Goal: Transaction & Acquisition: Purchase product/service

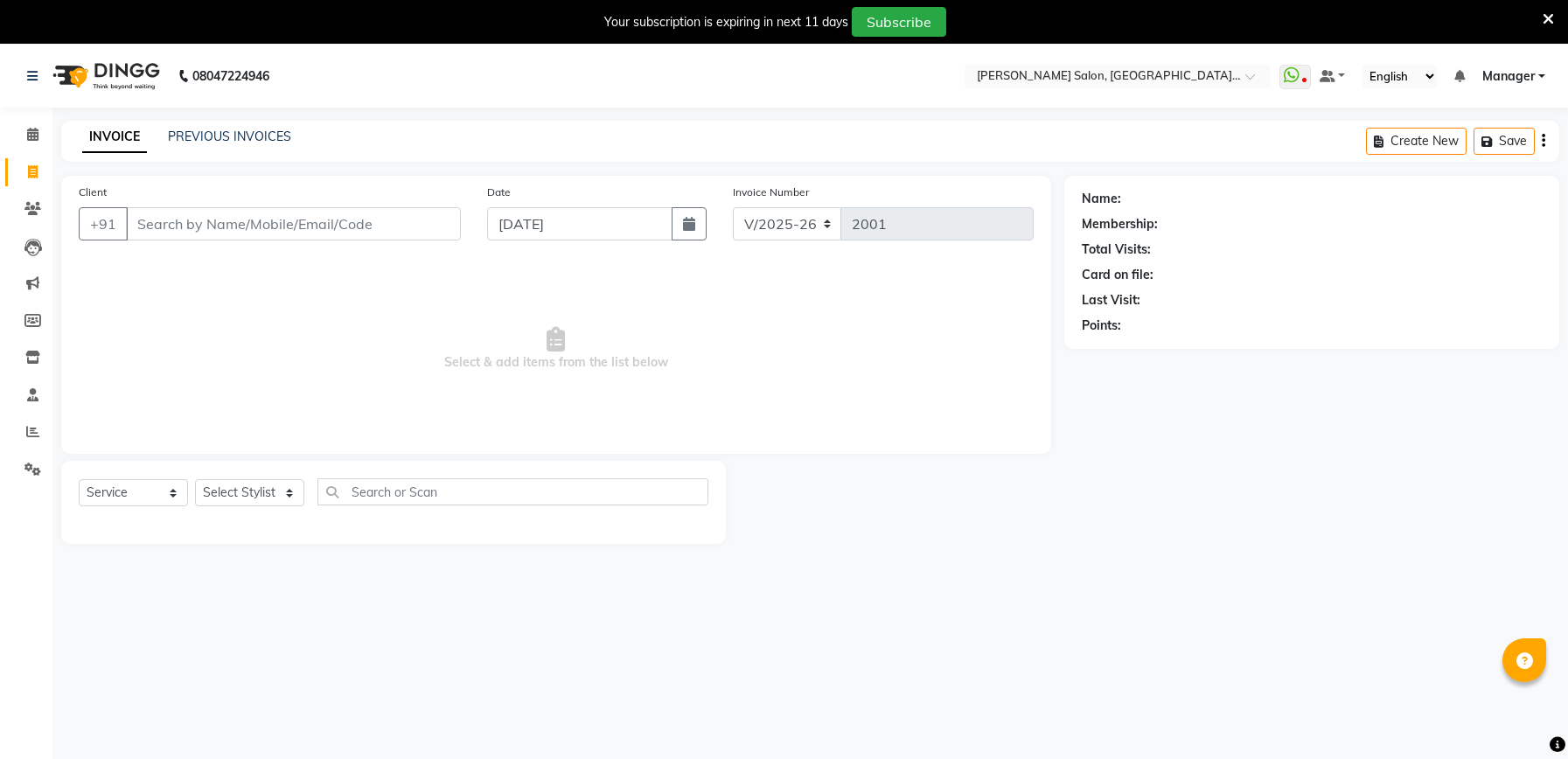
select select "6961"
select select "service"
click at [308, 229] on input "Client" at bounding box center [293, 223] width 335 height 33
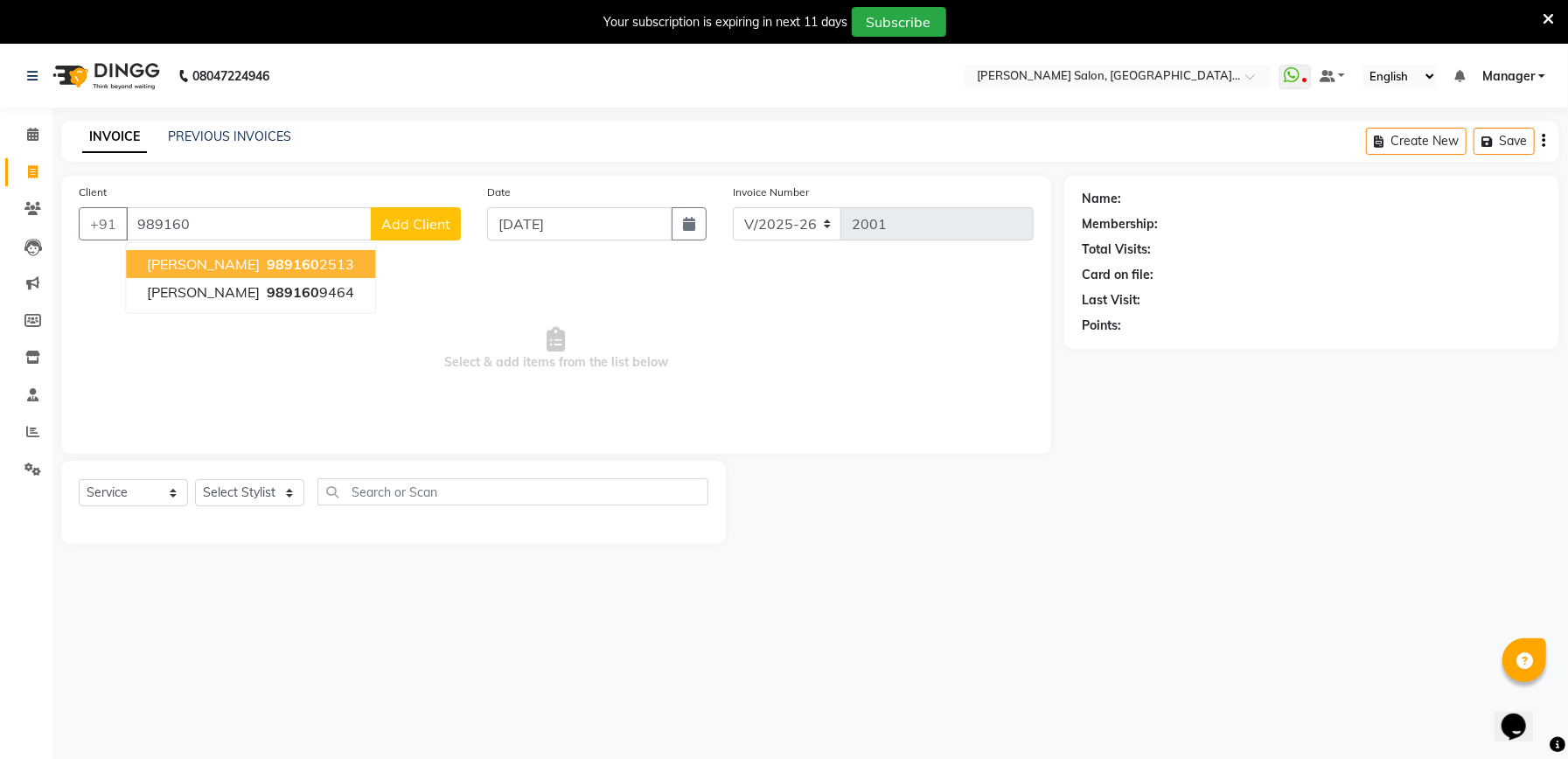
click at [298, 255] on span "989160" at bounding box center [293, 264] width 52 height 17
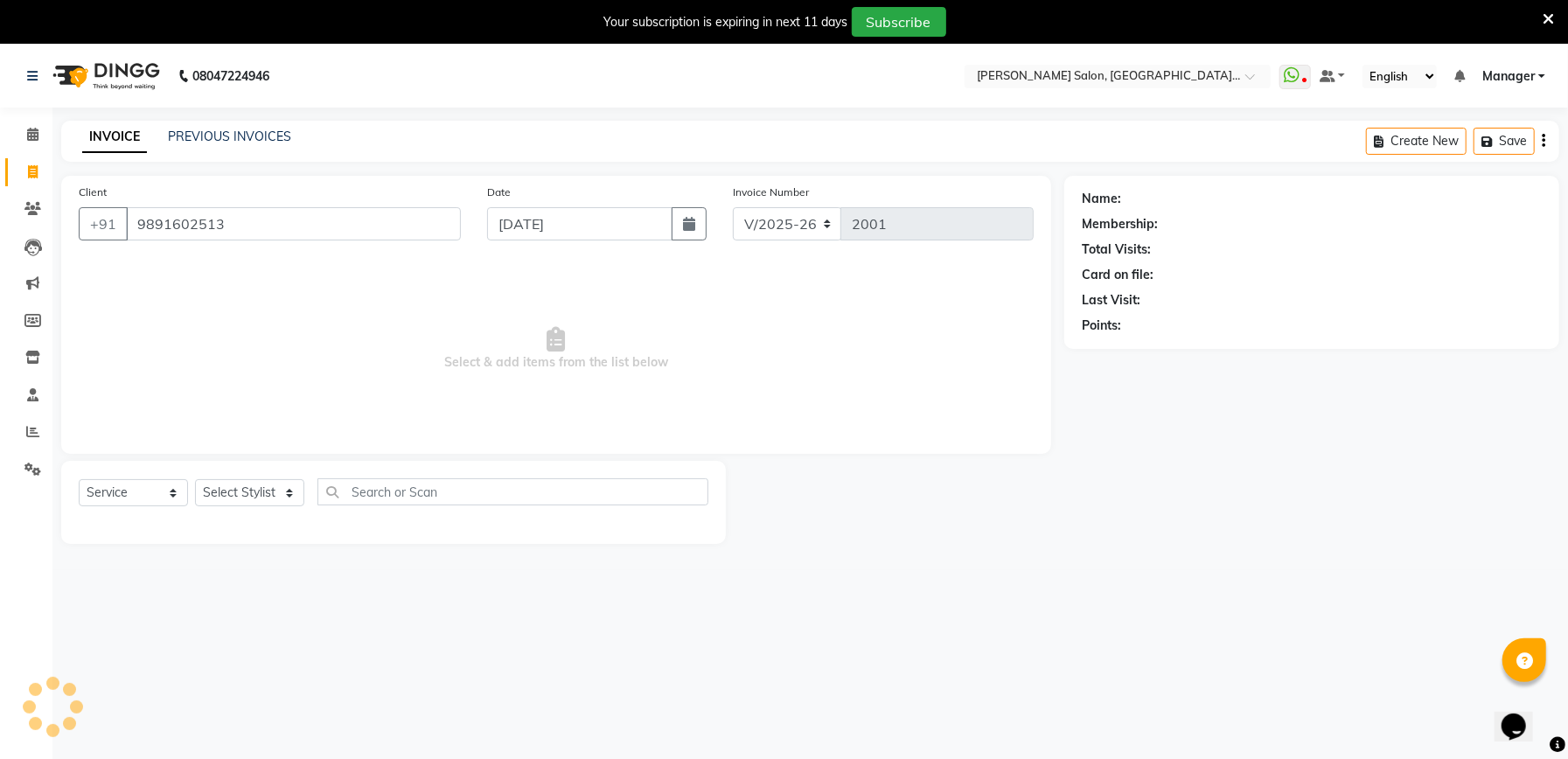
type input "9891602513"
click at [1135, 348] on icon "button" at bounding box center [1131, 350] width 13 height 13
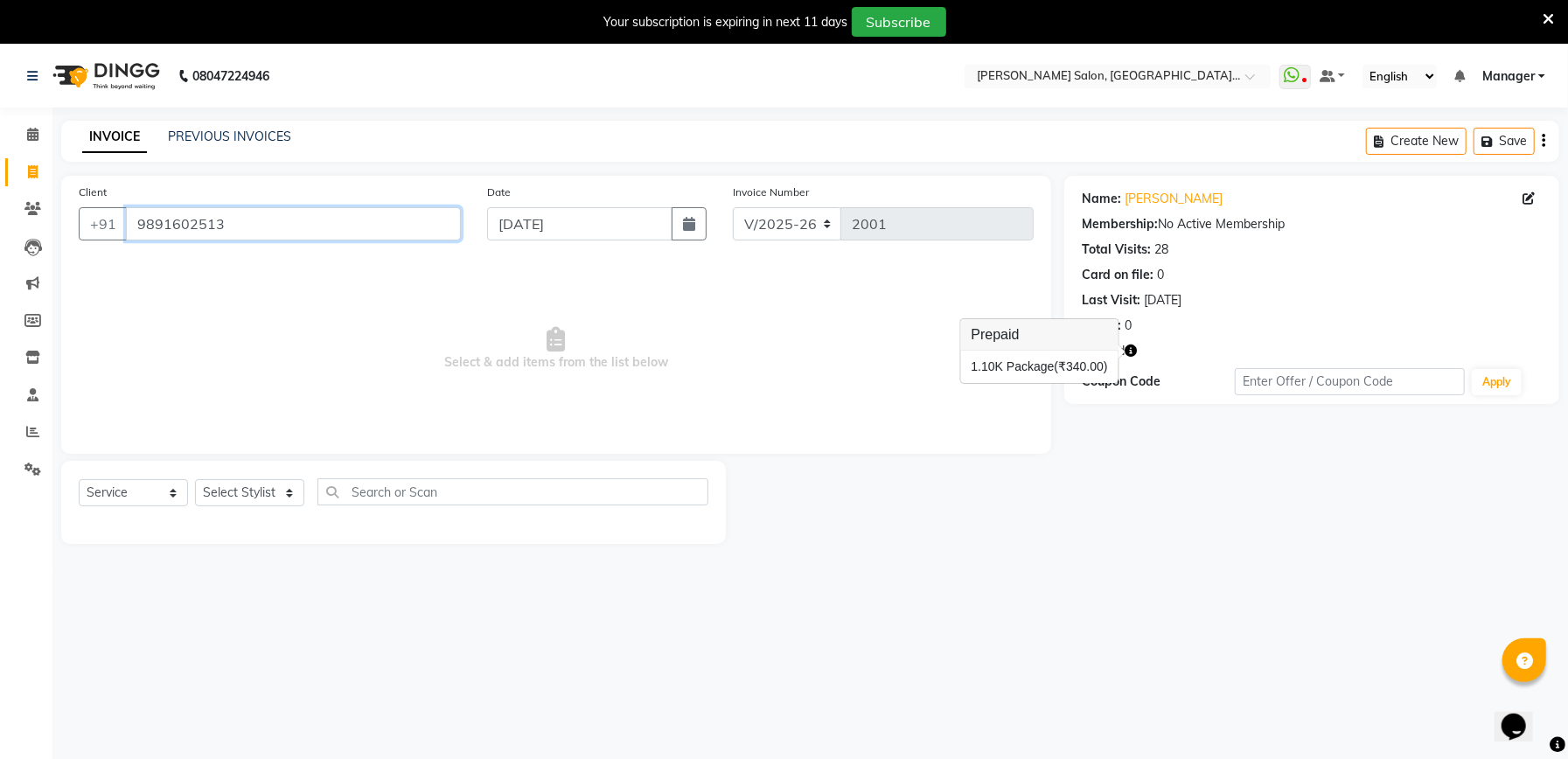
drag, startPoint x: 227, startPoint y: 222, endPoint x: 134, endPoint y: 225, distance: 93.0
click at [134, 225] on input "9891602513" at bounding box center [293, 223] width 335 height 33
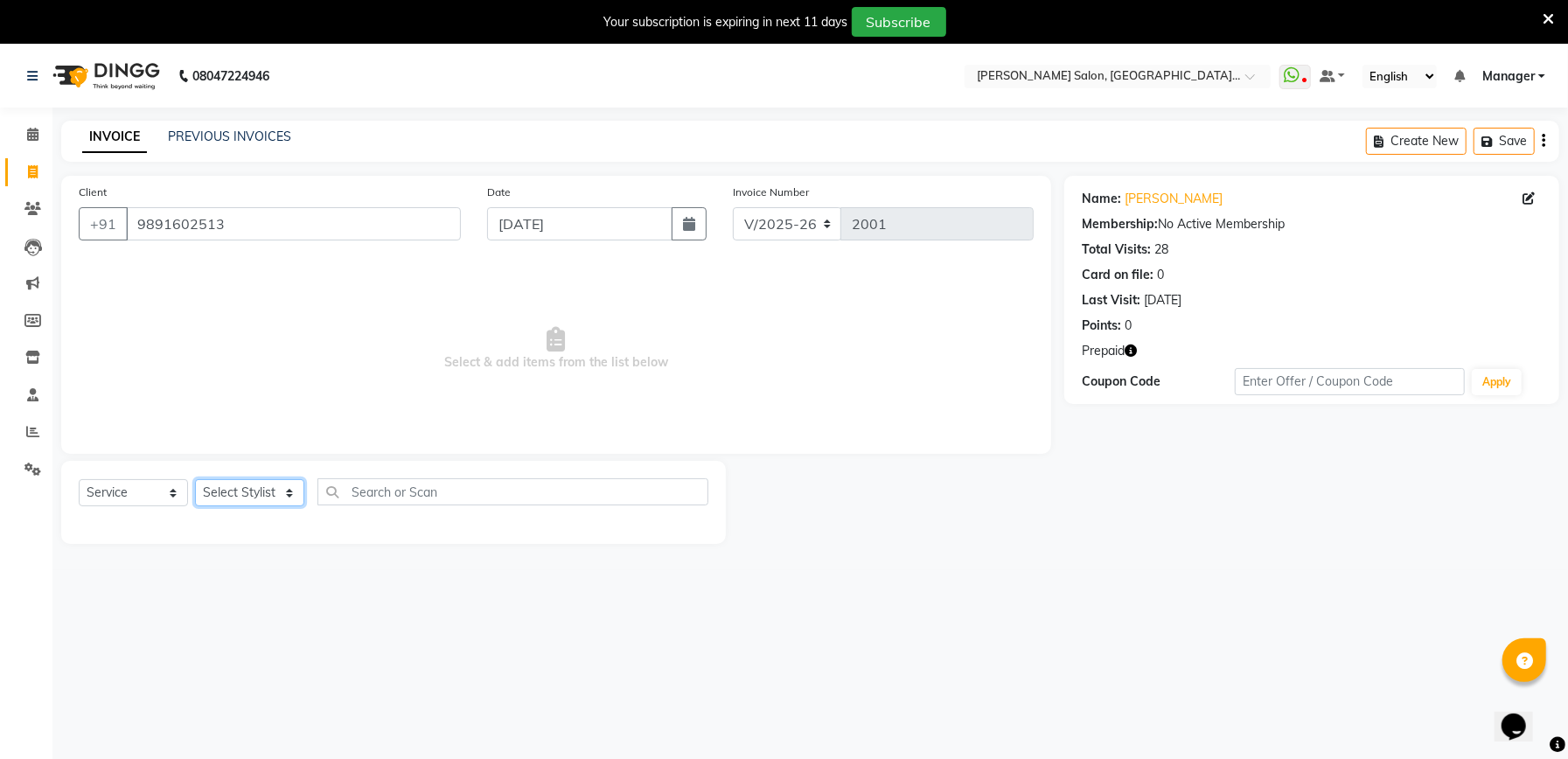
click at [281, 489] on select "Select Stylist Abhishek [PERSON_NAME] Akash [PERSON_NAME] [PERSON_NAME] Krishna…" at bounding box center [250, 493] width 109 height 27
select select "67550"
click at [195, 480] on select "Select Stylist Abhishek [PERSON_NAME] Akash [PERSON_NAME] [PERSON_NAME] Krishna…" at bounding box center [250, 493] width 109 height 27
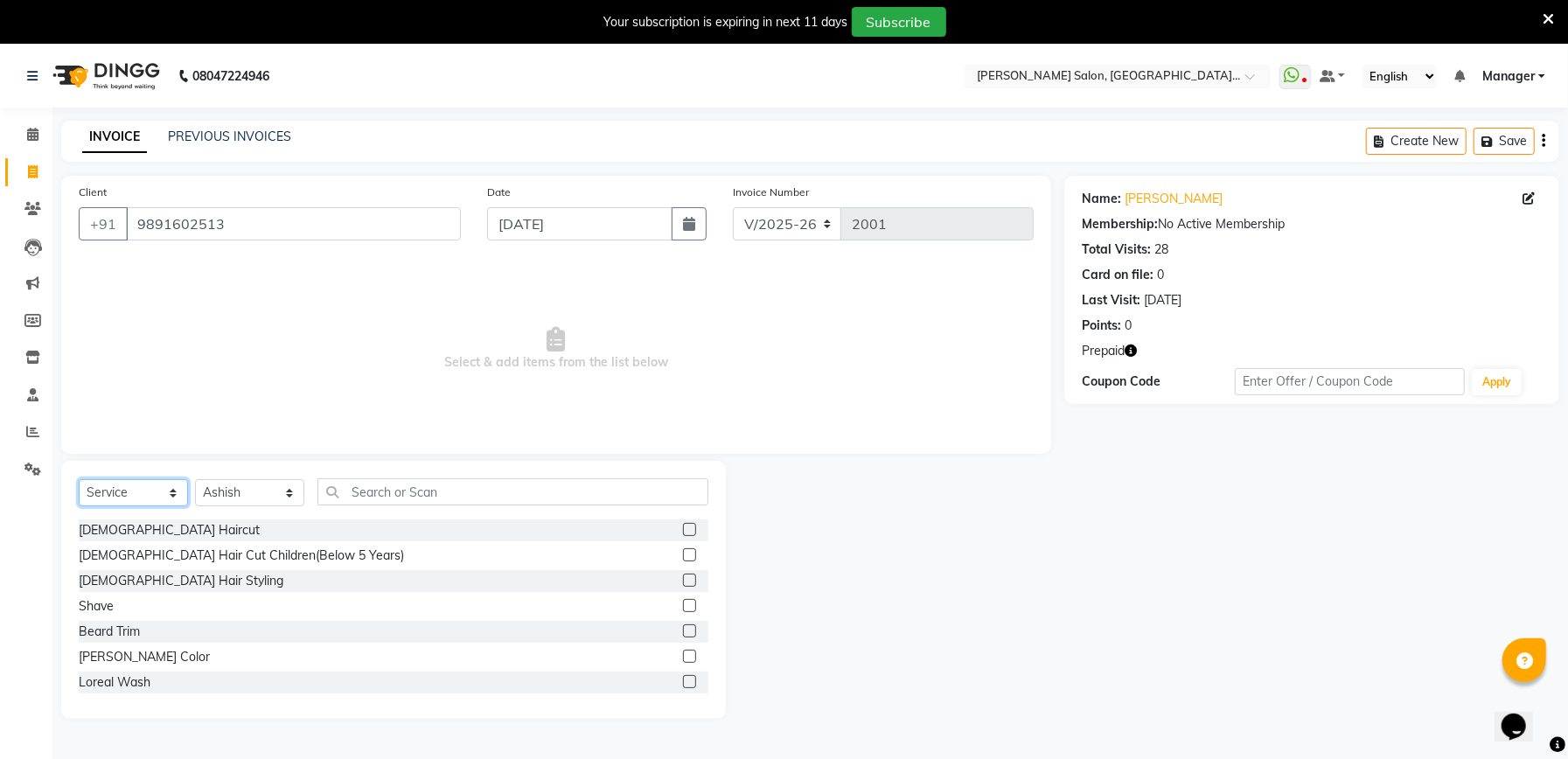
click at [144, 493] on select "Select Service Product Membership Package Voucher Prepaid Gift Card" at bounding box center [133, 493] width 109 height 27
select select "P"
click at [78, 480] on select "Select Service Product Membership Package Voucher Prepaid Gift Card" at bounding box center [133, 493] width 109 height 27
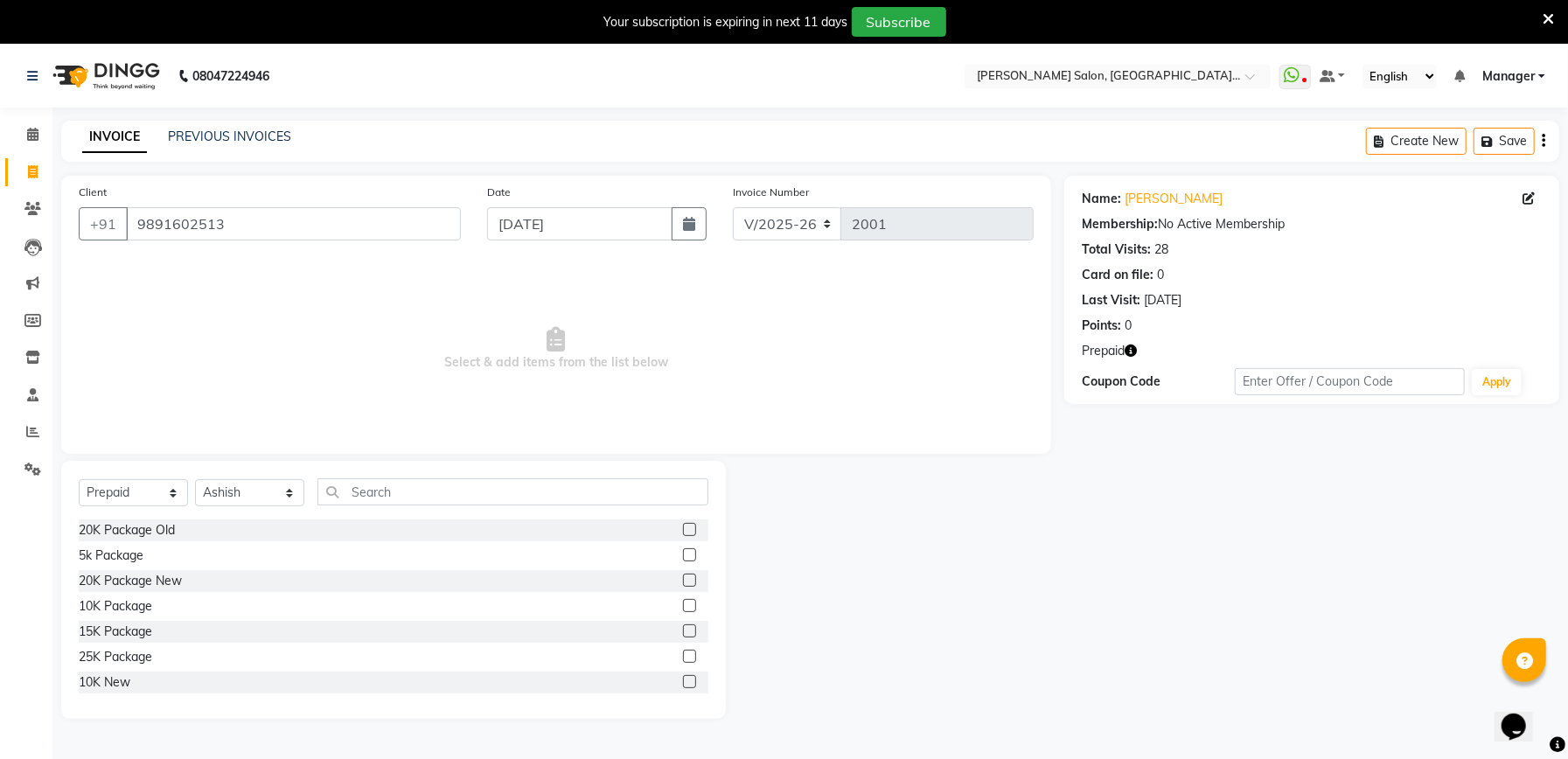
click at [683, 603] on label at bounding box center [690, 605] width 14 height 14
click at [683, 603] on input "checkbox" at bounding box center [689, 606] width 12 height 12
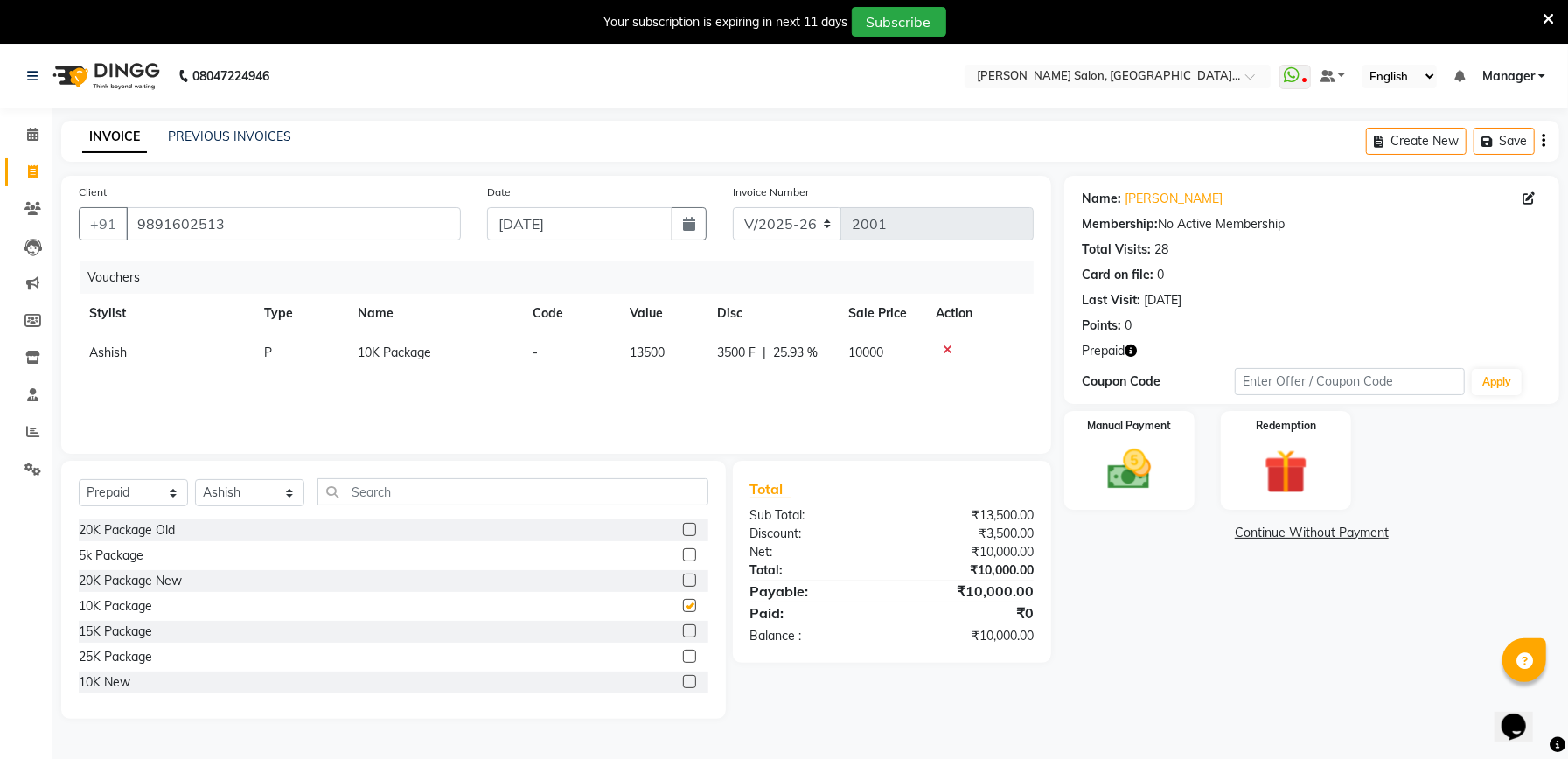
checkbox input "false"
click at [1136, 478] on img at bounding box center [1129, 469] width 74 height 52
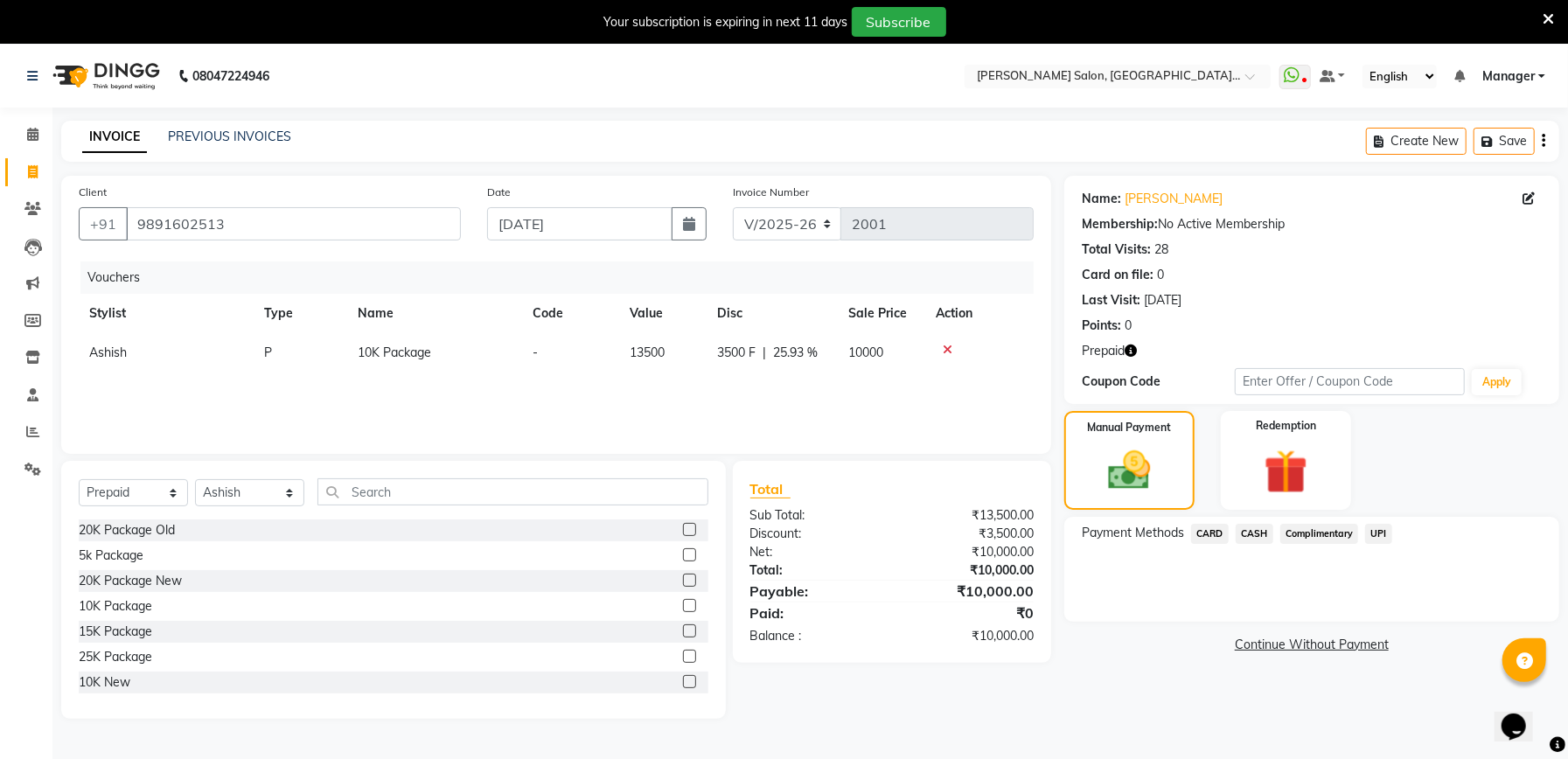
click at [1376, 529] on span "UPI" at bounding box center [1379, 534] width 27 height 20
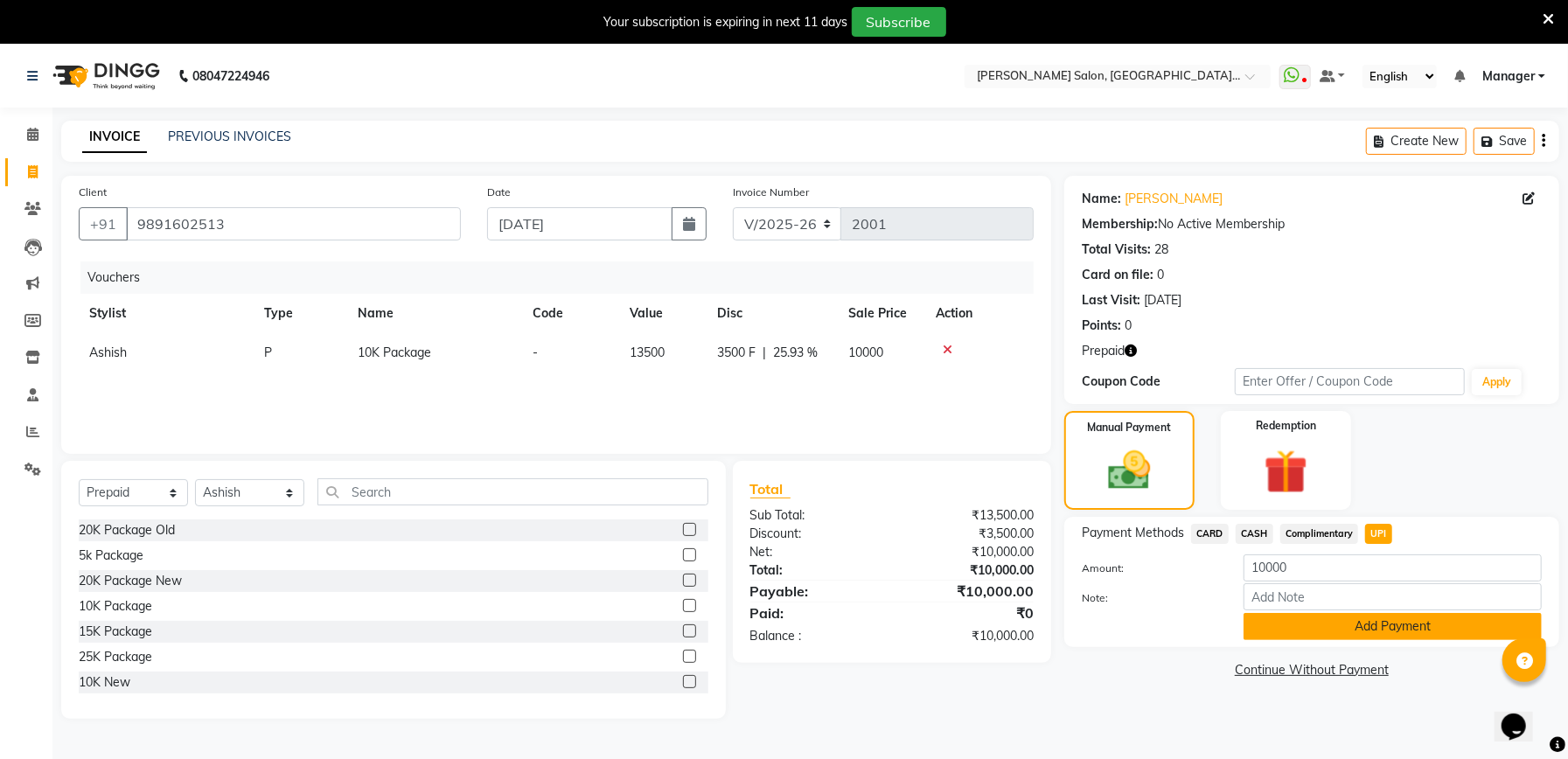
click at [1327, 628] on button "Add Payment" at bounding box center [1393, 627] width 298 height 27
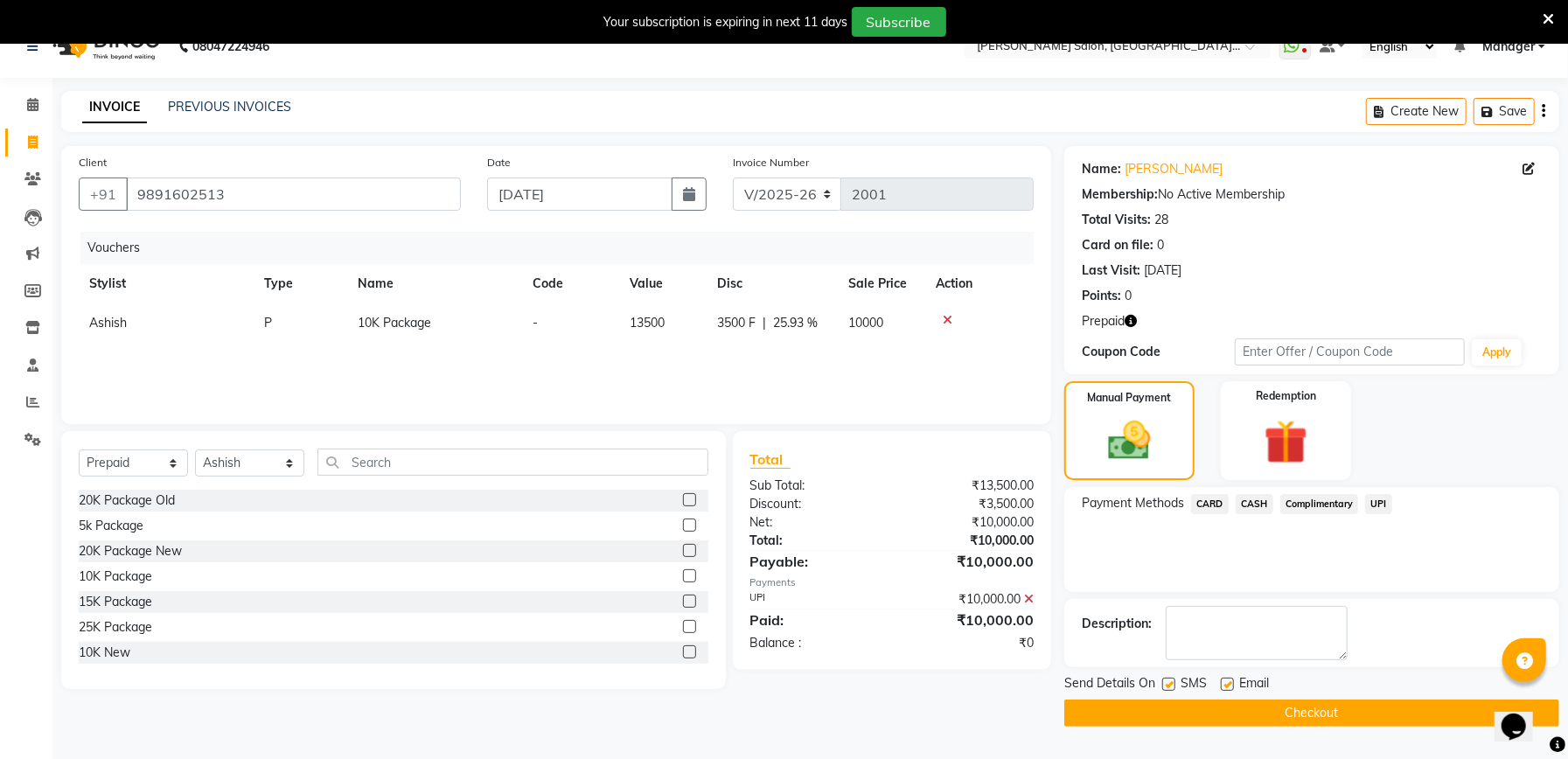
scroll to position [44, 0]
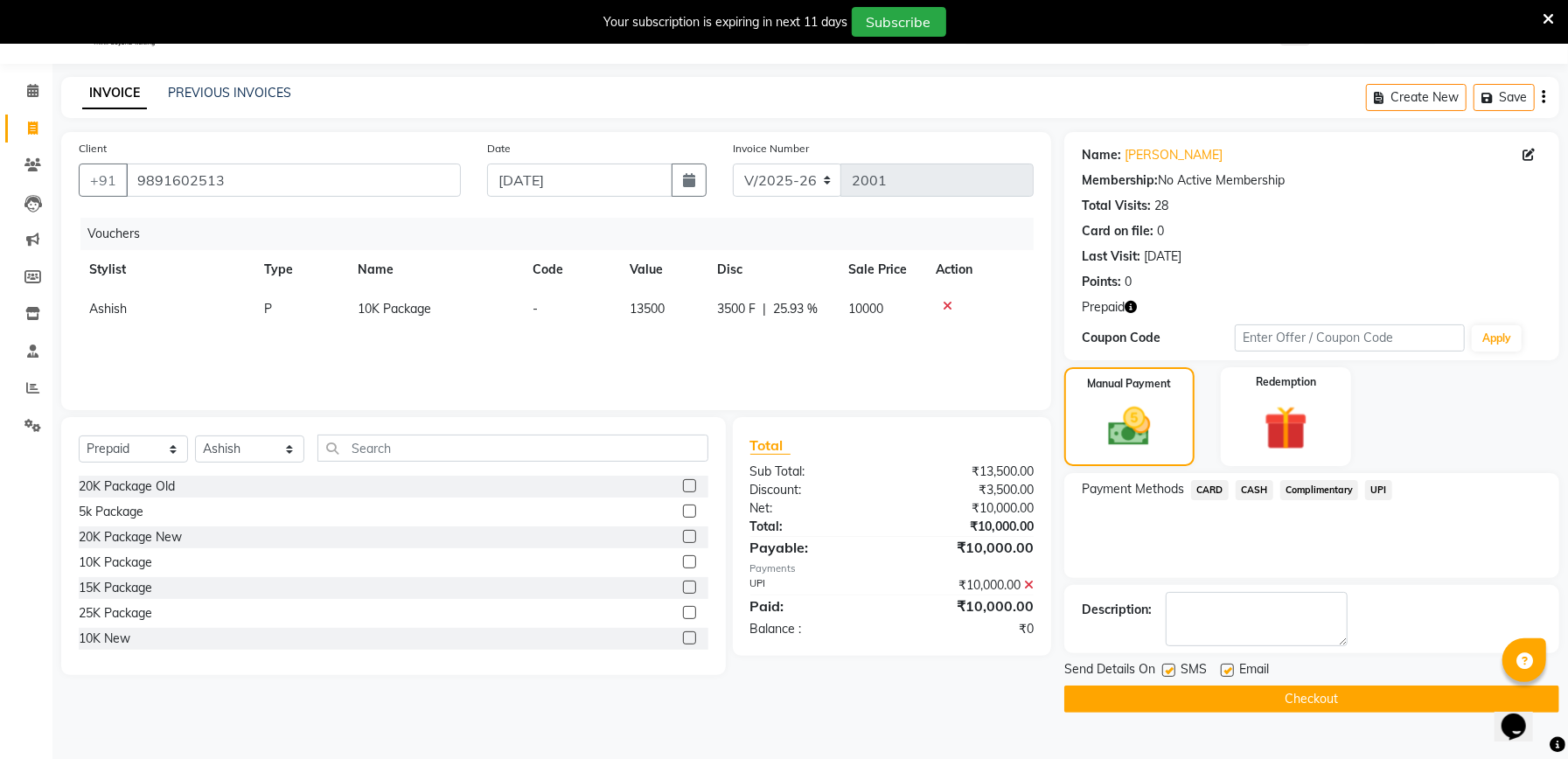
click at [1292, 692] on button "Checkout" at bounding box center [1312, 699] width 495 height 27
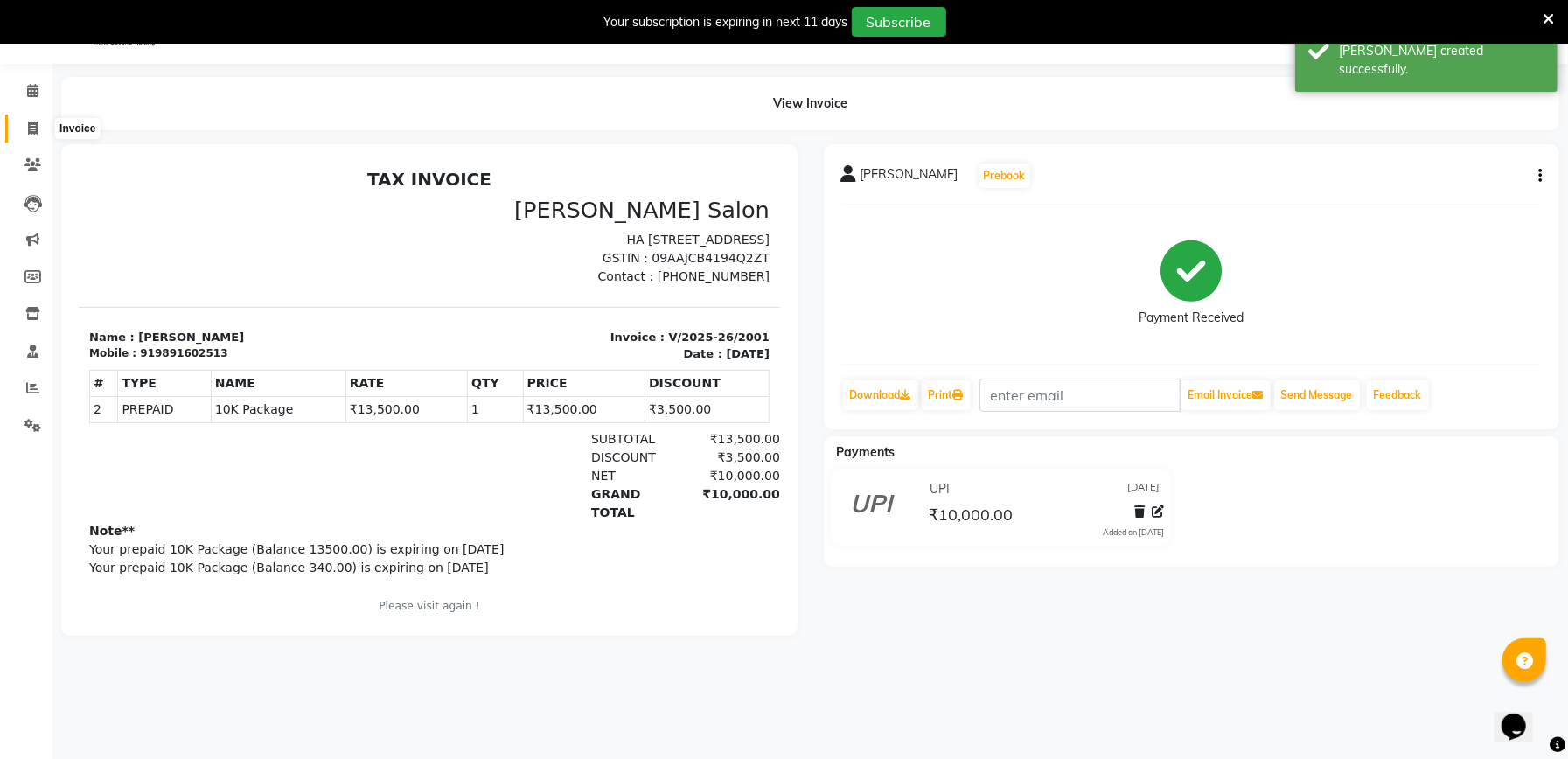
click at [29, 128] on icon at bounding box center [33, 129] width 10 height 14
select select "service"
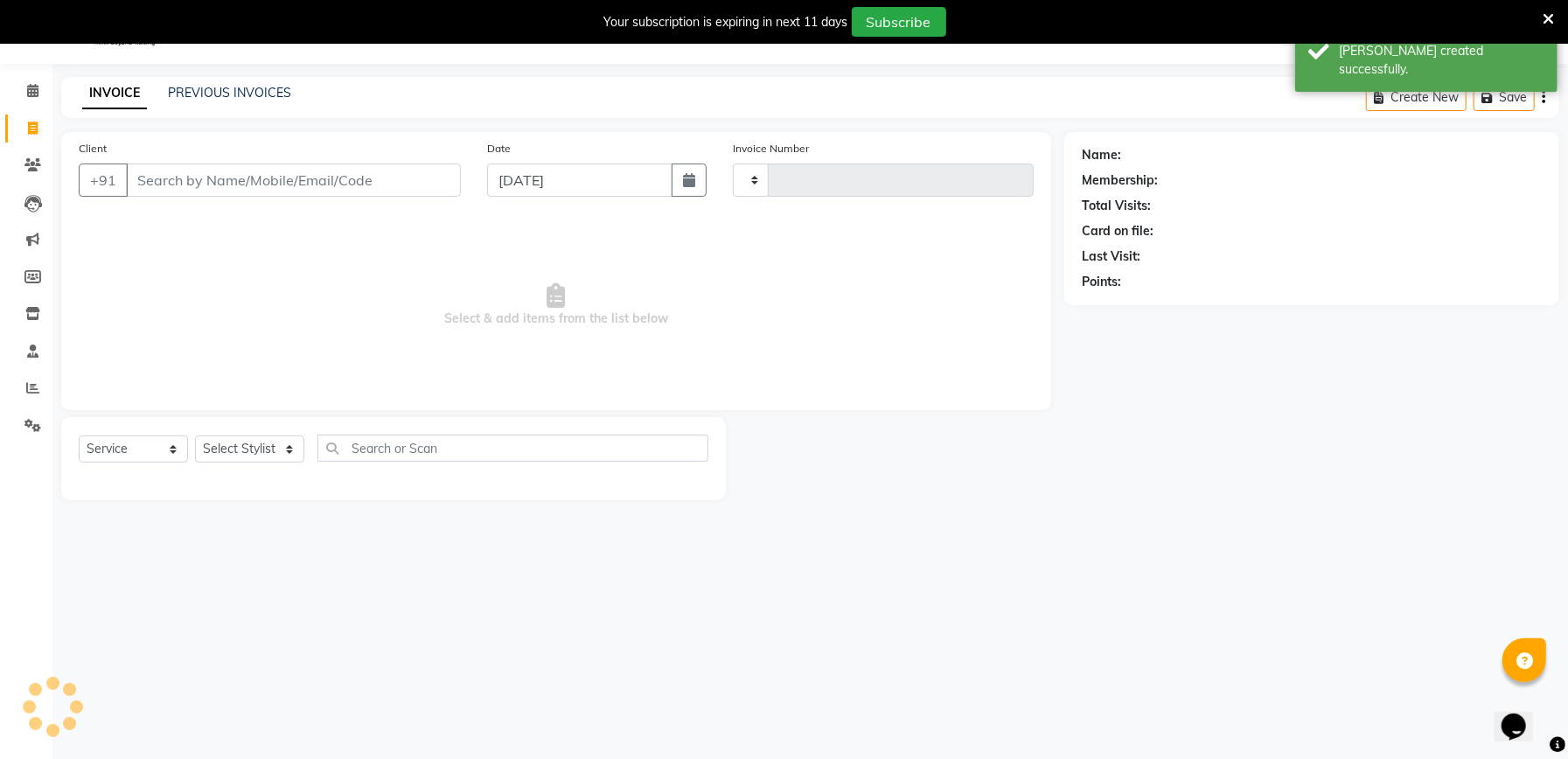
type input "2002"
select select "6961"
type input "9891602513"
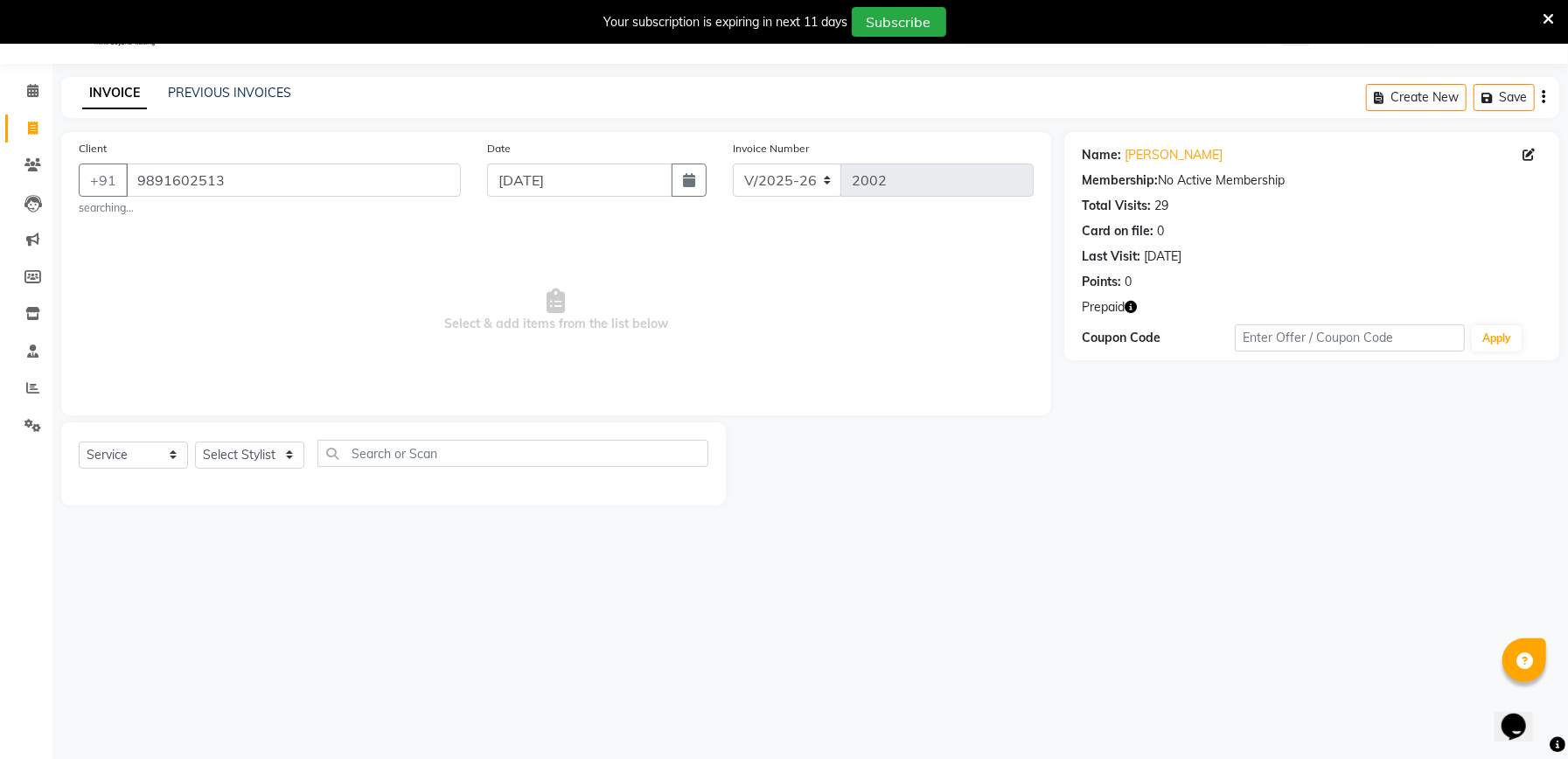
click at [1128, 301] on icon "button" at bounding box center [1131, 307] width 13 height 13
click at [1166, 151] on link "[PERSON_NAME]" at bounding box center [1173, 155] width 98 height 18
click at [277, 460] on select "Select Stylist Abhishek [PERSON_NAME] Akash [PERSON_NAME] [PERSON_NAME] Krishna…" at bounding box center [250, 455] width 109 height 27
select select "57330"
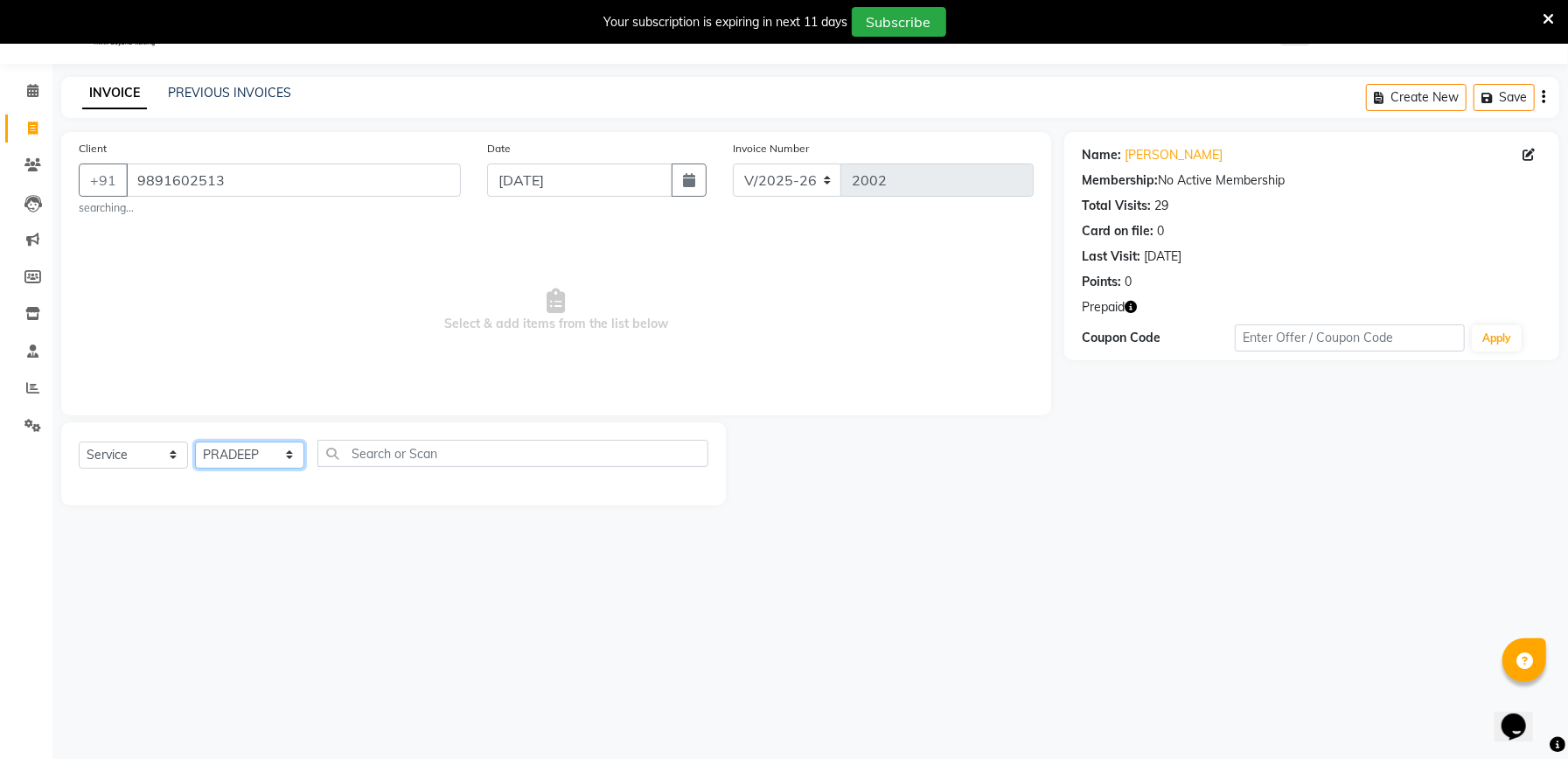
click at [195, 442] on select "Select Stylist Abhishek [PERSON_NAME] Akash [PERSON_NAME] [PERSON_NAME] Krishna…" at bounding box center [250, 455] width 109 height 27
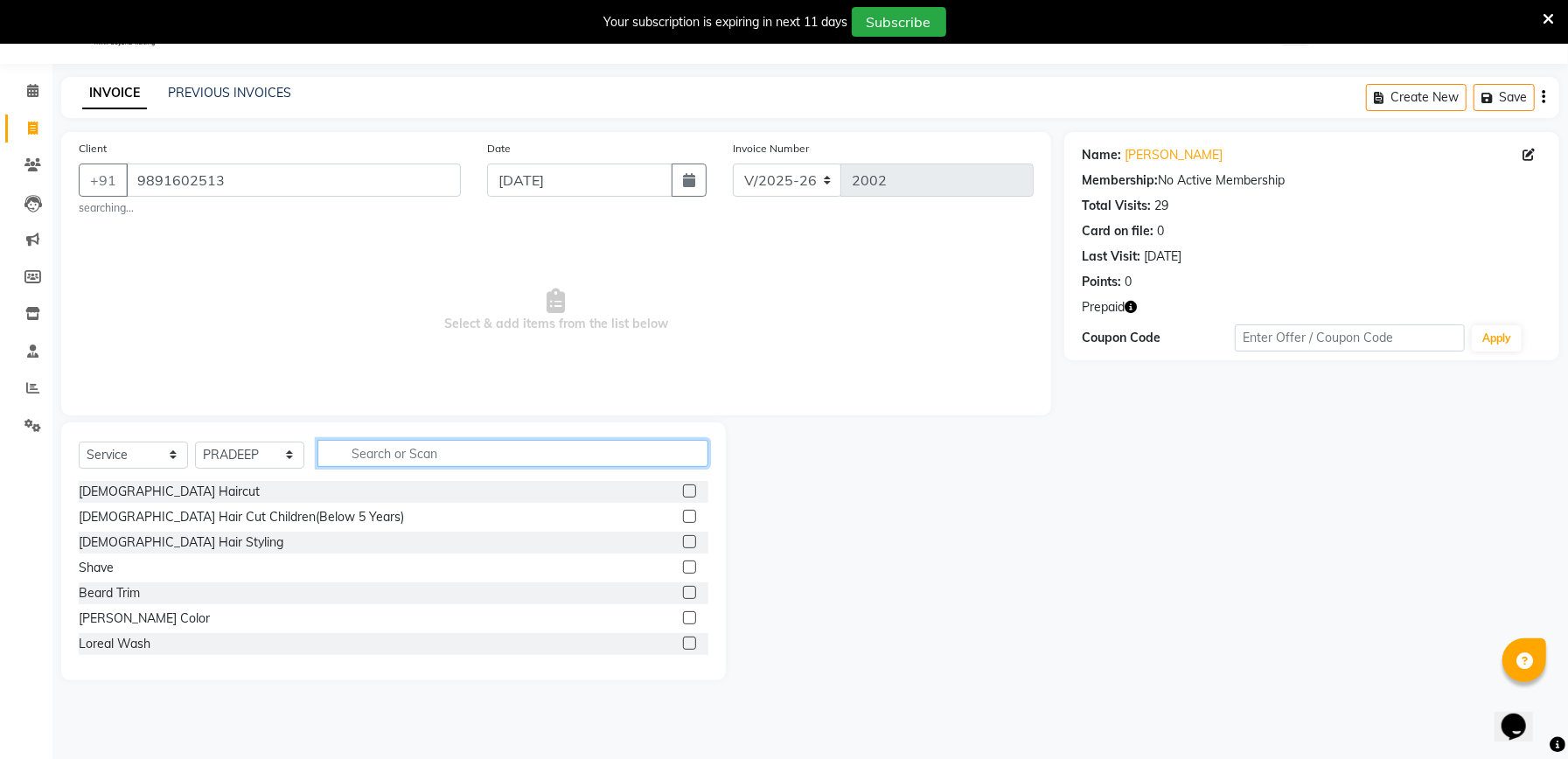
click at [457, 455] on input "text" at bounding box center [513, 453] width 391 height 27
click at [683, 493] on label at bounding box center [690, 491] width 14 height 14
click at [683, 493] on input "checkbox" at bounding box center [689, 492] width 12 height 12
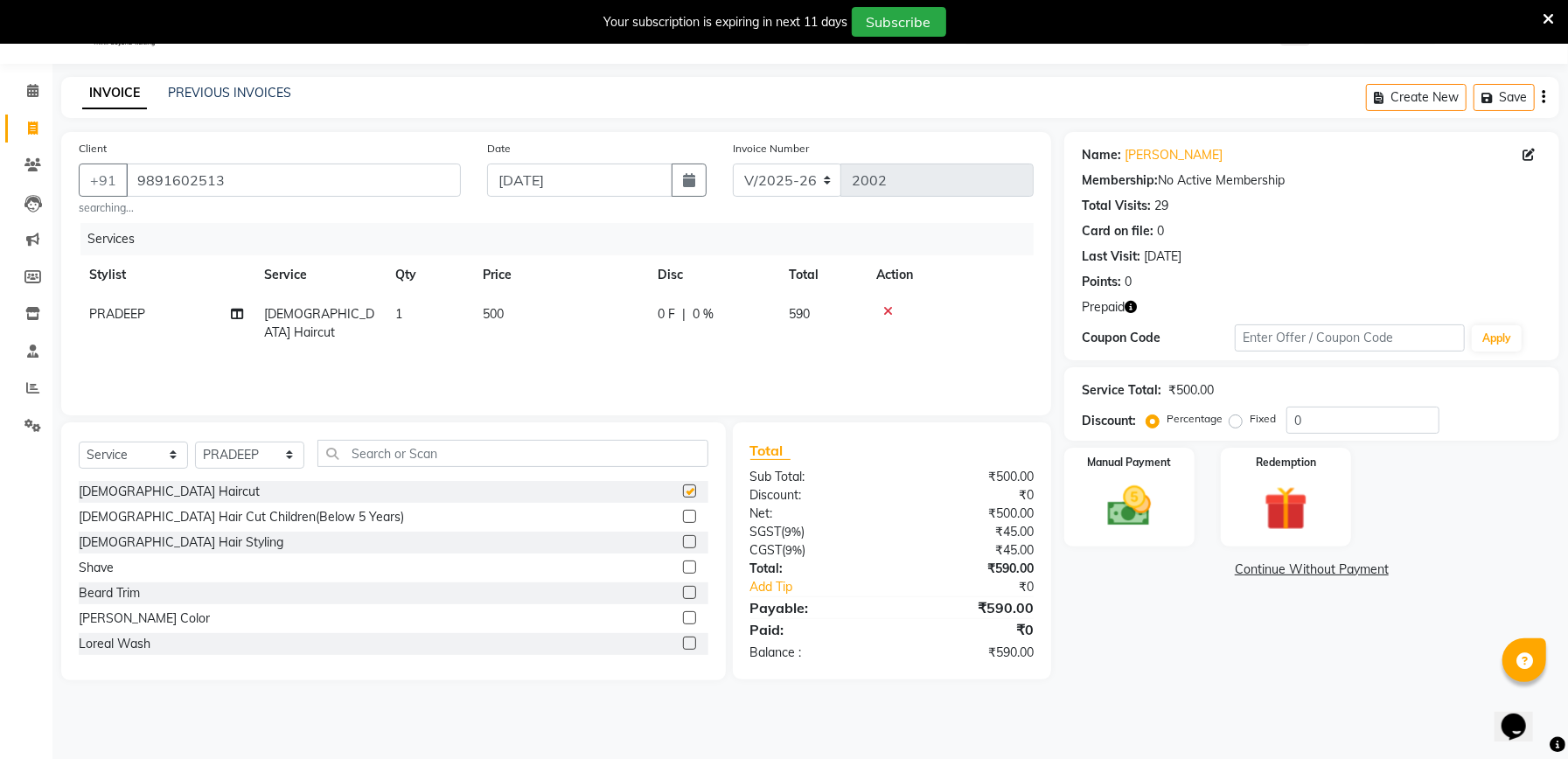
checkbox input "false"
click at [683, 589] on label at bounding box center [690, 593] width 14 height 14
click at [683, 589] on input "checkbox" at bounding box center [689, 594] width 12 height 12
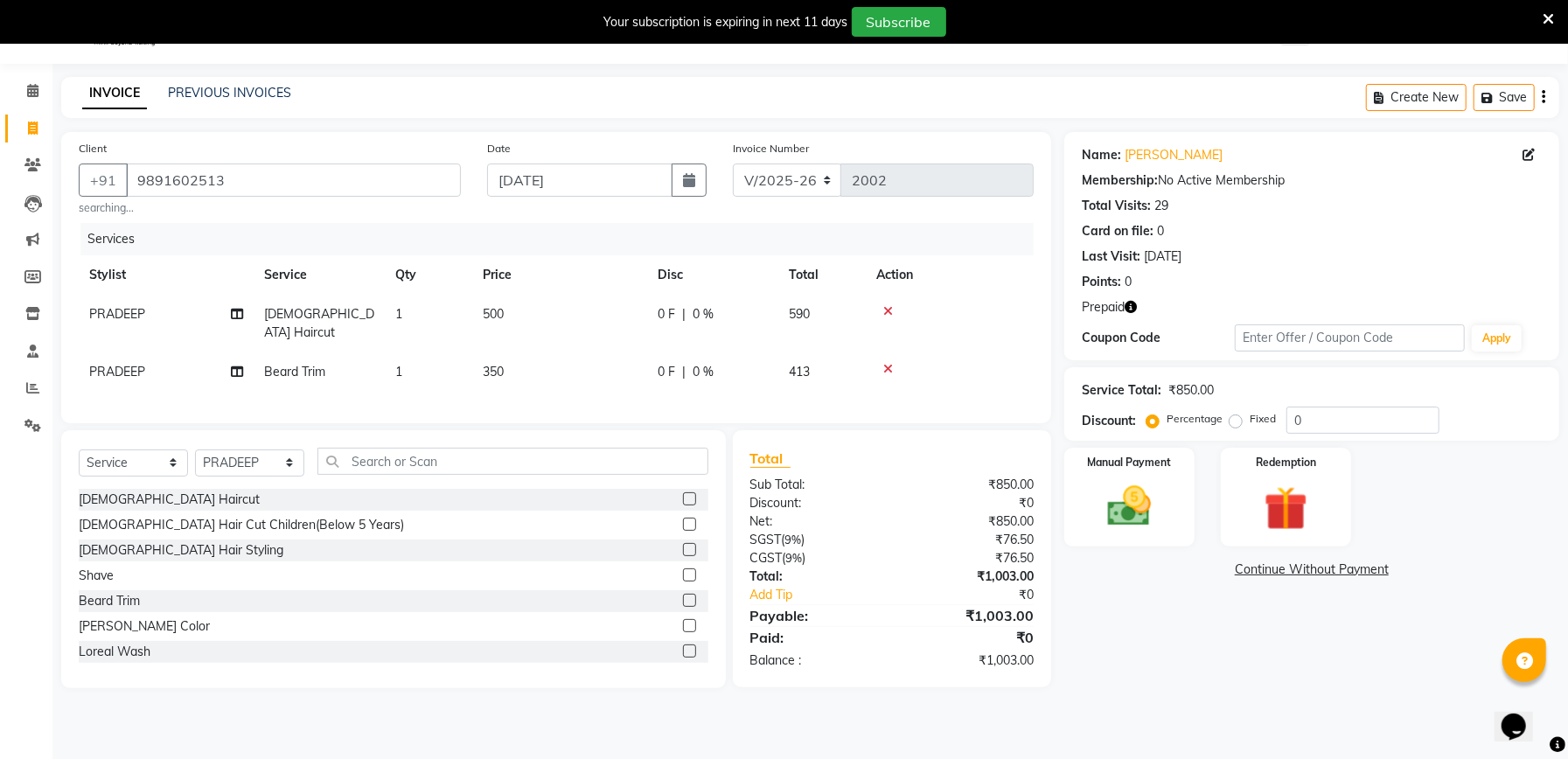
click at [683, 598] on label at bounding box center [690, 600] width 14 height 14
click at [683, 598] on input "checkbox" at bounding box center [689, 601] width 12 height 12
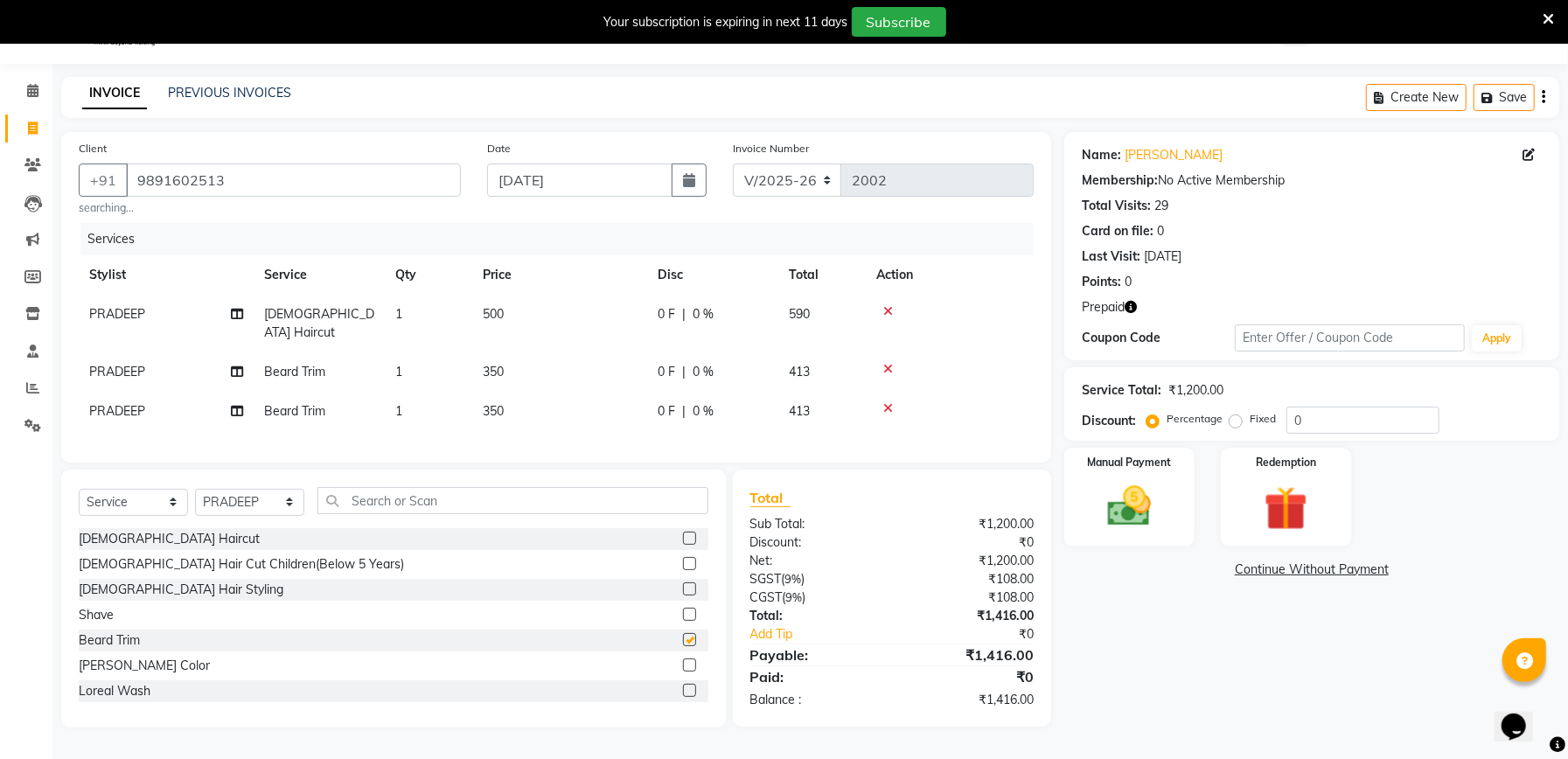
checkbox input "false"
click at [885, 402] on icon at bounding box center [888, 408] width 10 height 13
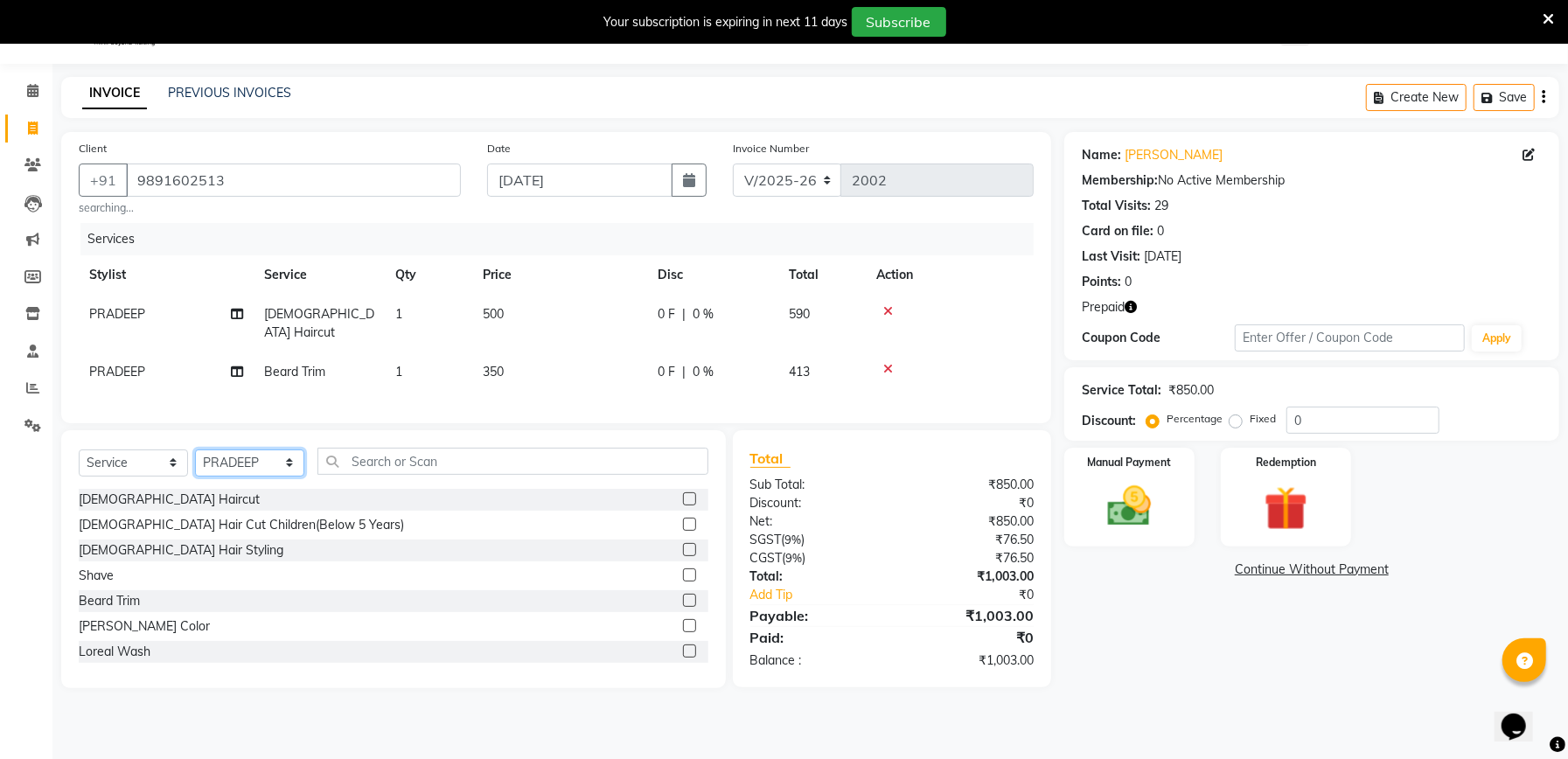
click at [287, 458] on select "Select Stylist Abhishek [PERSON_NAME] Akash [PERSON_NAME] [PERSON_NAME] Krishna…" at bounding box center [250, 463] width 109 height 27
click at [420, 455] on input "text" at bounding box center [513, 461] width 391 height 27
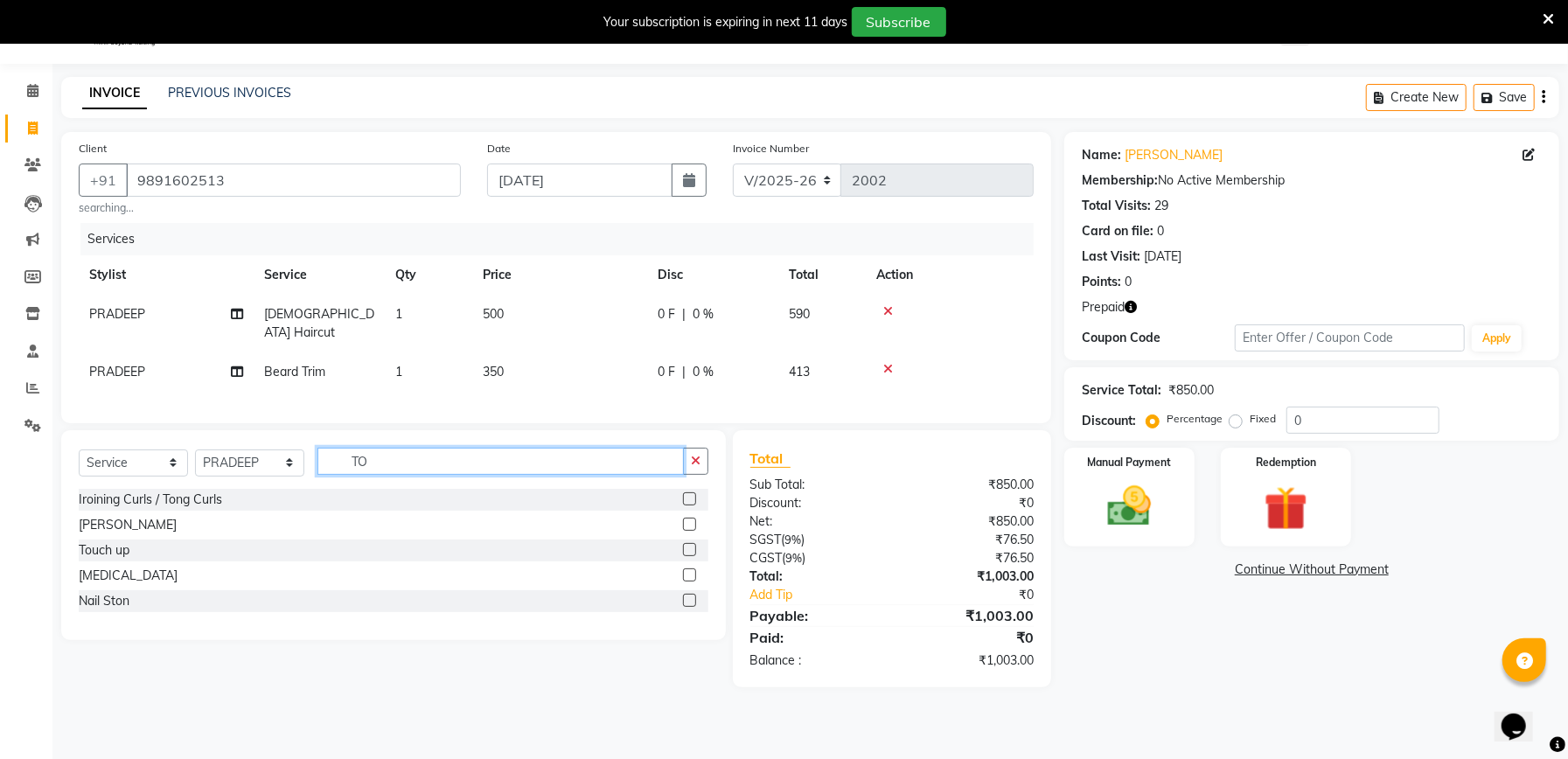
type input "TO"
click at [690, 547] on label at bounding box center [690, 550] width 14 height 14
click at [690, 547] on input "checkbox" at bounding box center [689, 550] width 12 height 12
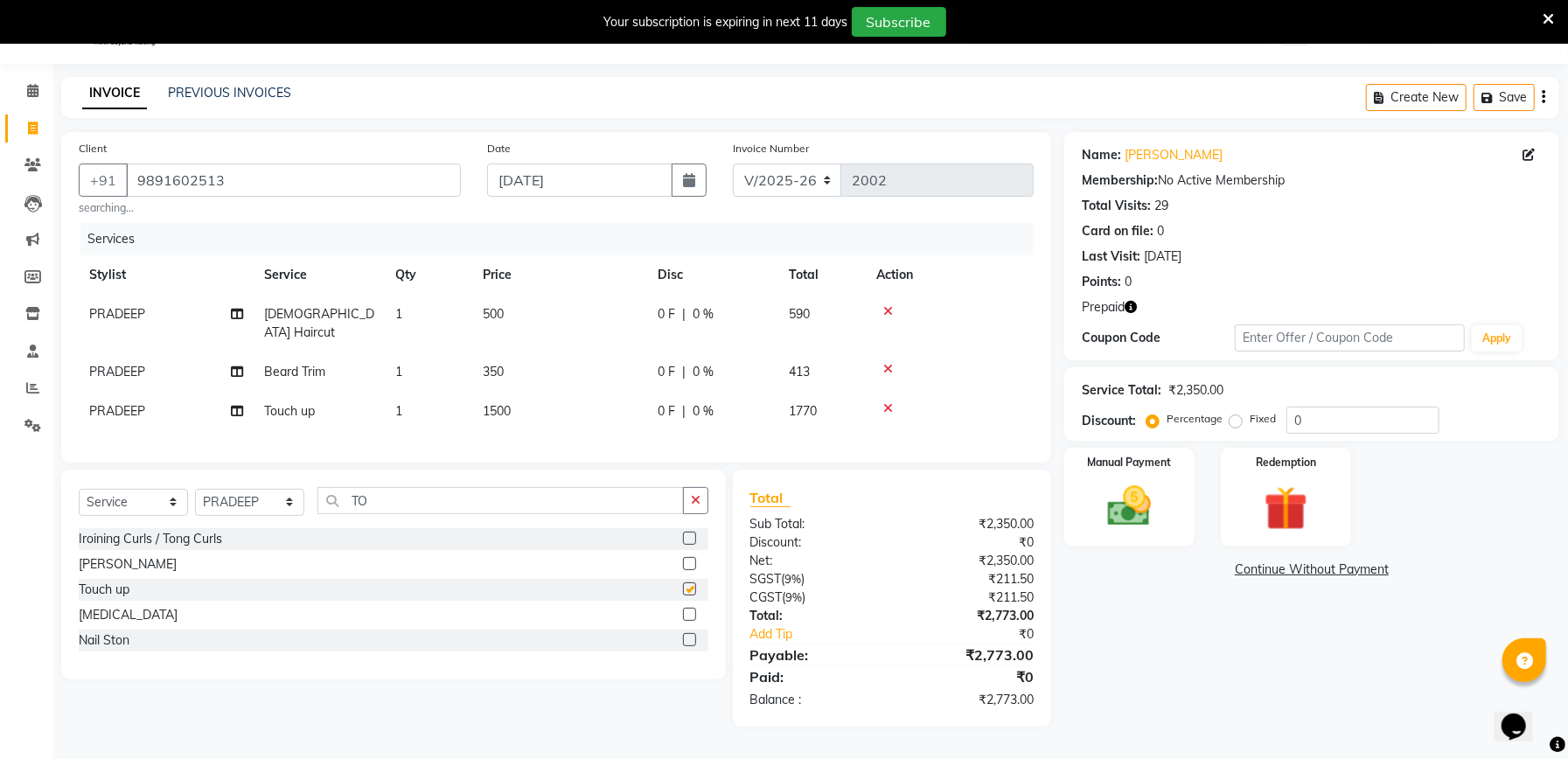
checkbox input "false"
click at [483, 494] on input "TO" at bounding box center [500, 501] width 367 height 27
type input "T"
type input "BOD"
click at [688, 535] on label at bounding box center [690, 539] width 14 height 14
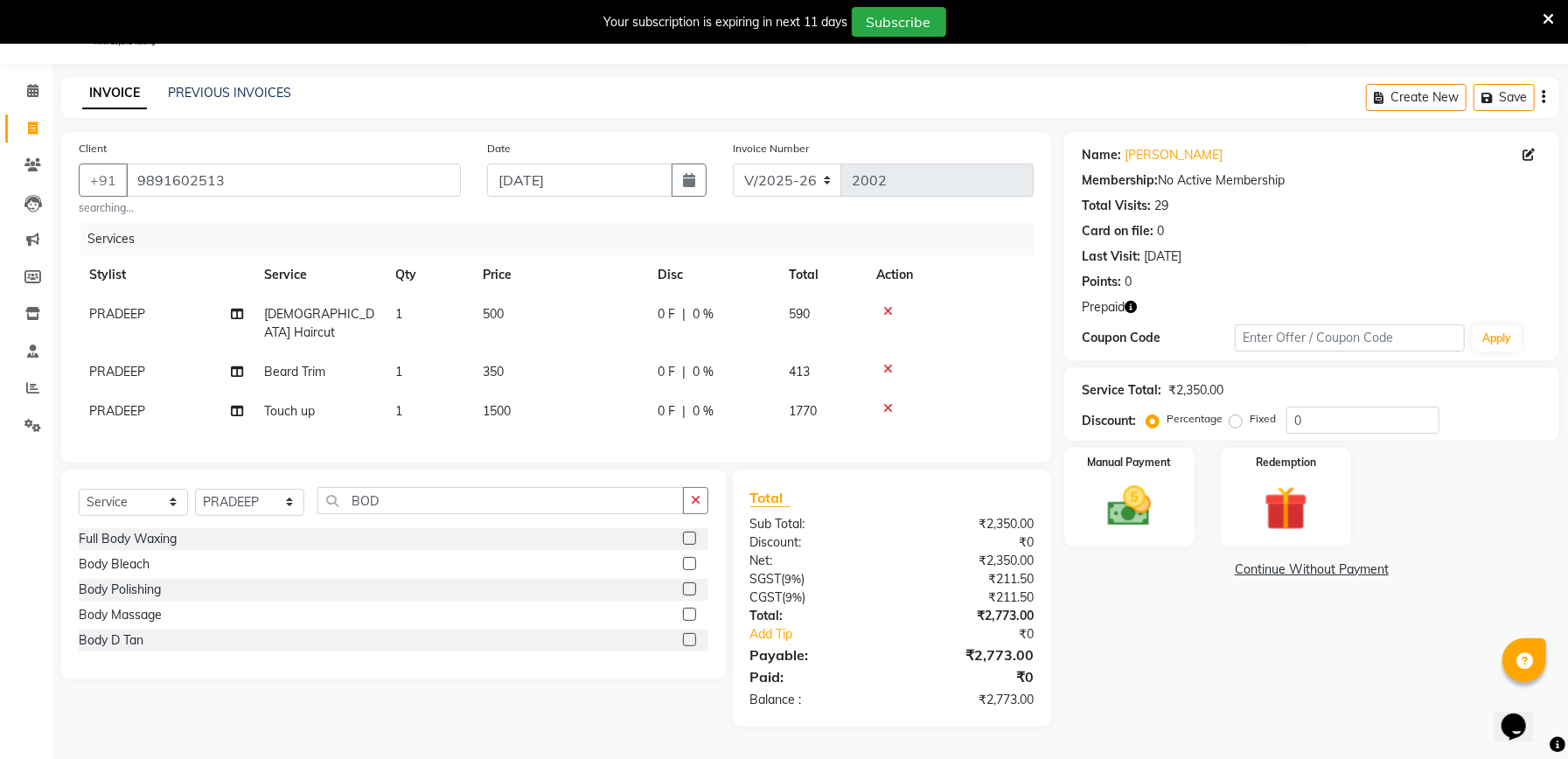
click at [688, 535] on input "checkbox" at bounding box center [689, 540] width 12 height 12
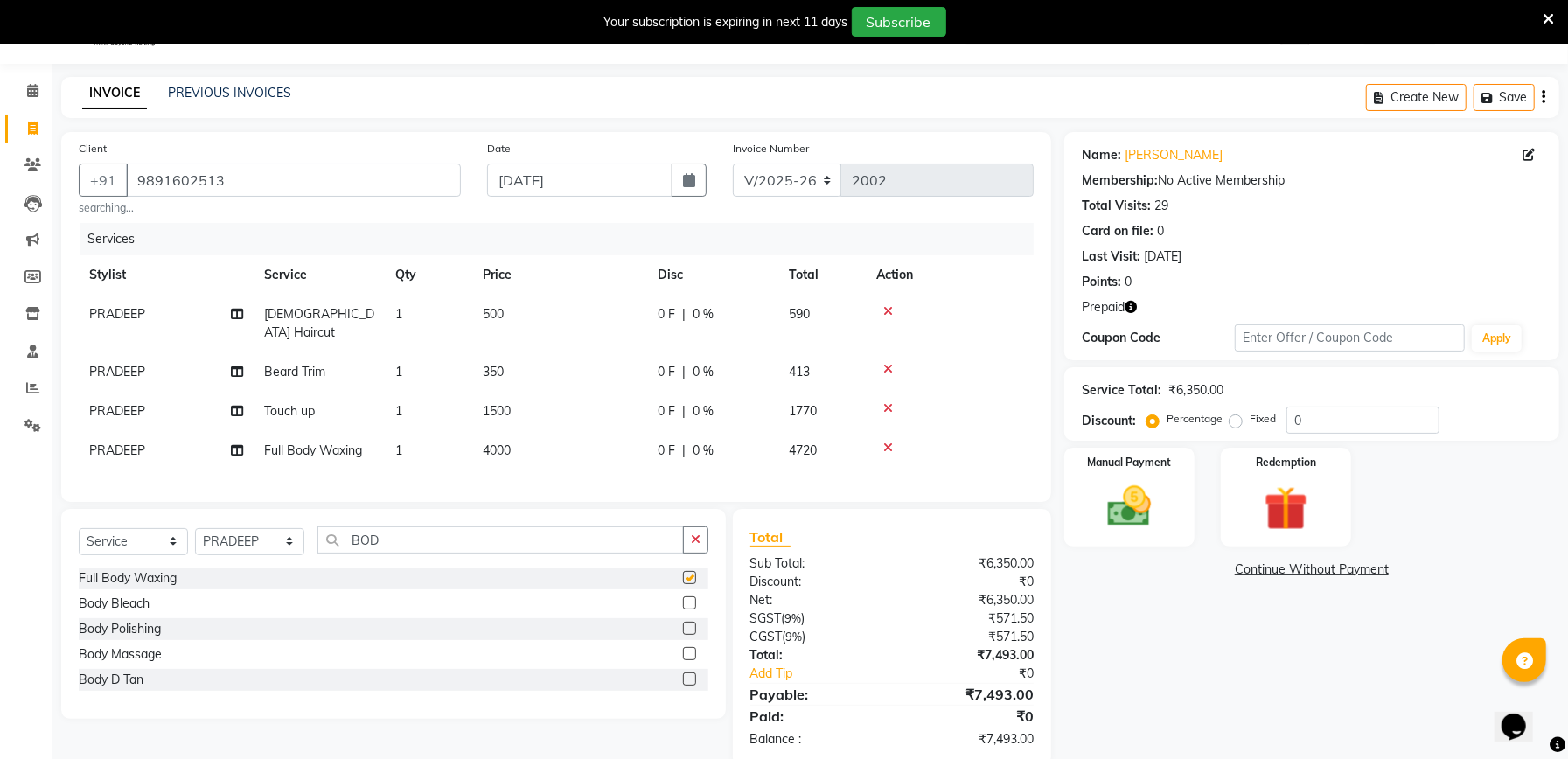
checkbox input "false"
click at [606, 431] on td "4000" at bounding box center [559, 451] width 175 height 40
select select "57330"
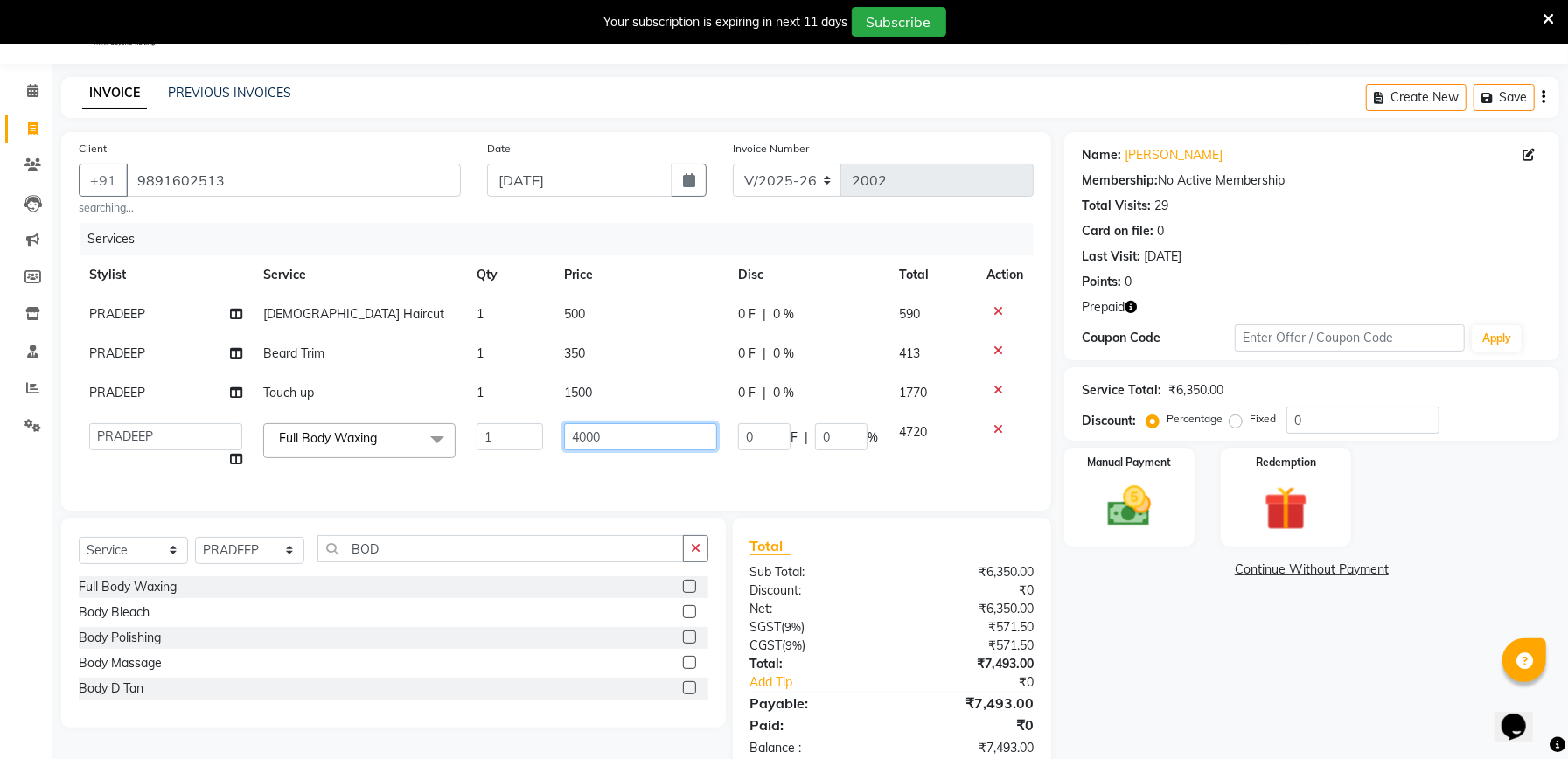
click at [636, 437] on input "4000" at bounding box center [640, 437] width 153 height 27
type input "4"
type input "1000"
click at [660, 470] on div "Services Stylist Service Qty Price Disc Total Action PRADEEP [DEMOGRAPHIC_DATA]…" at bounding box center [555, 358] width 955 height 270
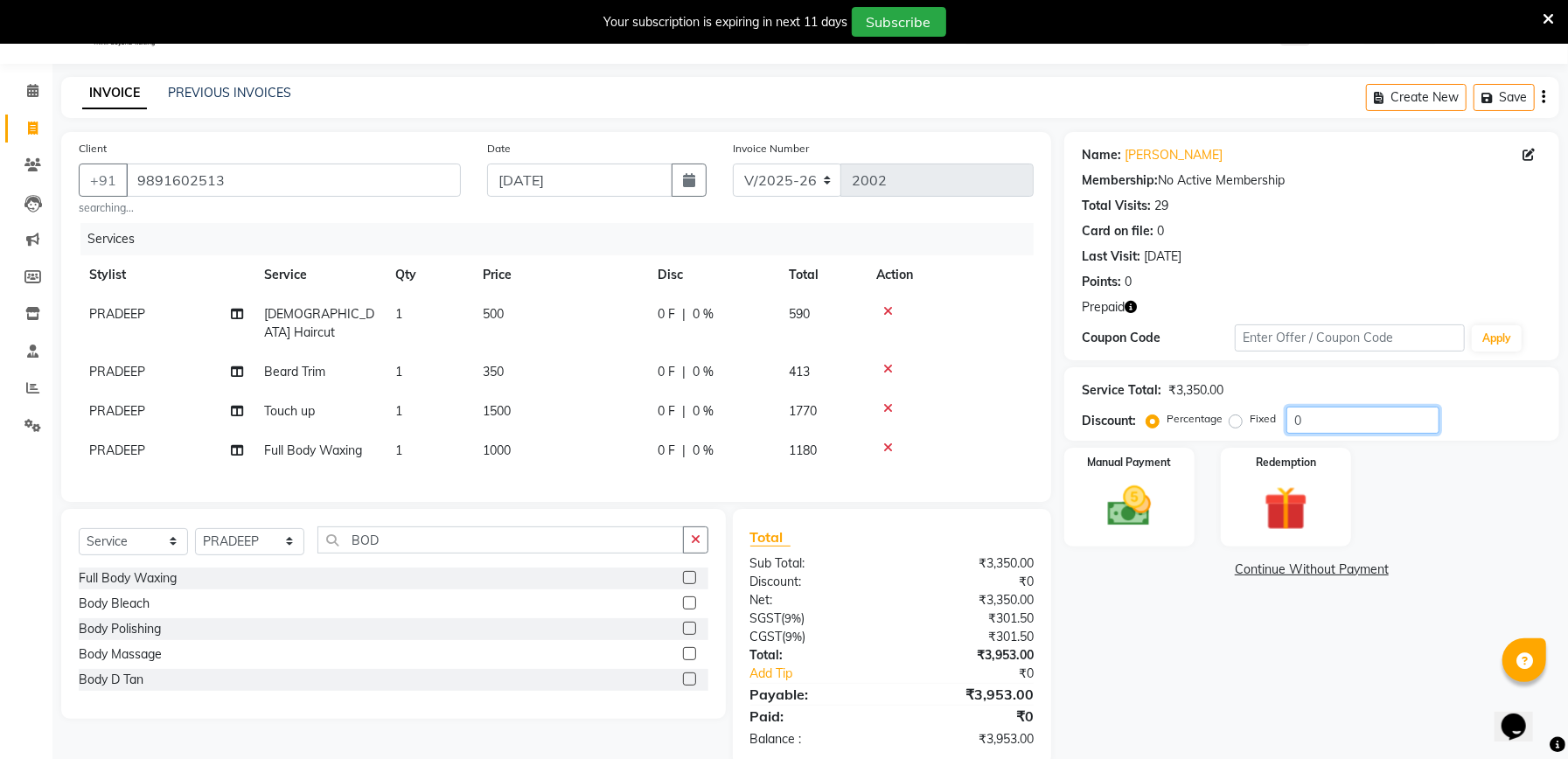
click at [1346, 406] on input "0" at bounding box center [1363, 420] width 153 height 27
type input "015.25"
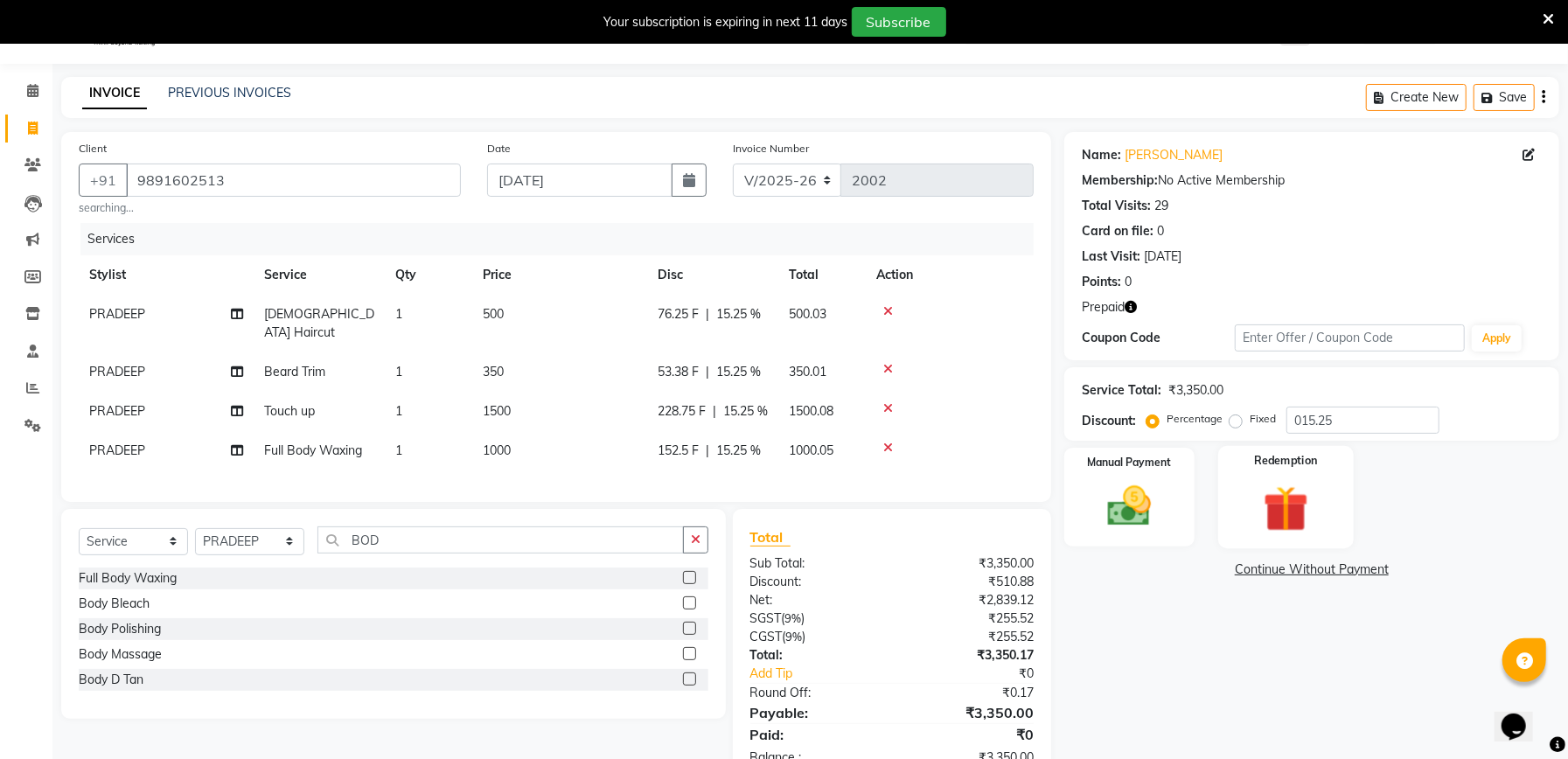
click at [1253, 493] on img at bounding box center [1286, 508] width 74 height 57
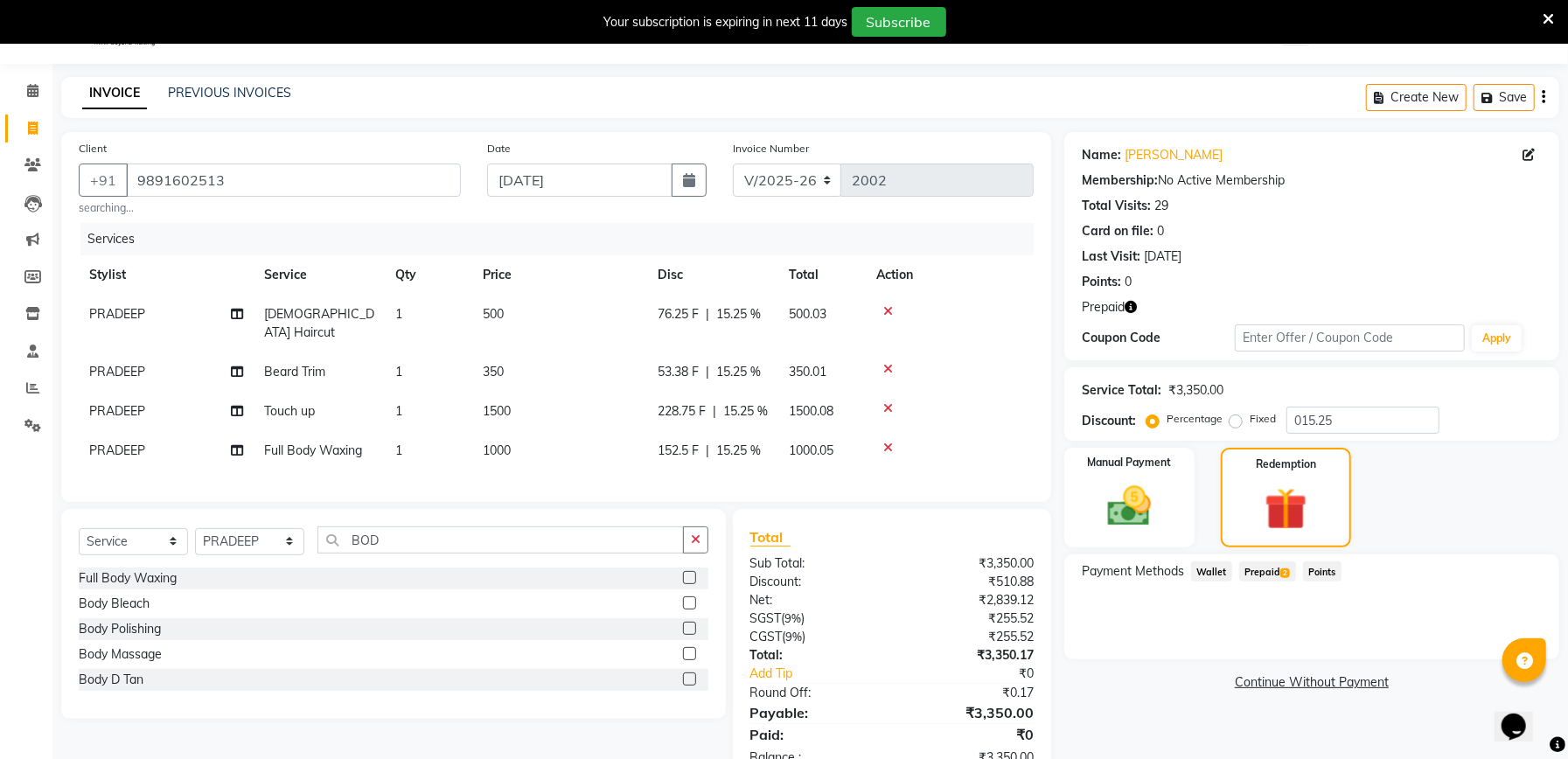
click at [1255, 569] on span "Prepaid 2" at bounding box center [1267, 571] width 57 height 20
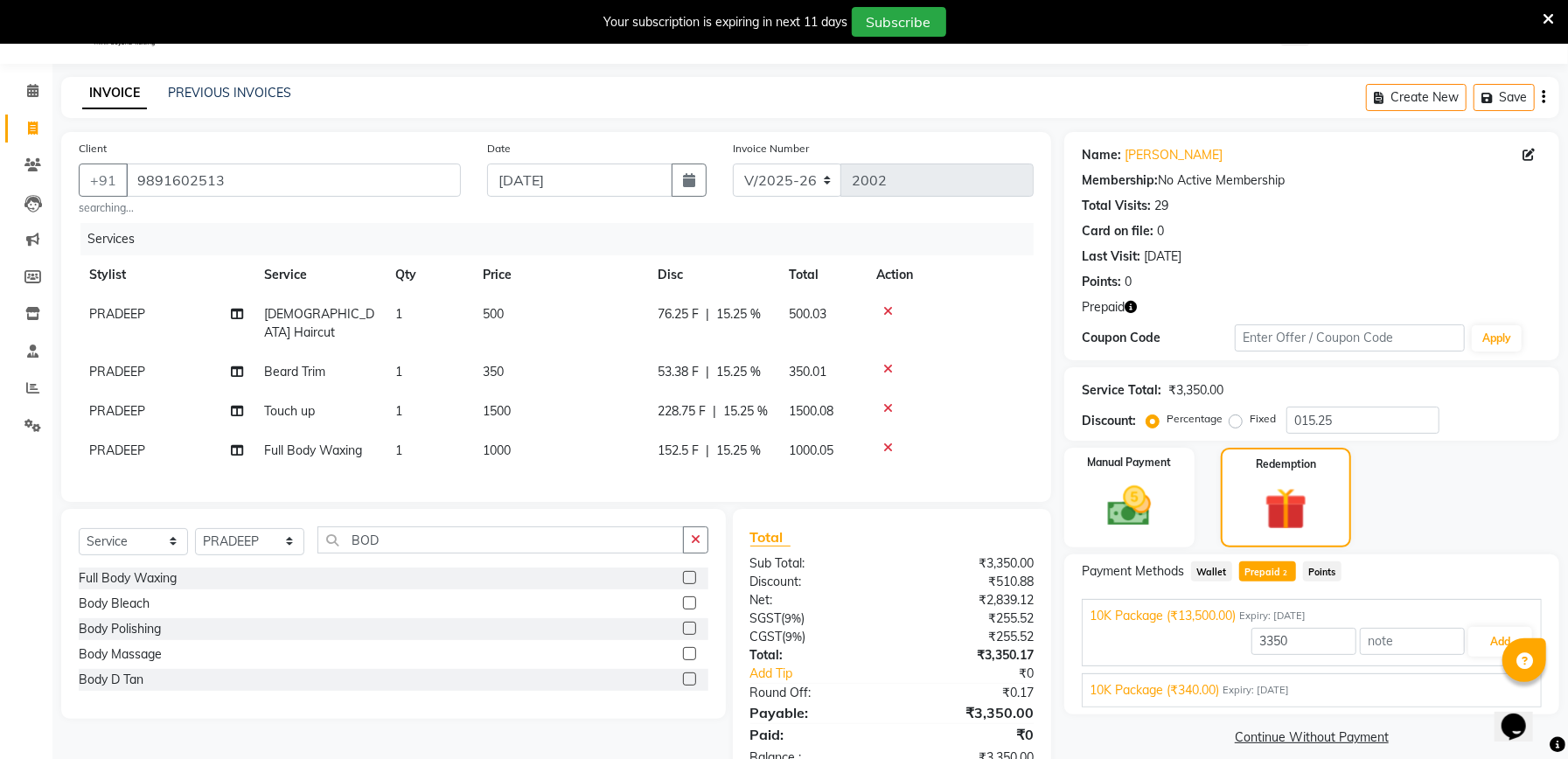
click at [1203, 694] on span "10K Package (₹340.00)" at bounding box center [1155, 689] width 130 height 18
click at [1494, 687] on button "Add" at bounding box center [1500, 683] width 64 height 30
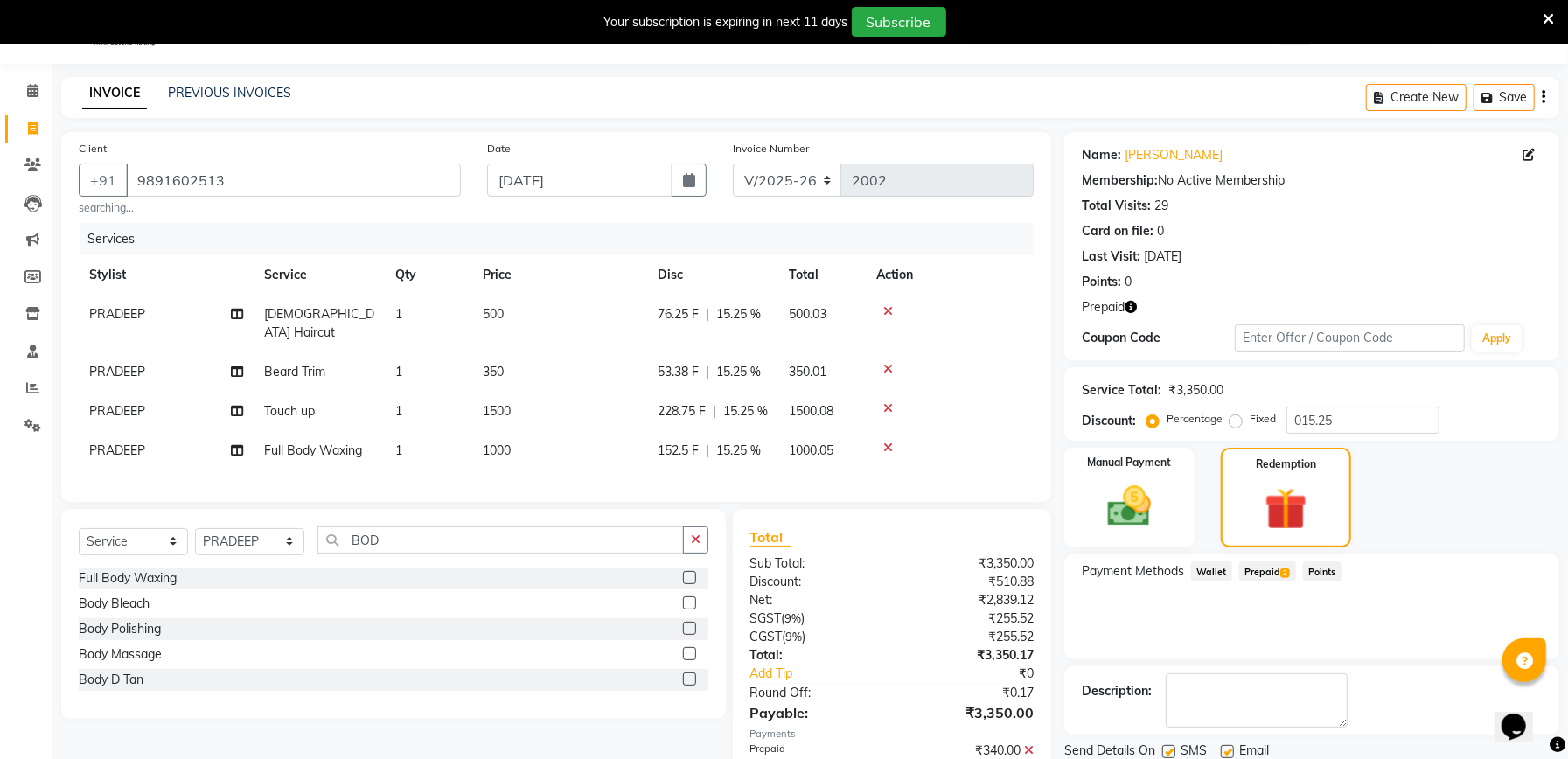
click at [1247, 570] on span "Prepaid 2" at bounding box center [1267, 571] width 57 height 20
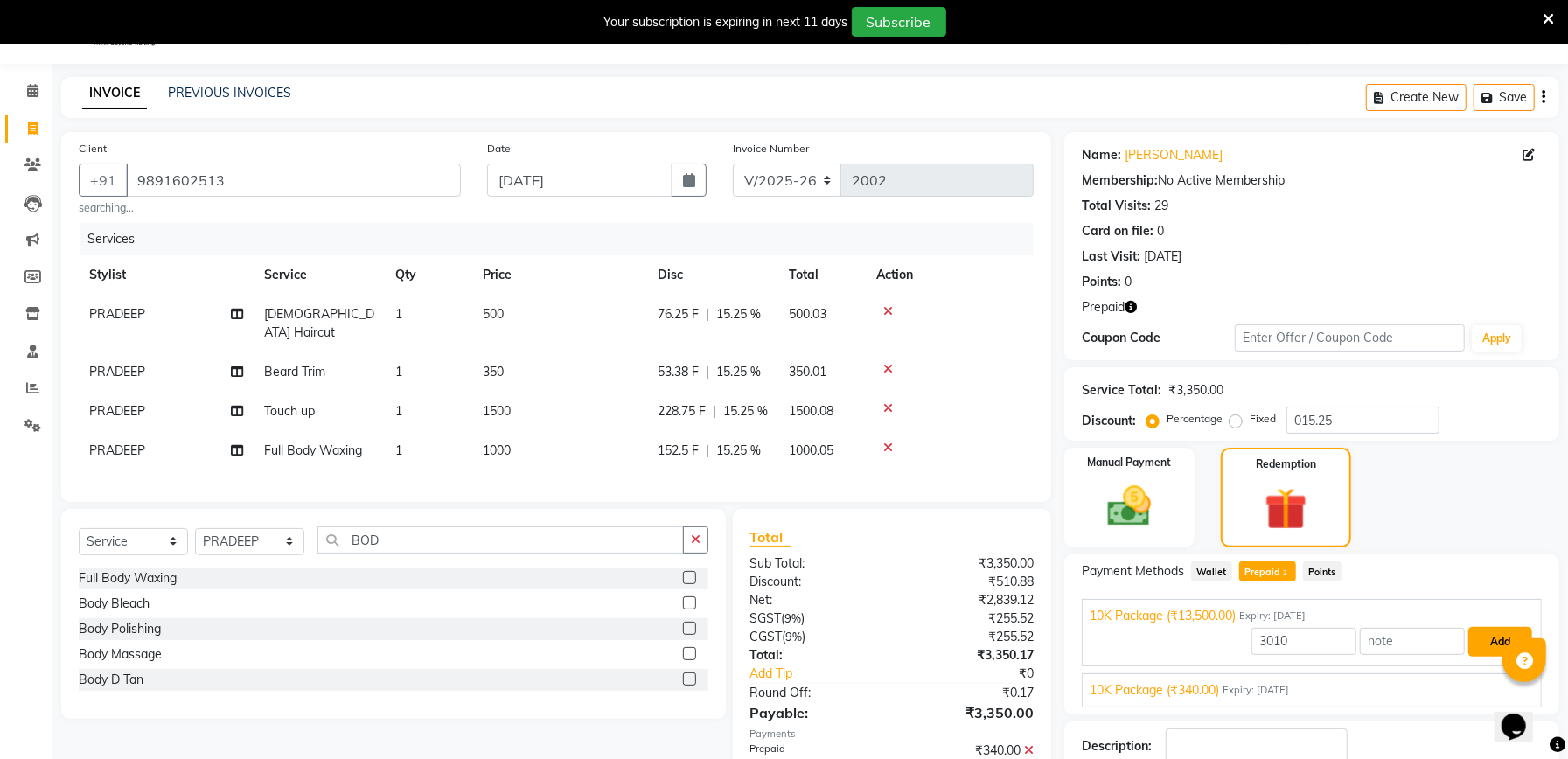
click at [1498, 641] on button "Add" at bounding box center [1500, 641] width 64 height 30
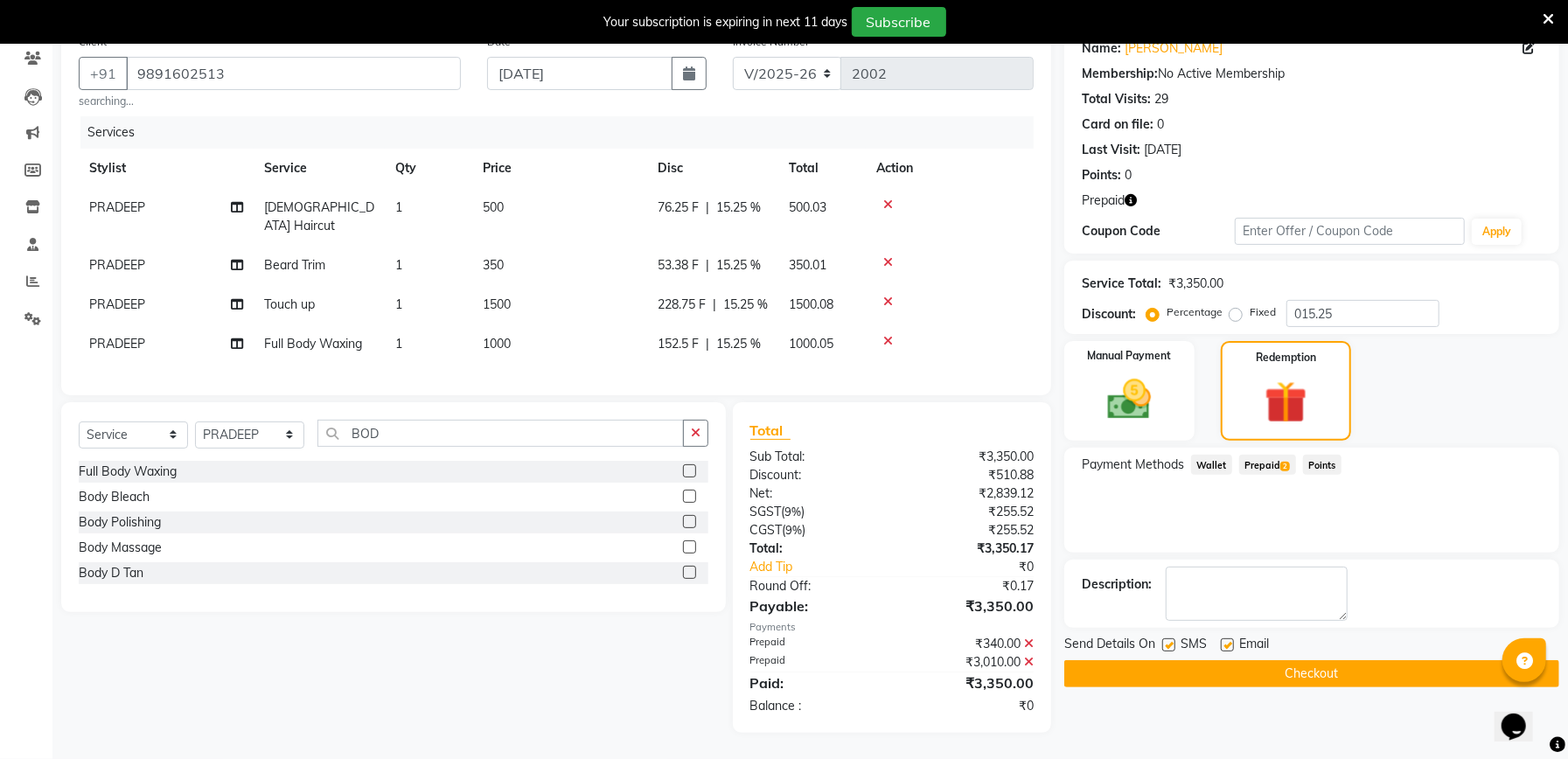
scroll to position [169, 0]
click at [1200, 660] on button "Checkout" at bounding box center [1312, 674] width 495 height 27
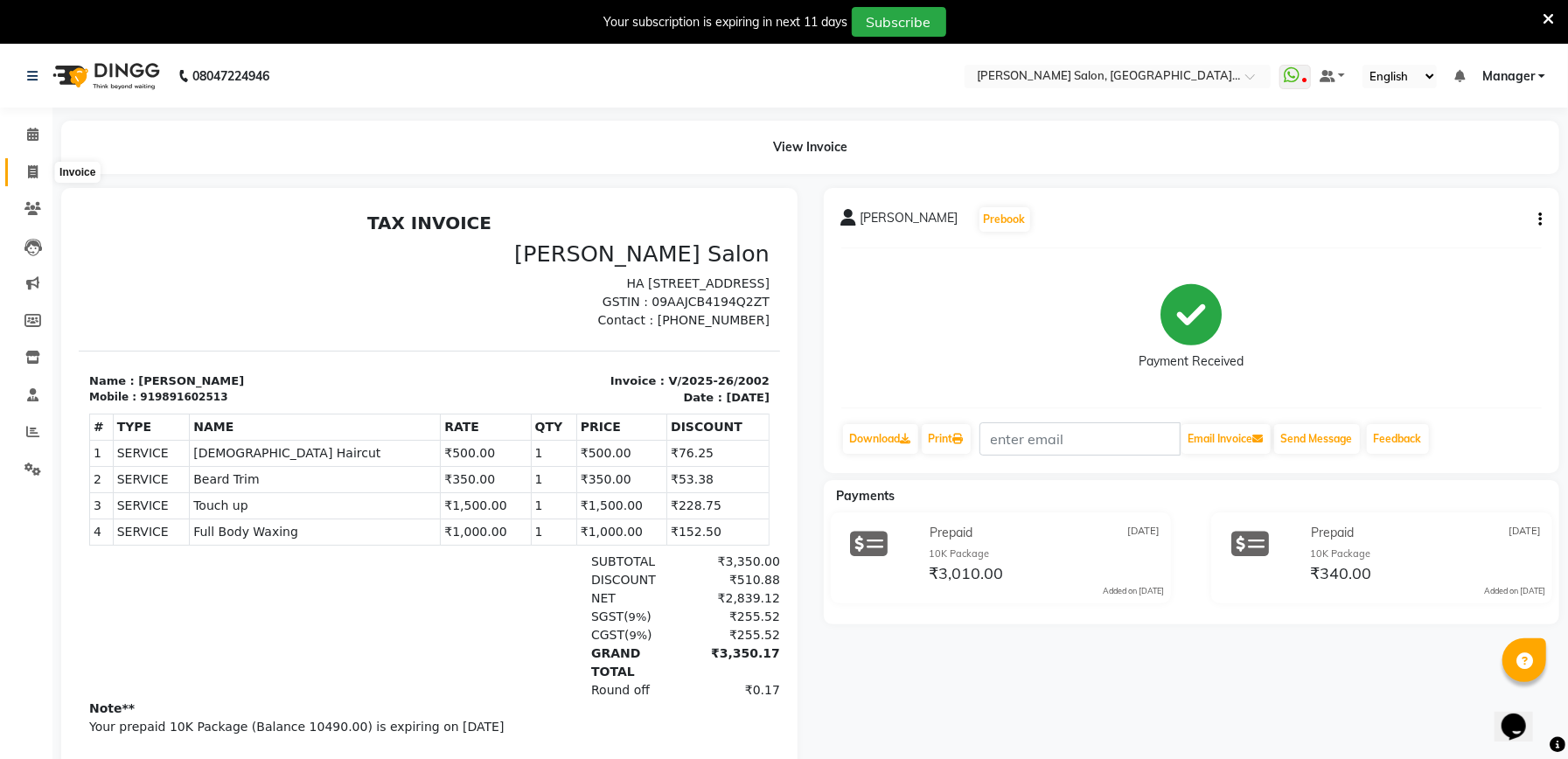
click at [28, 168] on icon at bounding box center [33, 172] width 10 height 14
select select "service"
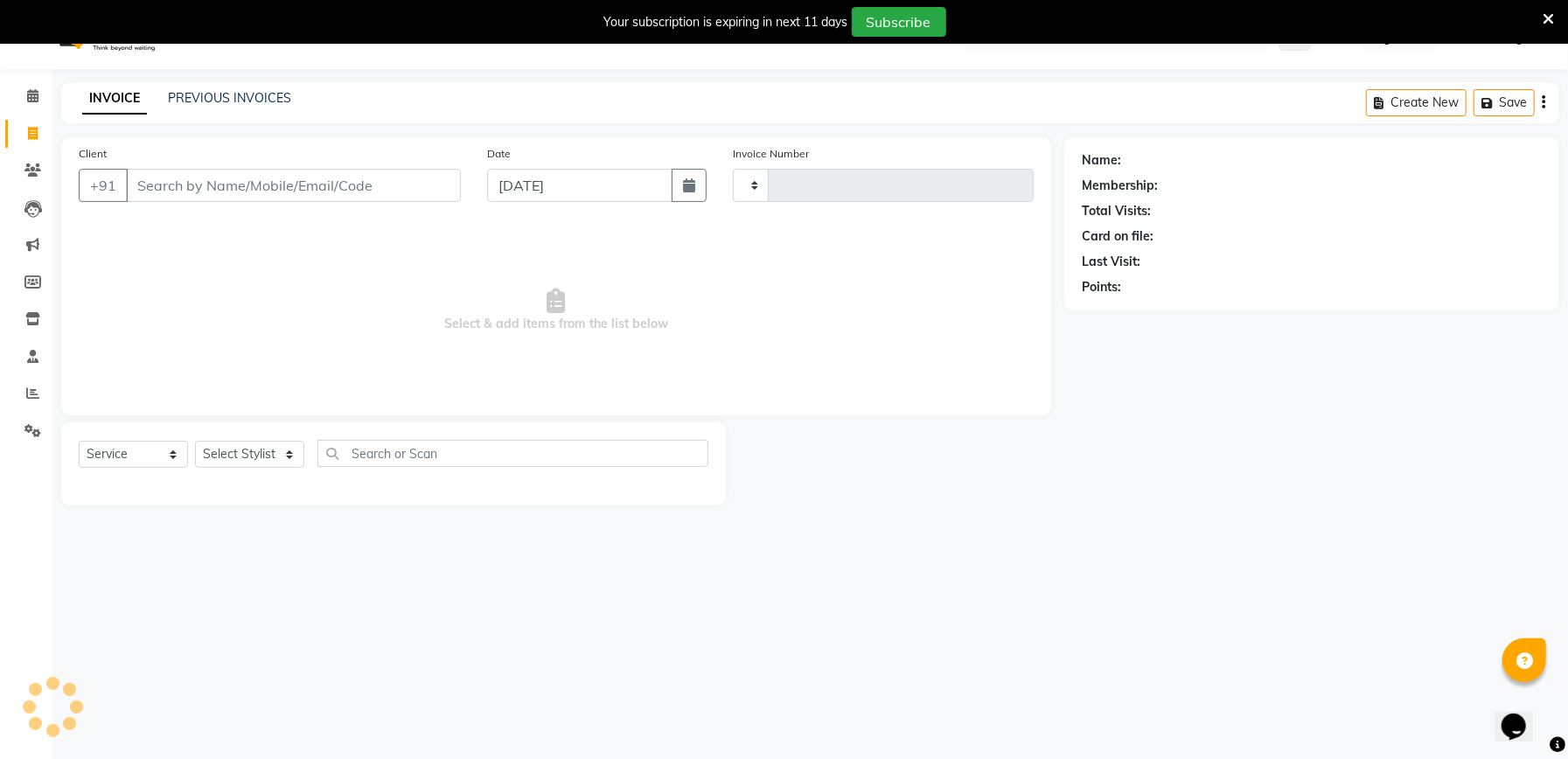
scroll to position [44, 0]
select select "6961"
type input "2003"
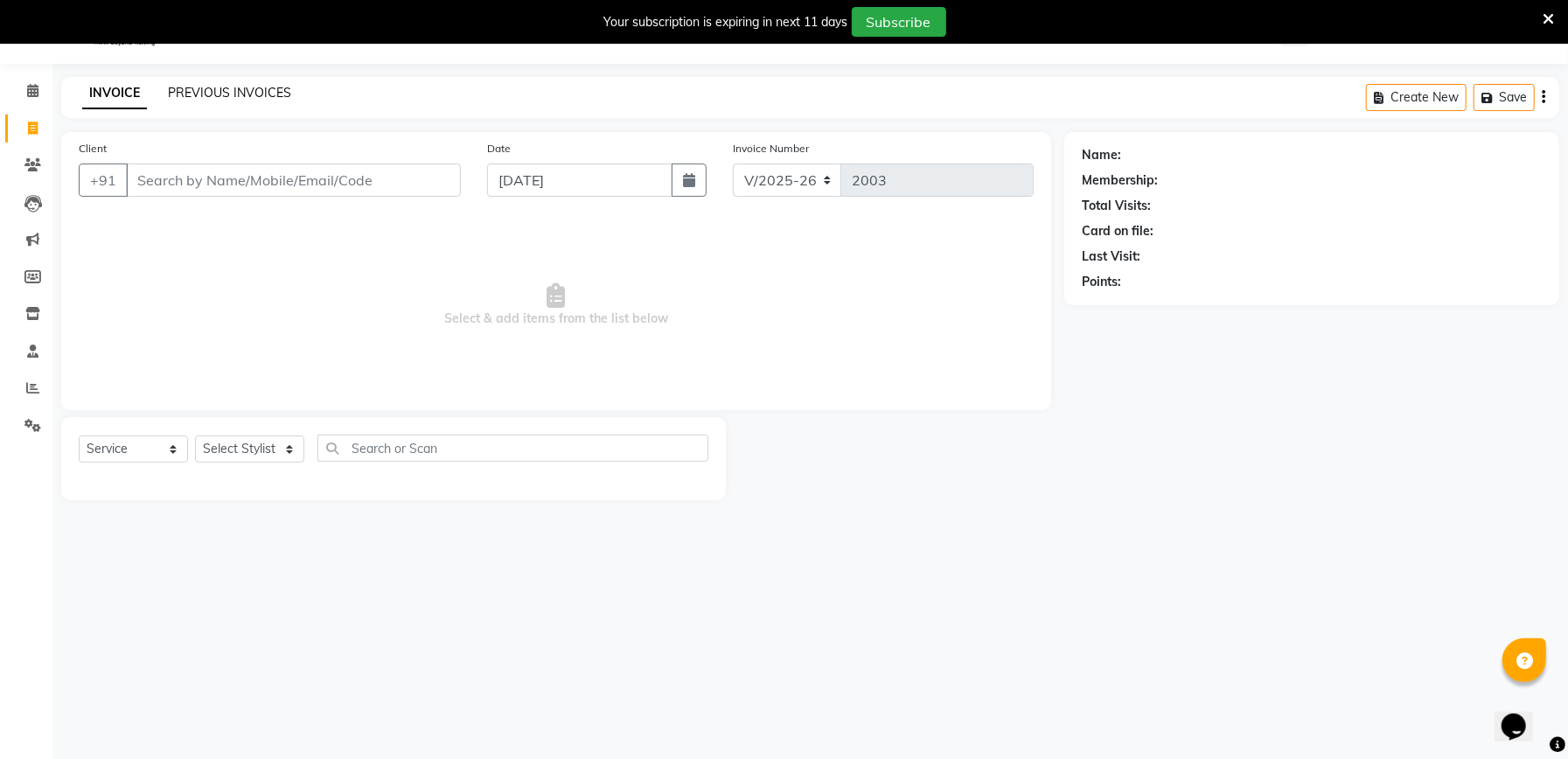
click at [260, 88] on link "PREVIOUS INVOICES" at bounding box center [229, 93] width 123 height 15
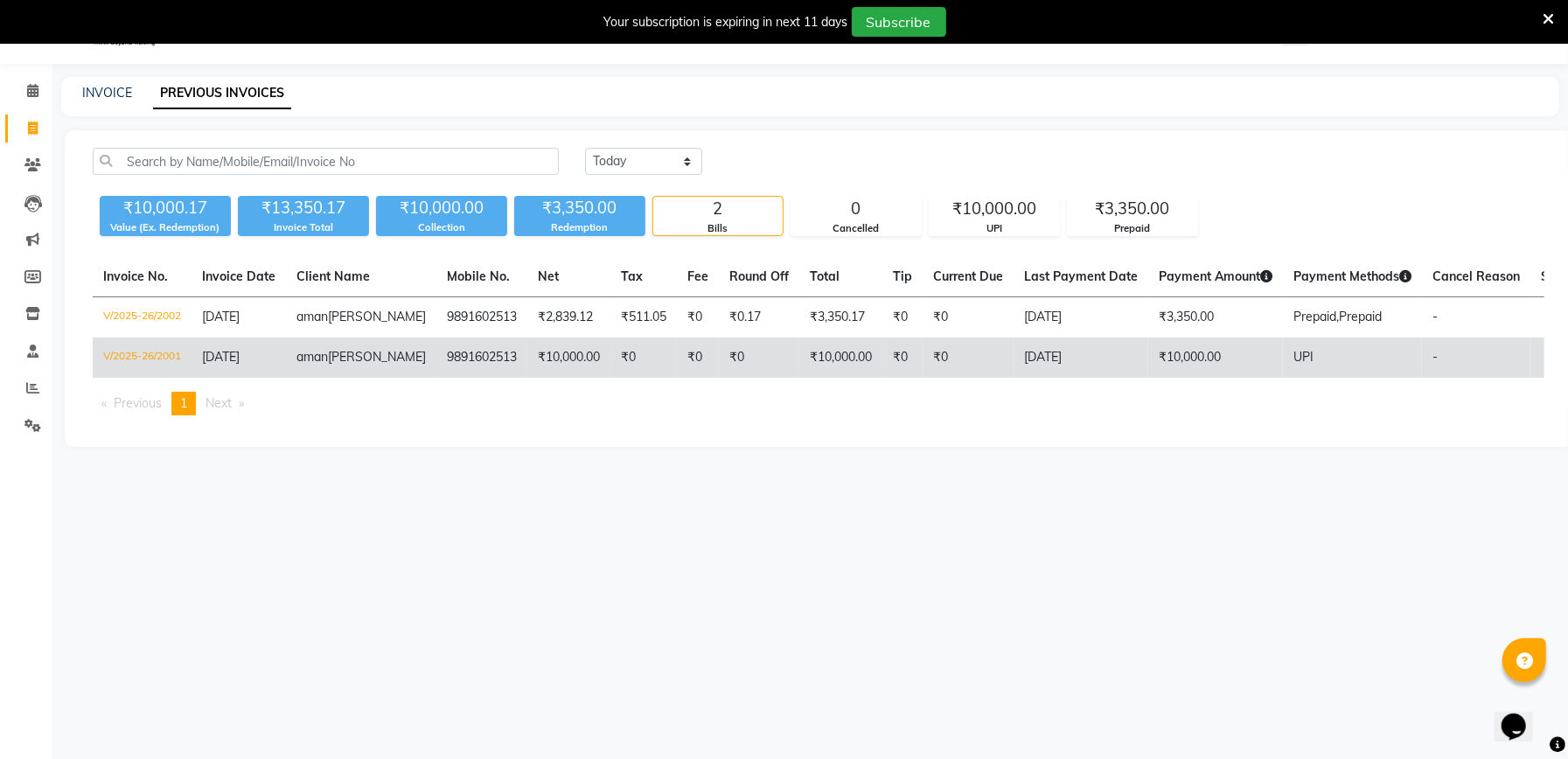
click at [527, 370] on td "₹10,000.00" at bounding box center [569, 358] width 83 height 41
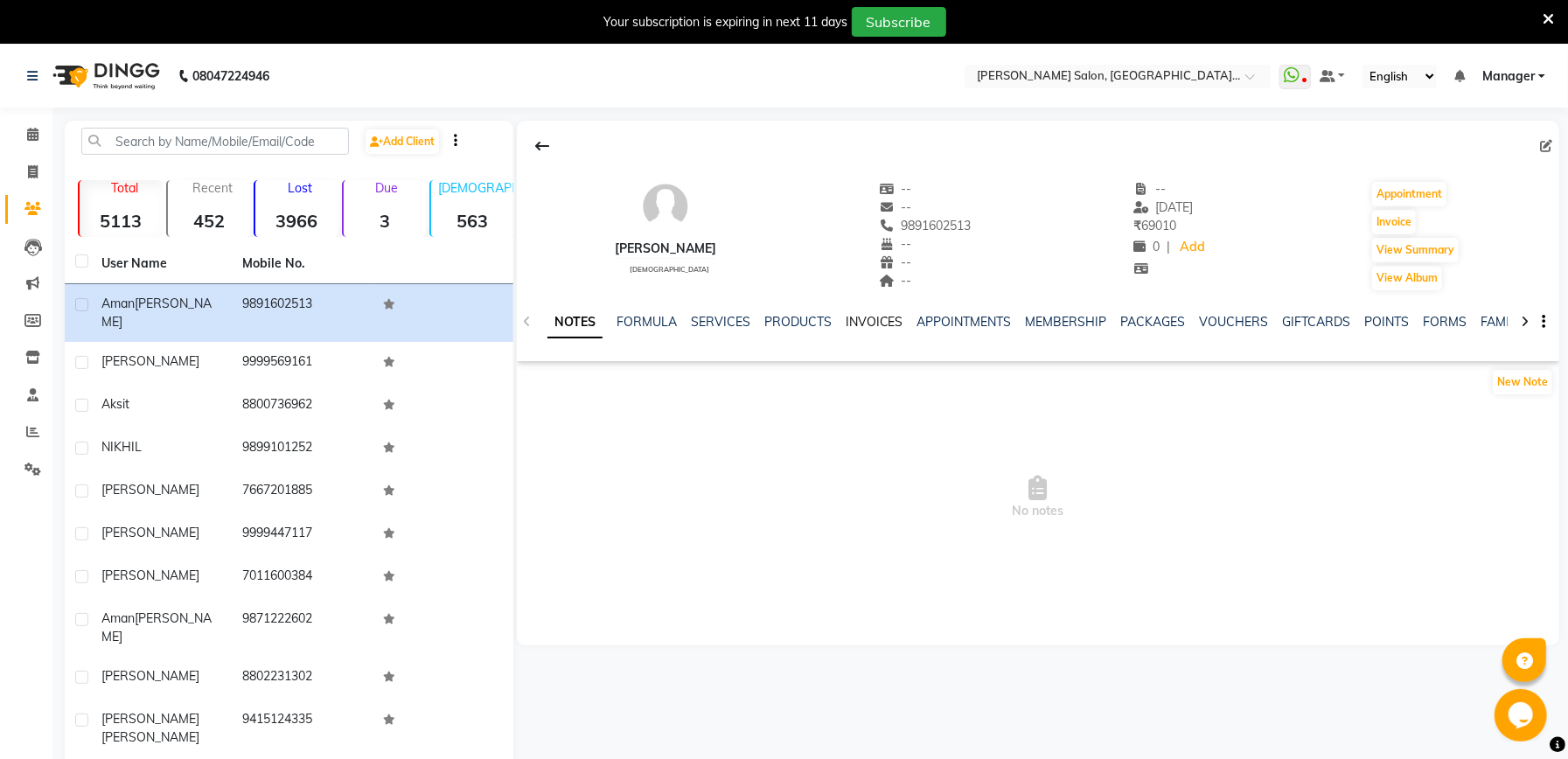
click at [882, 322] on link "INVOICES" at bounding box center [874, 322] width 58 height 15
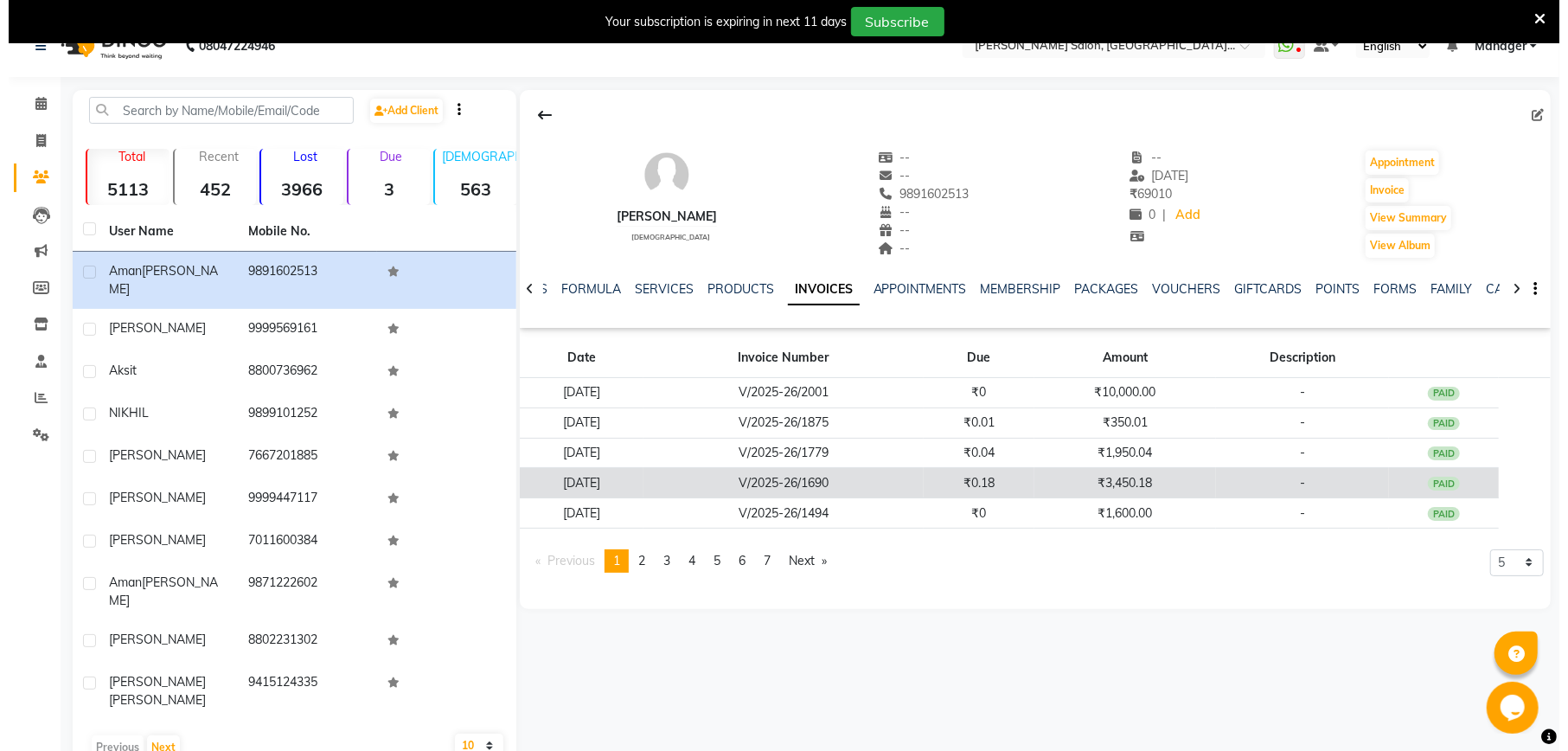
scroll to position [43, 0]
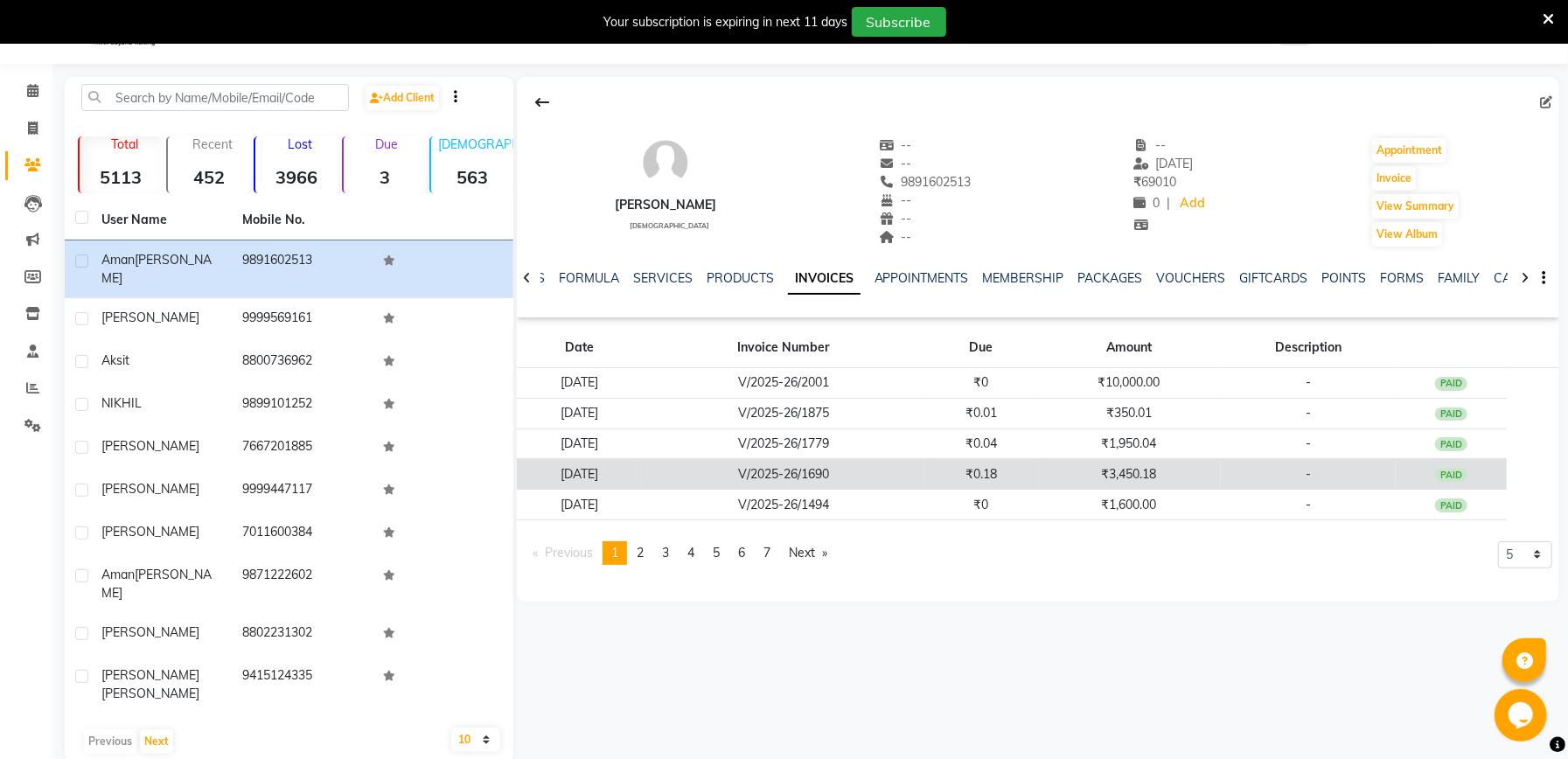
click at [1141, 469] on td "₹3,450.18" at bounding box center [1129, 475] width 184 height 31
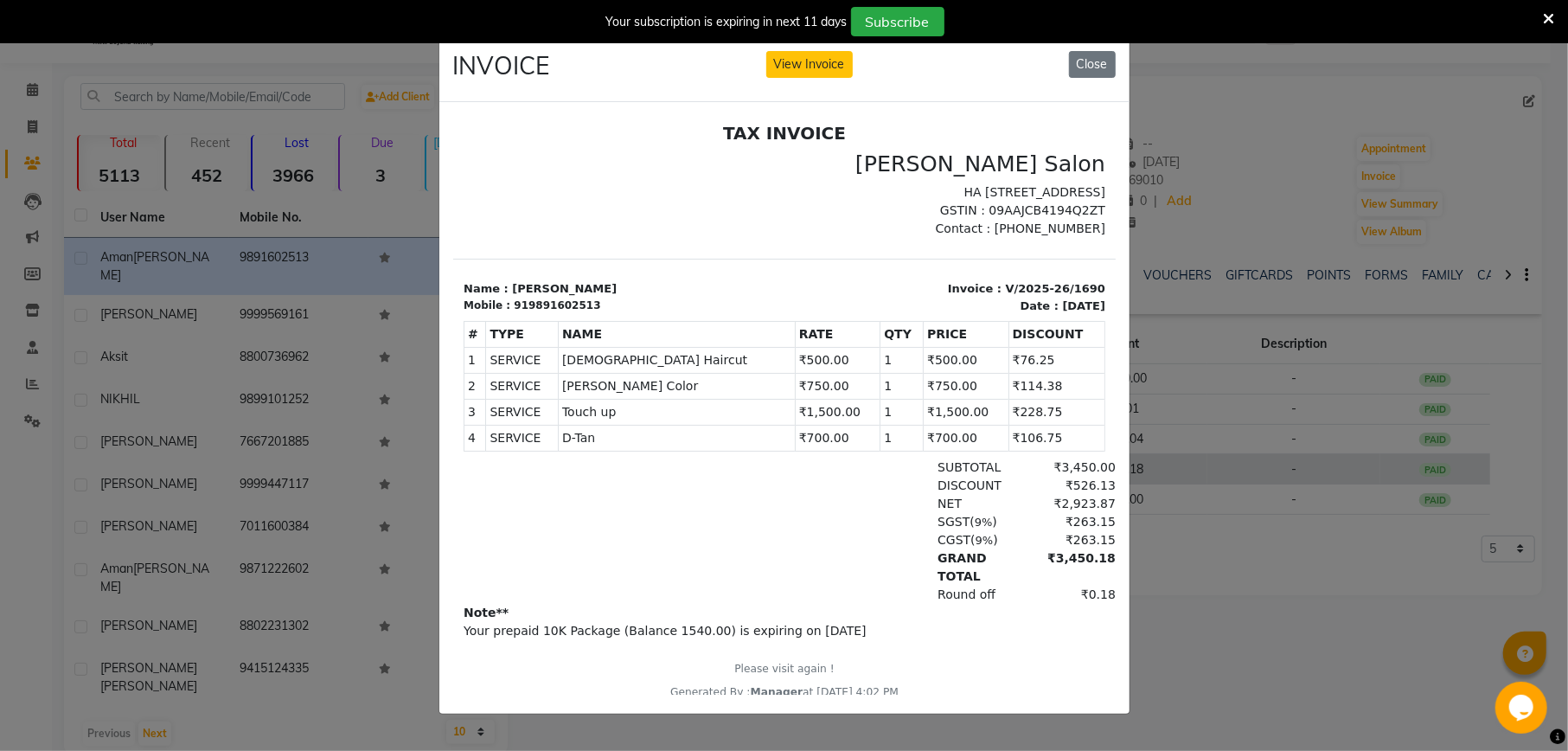
scroll to position [0, 0]
click at [1088, 54] on button "Close" at bounding box center [1093, 64] width 47 height 27
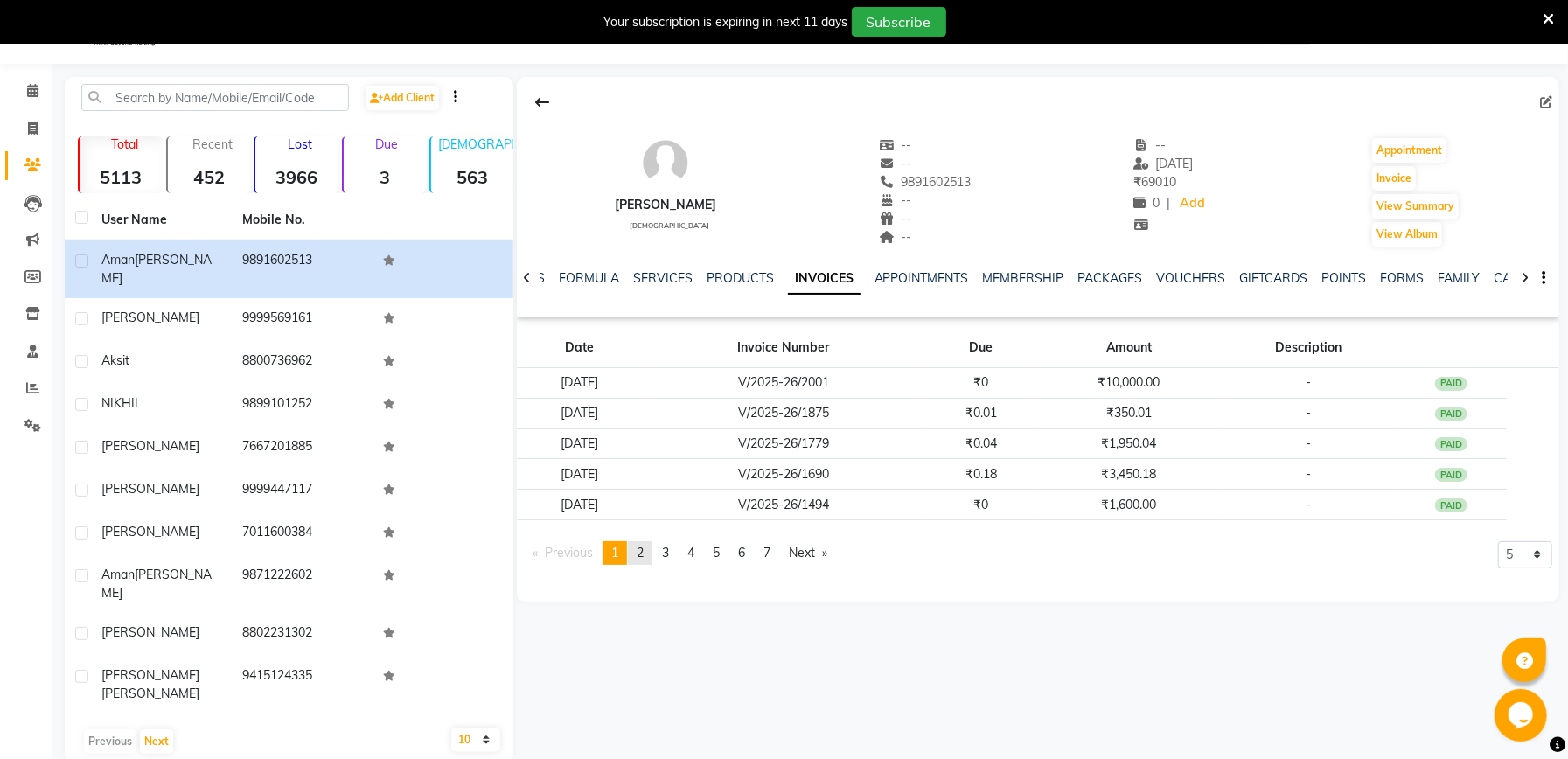
click at [642, 556] on span "2" at bounding box center [639, 552] width 7 height 15
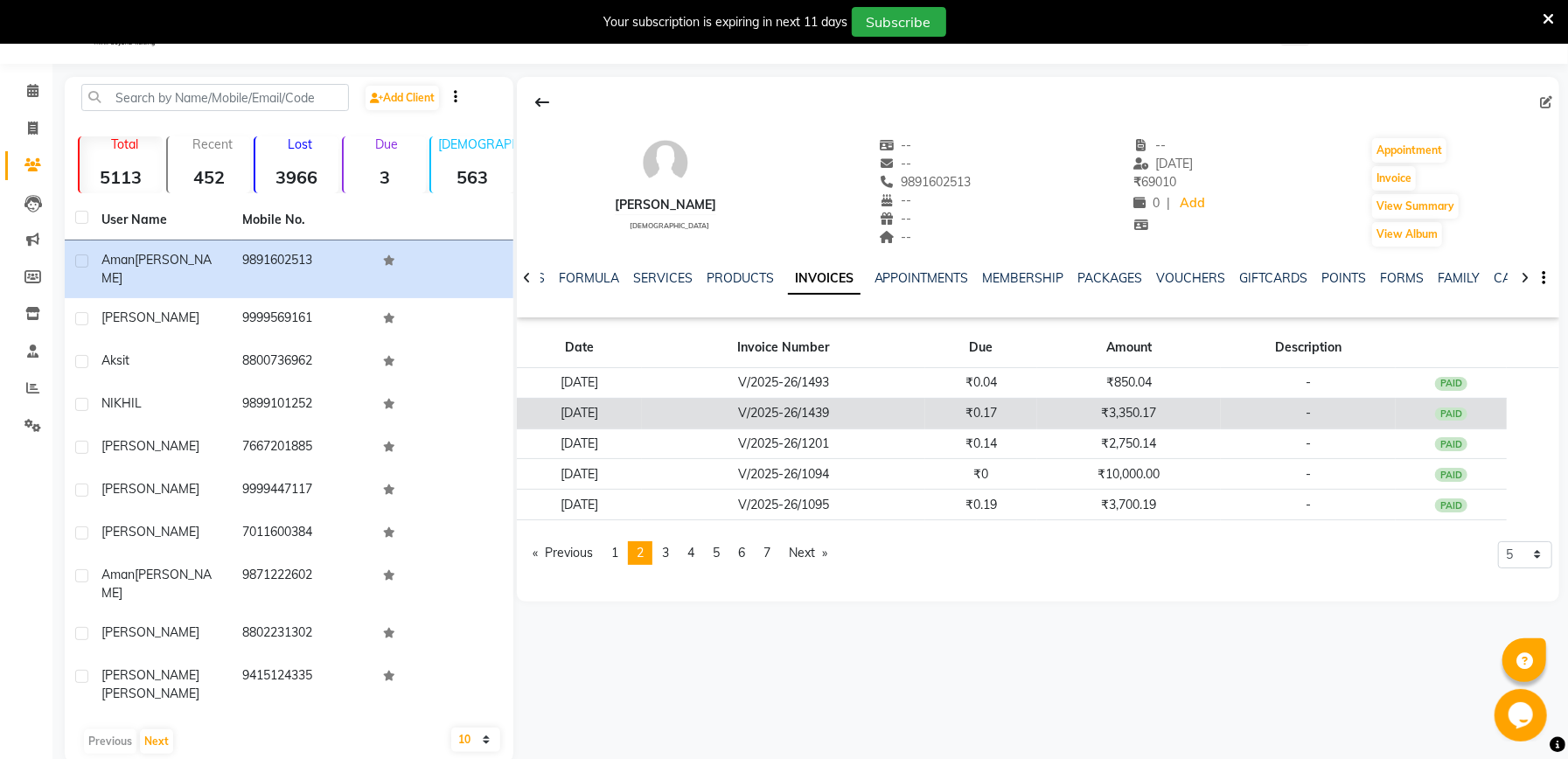
click at [1109, 417] on td "₹3,350.17" at bounding box center [1129, 413] width 184 height 31
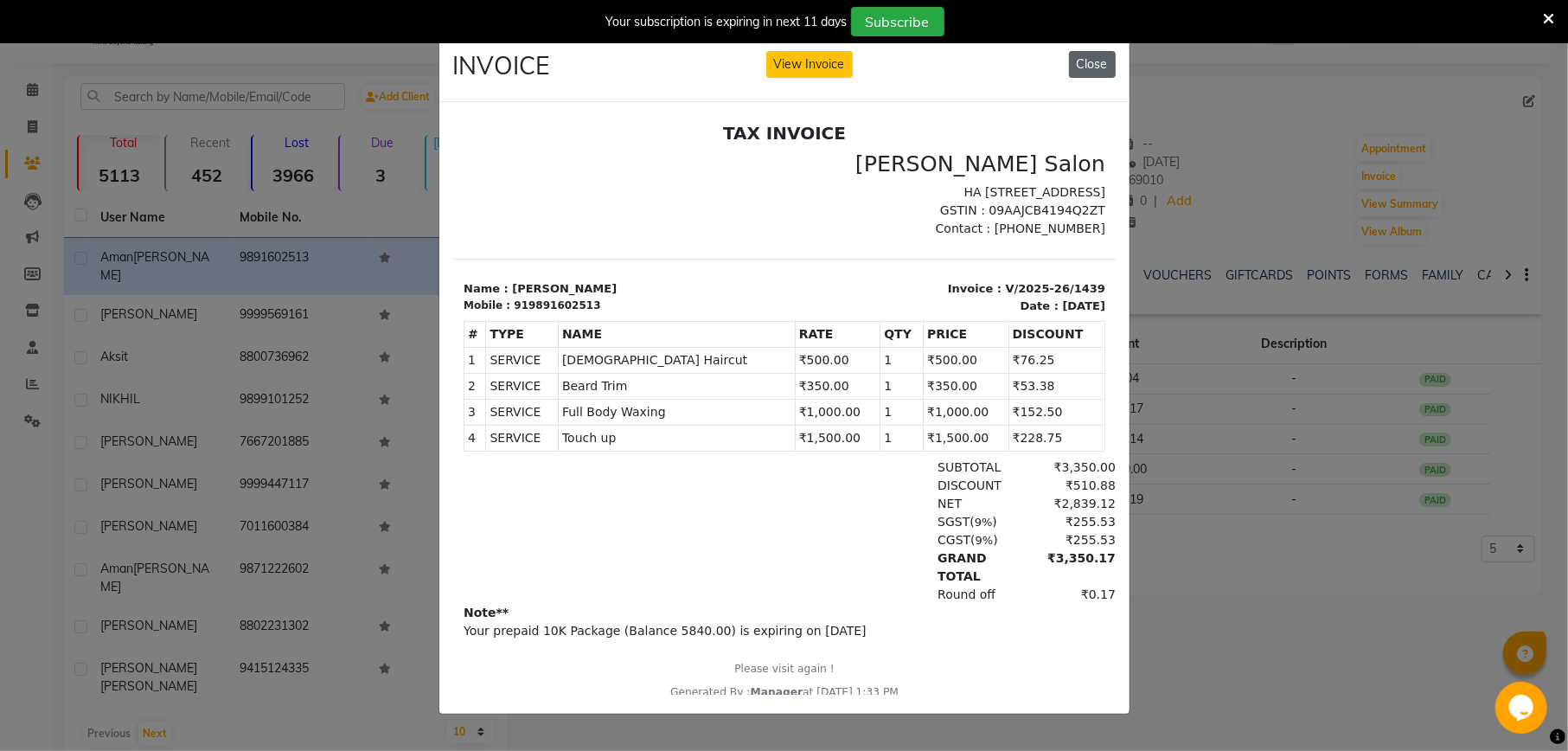
click at [1098, 57] on button "Close" at bounding box center [1093, 64] width 47 height 27
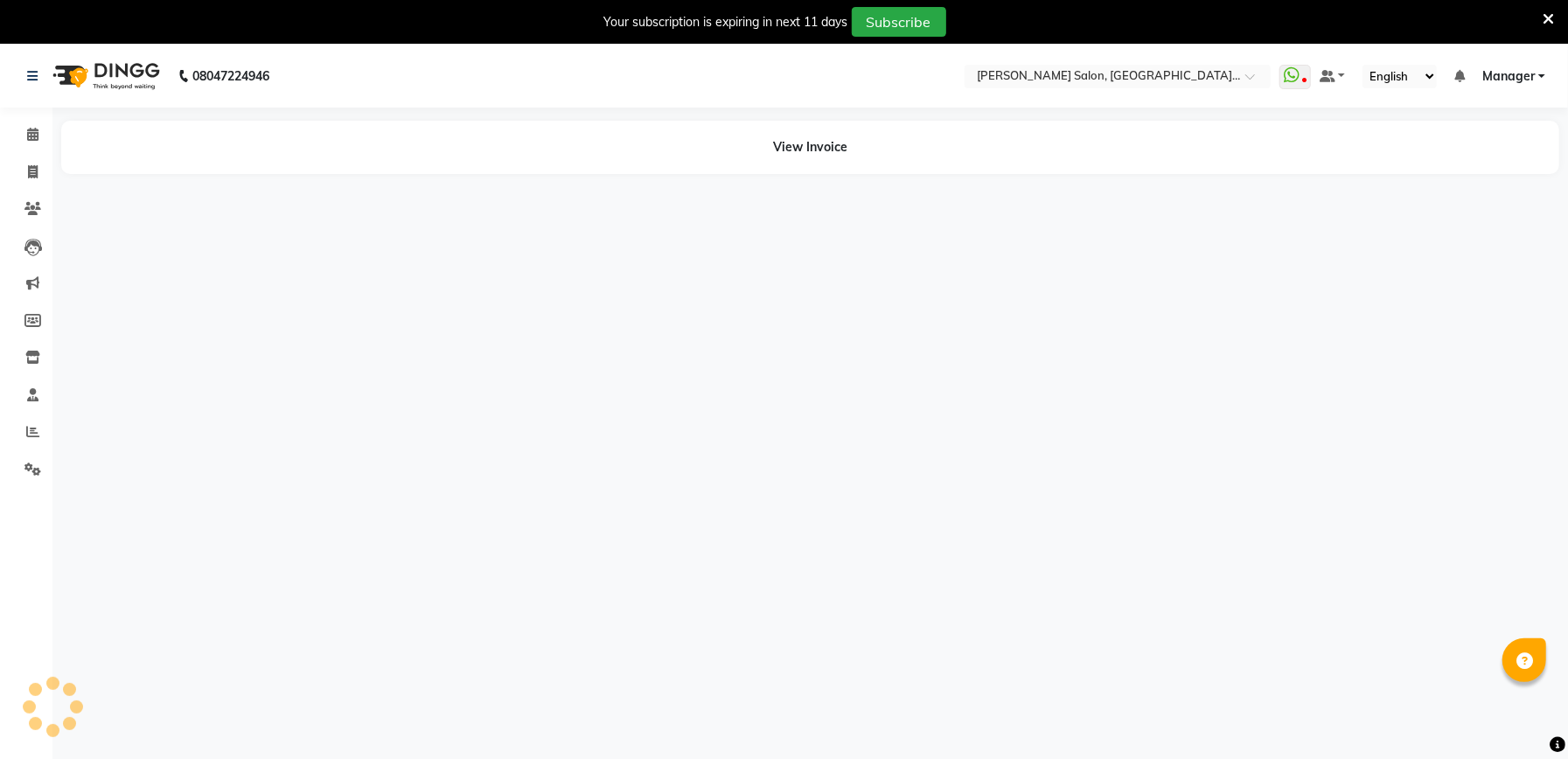
select select "en"
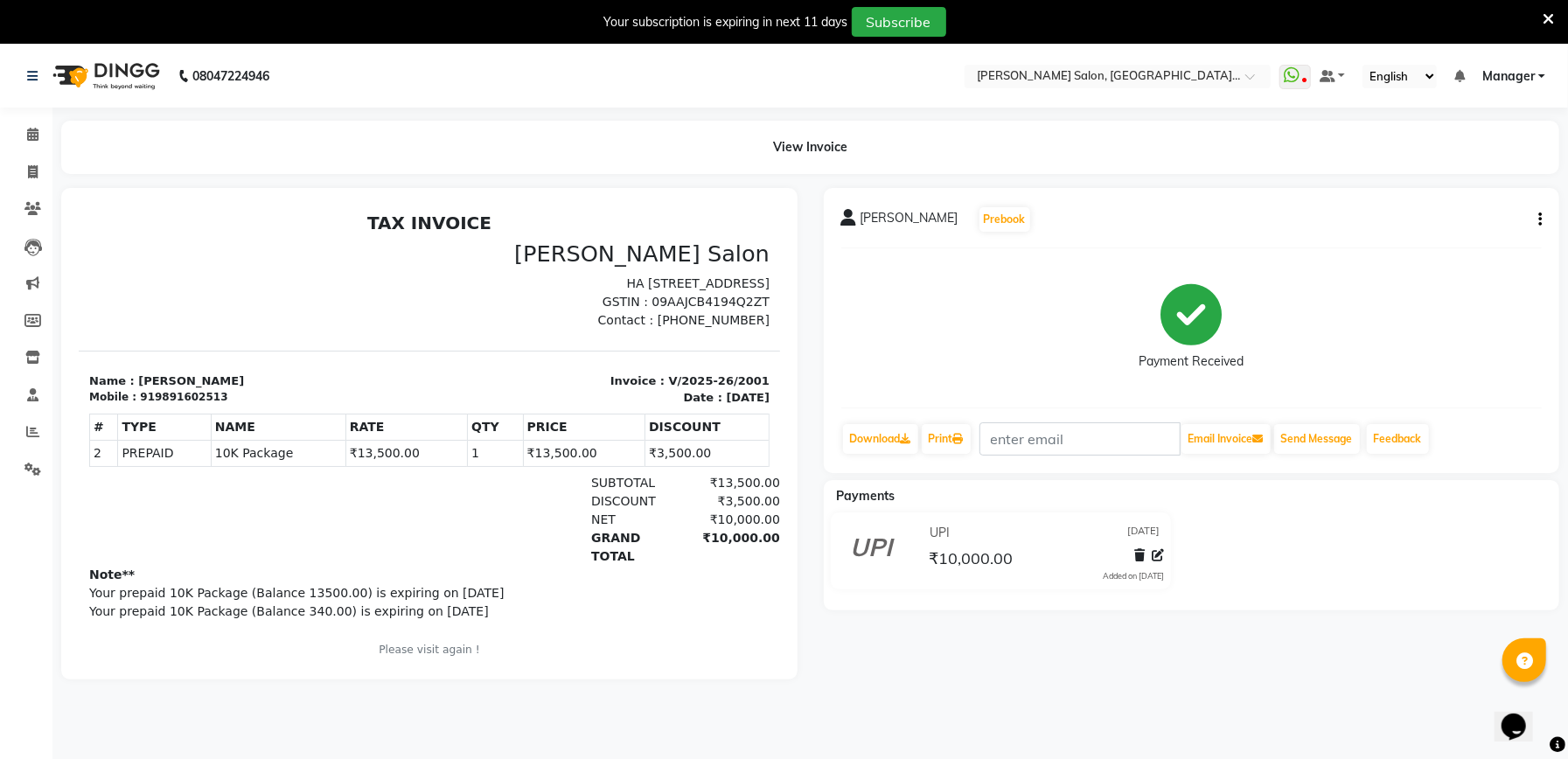
click at [1540, 219] on icon "button" at bounding box center [1541, 219] width 4 height 1
click at [1456, 233] on div "Edit Invoice" at bounding box center [1469, 230] width 87 height 22
select select "service"
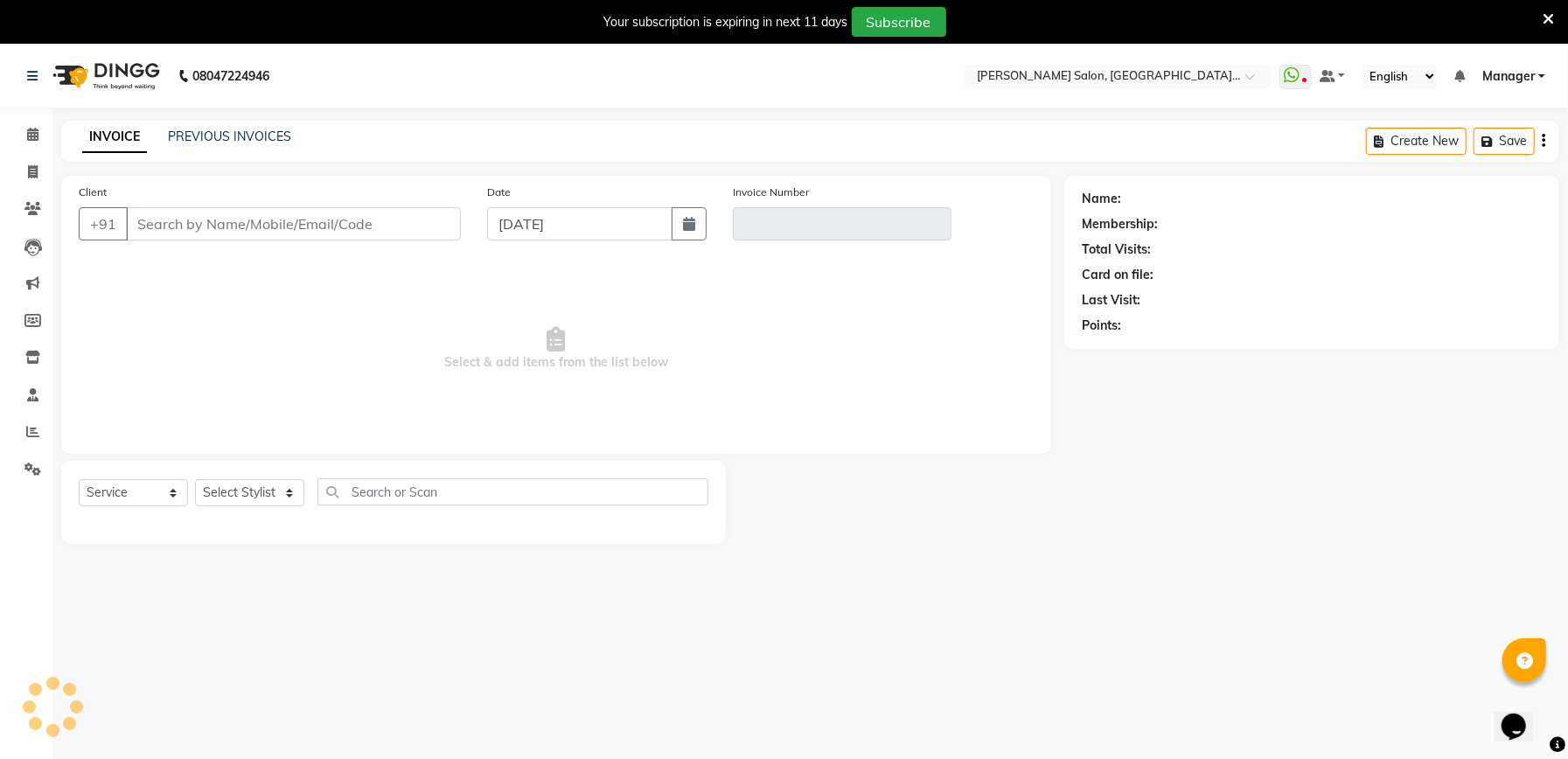
scroll to position [44, 0]
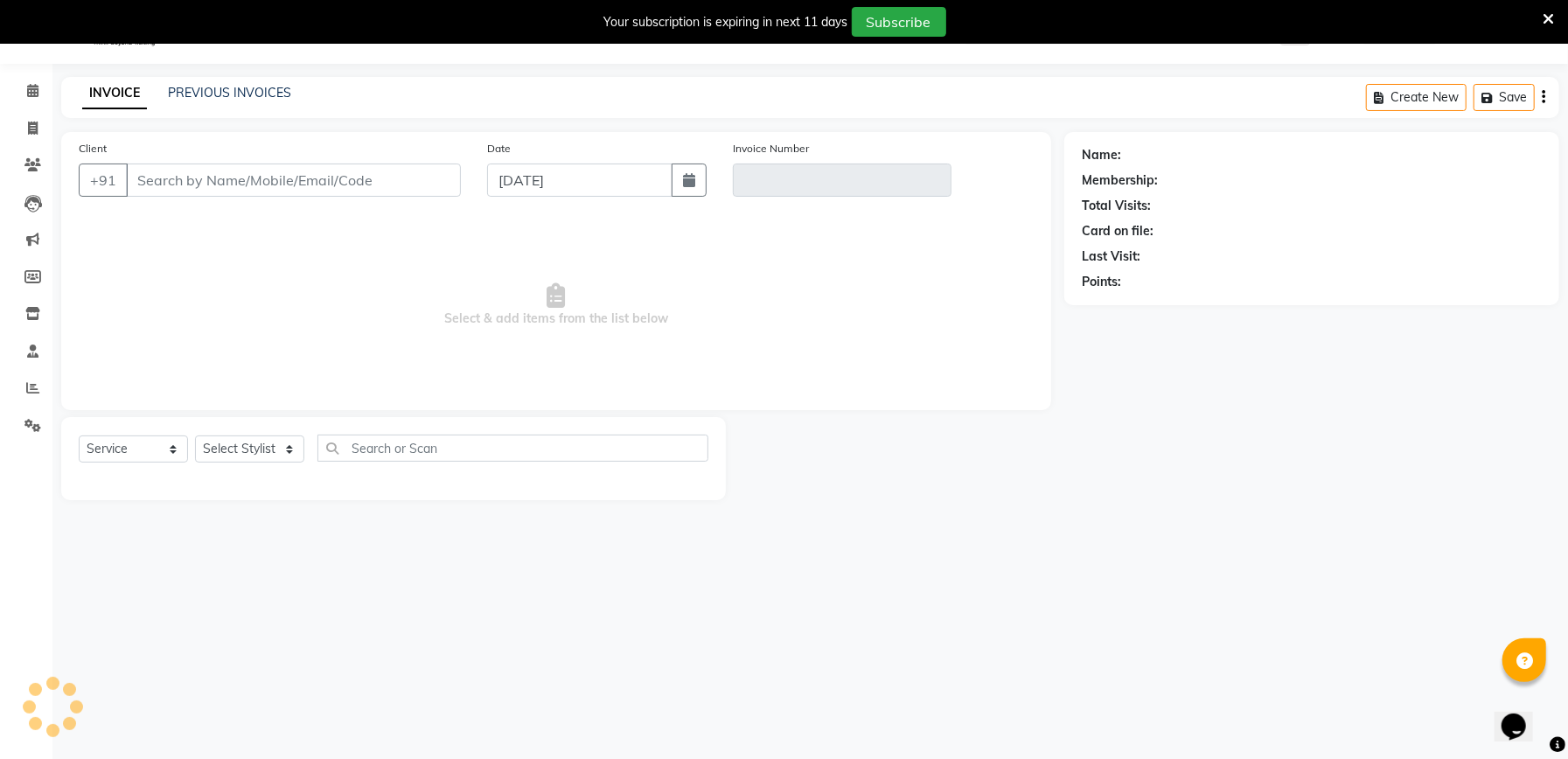
type input "9891602513"
type input "V/2025-26/2001"
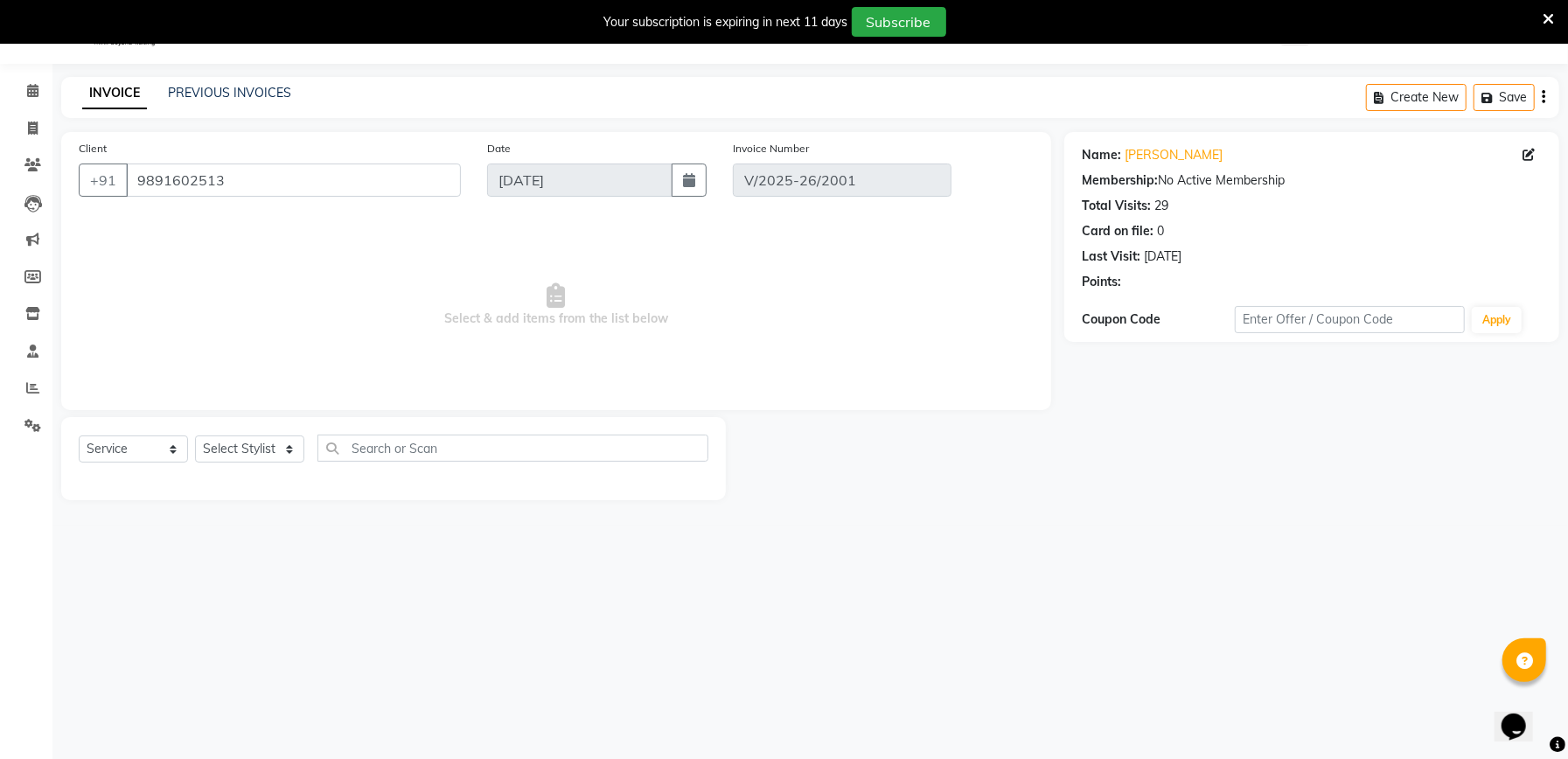
select select "select"
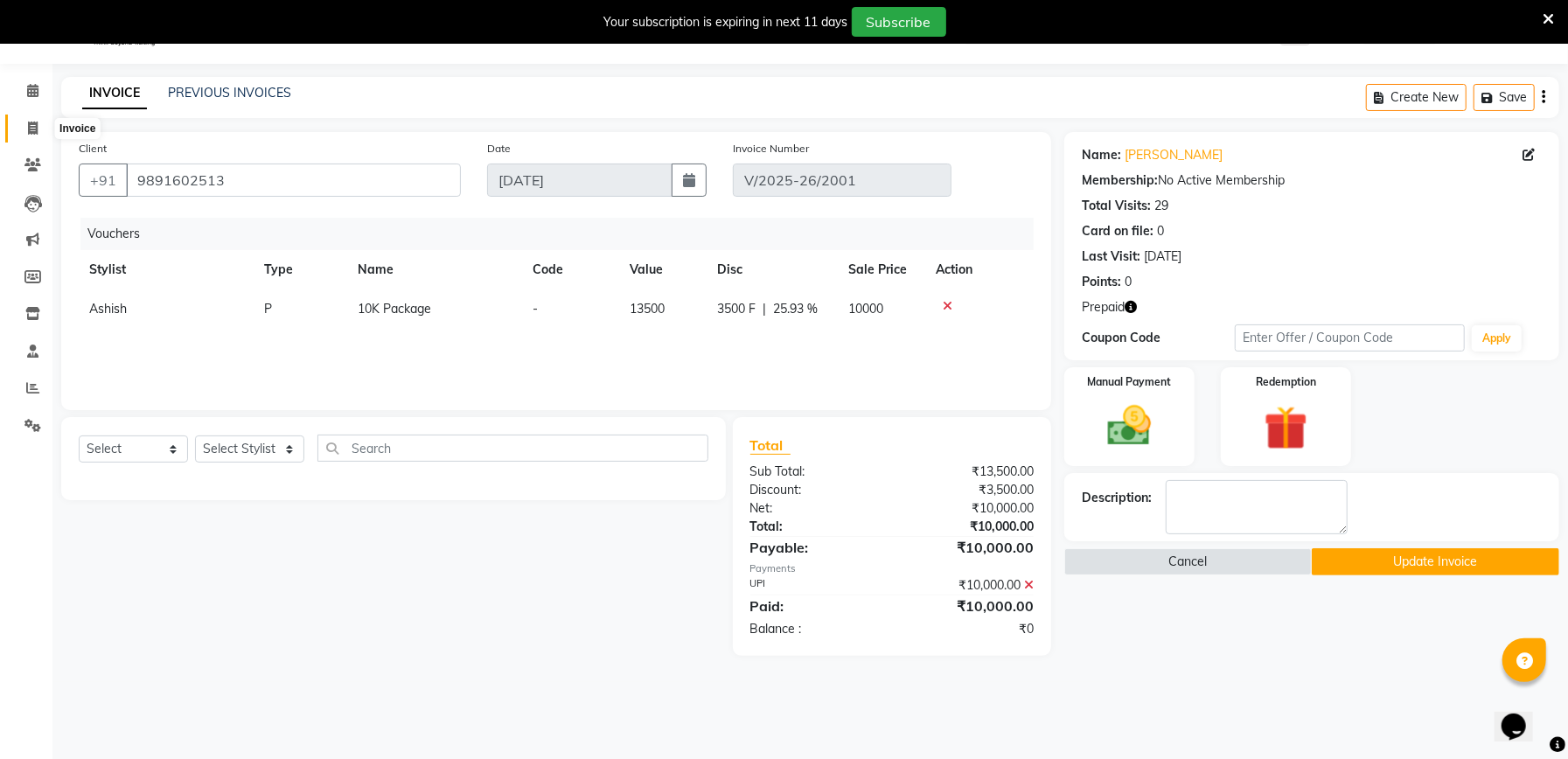
click at [29, 127] on icon at bounding box center [33, 129] width 10 height 14
select select "service"
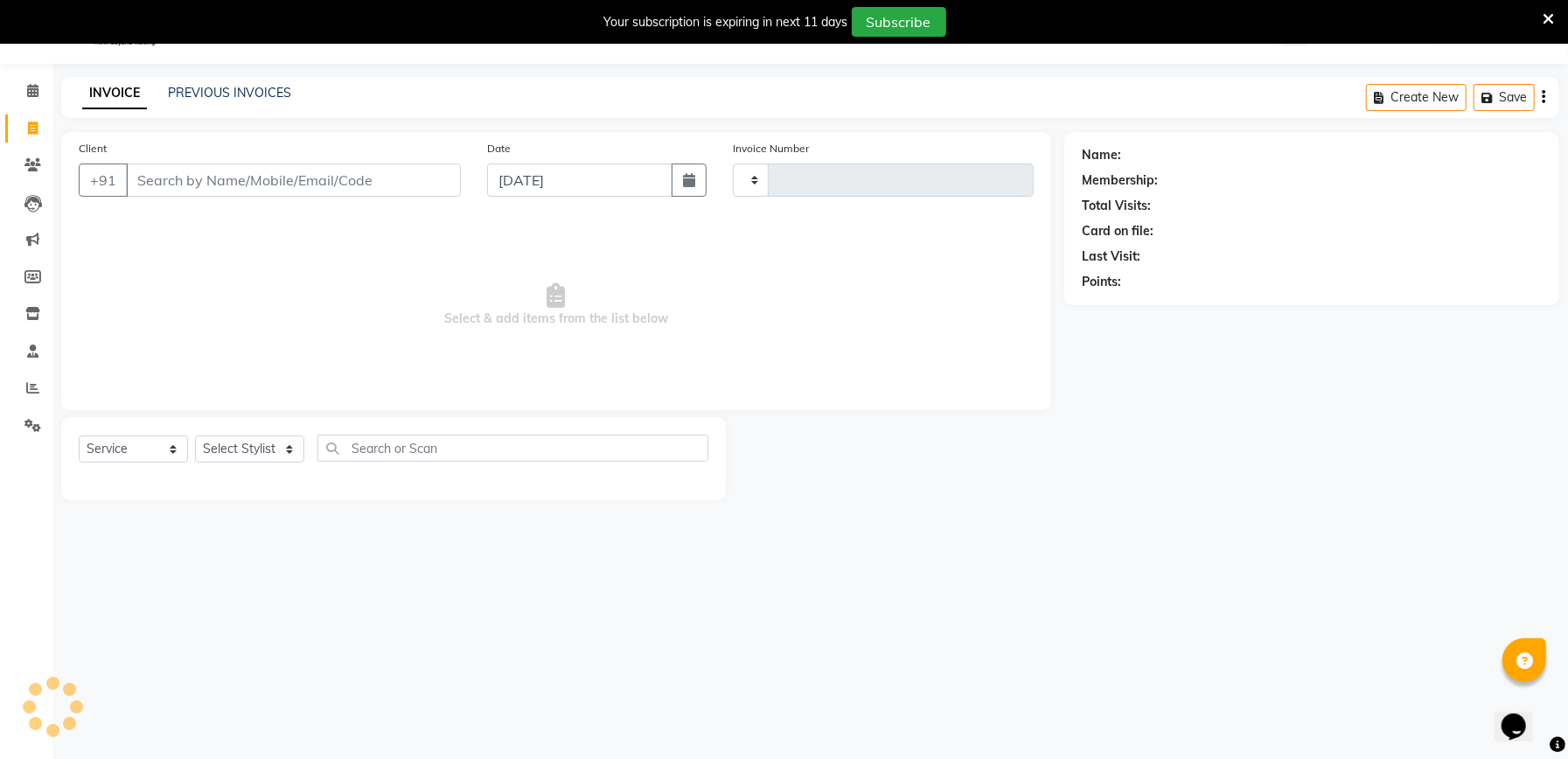
type input "2003"
select select "6961"
click at [24, 126] on span at bounding box center [33, 129] width 31 height 20
select select "service"
select select "6961"
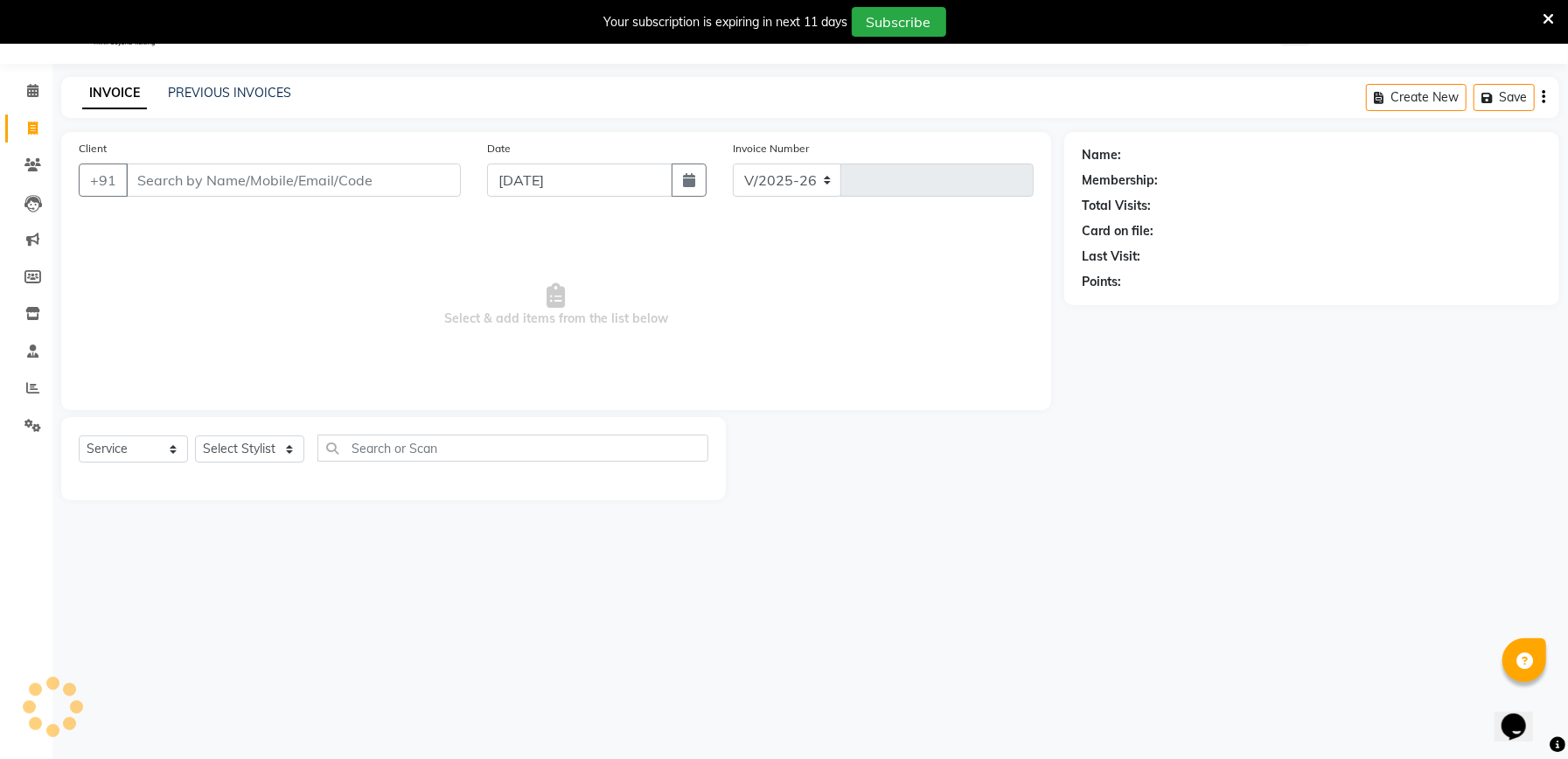
type input "2003"
click at [262, 88] on link "PREVIOUS INVOICES" at bounding box center [229, 93] width 123 height 15
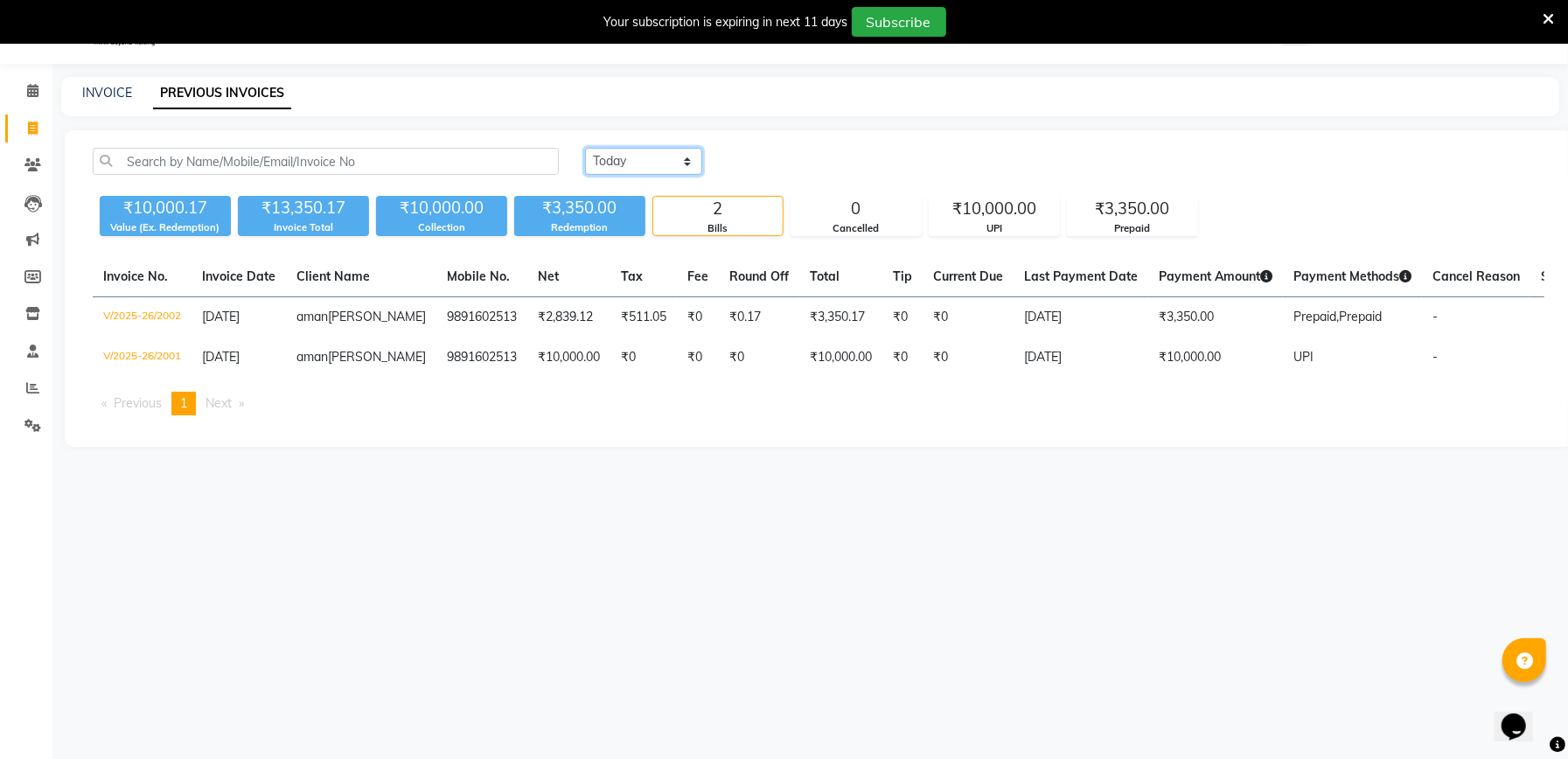
click at [616, 156] on select "Today Yesterday Custom Range" at bounding box center [643, 161] width 117 height 27
select select "range"
click at [585, 148] on select "Today Yesterday Custom Range" at bounding box center [643, 161] width 117 height 27
click at [805, 152] on input "[DATE]" at bounding box center [786, 161] width 123 height 24
select select "9"
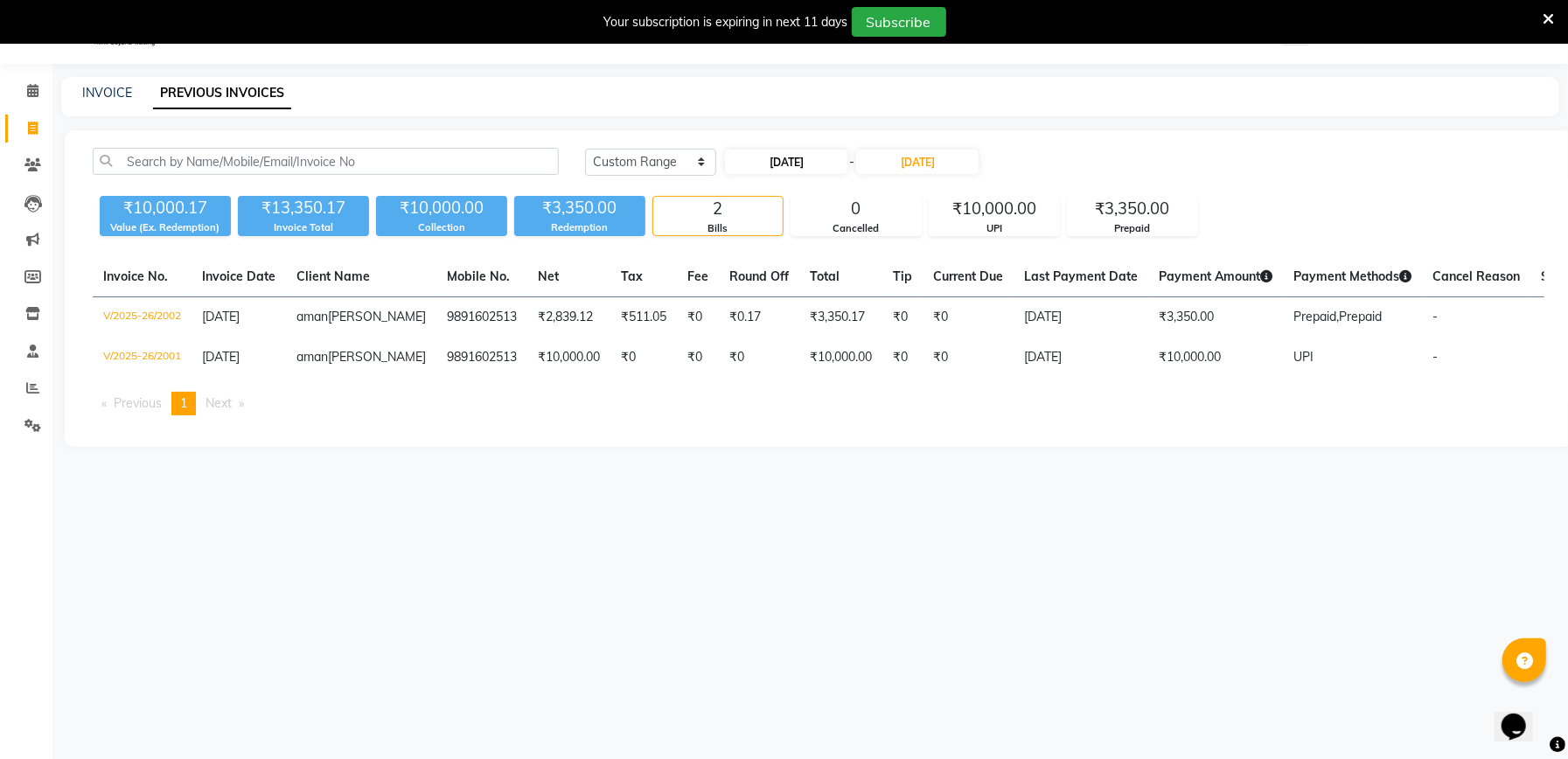
select select "2025"
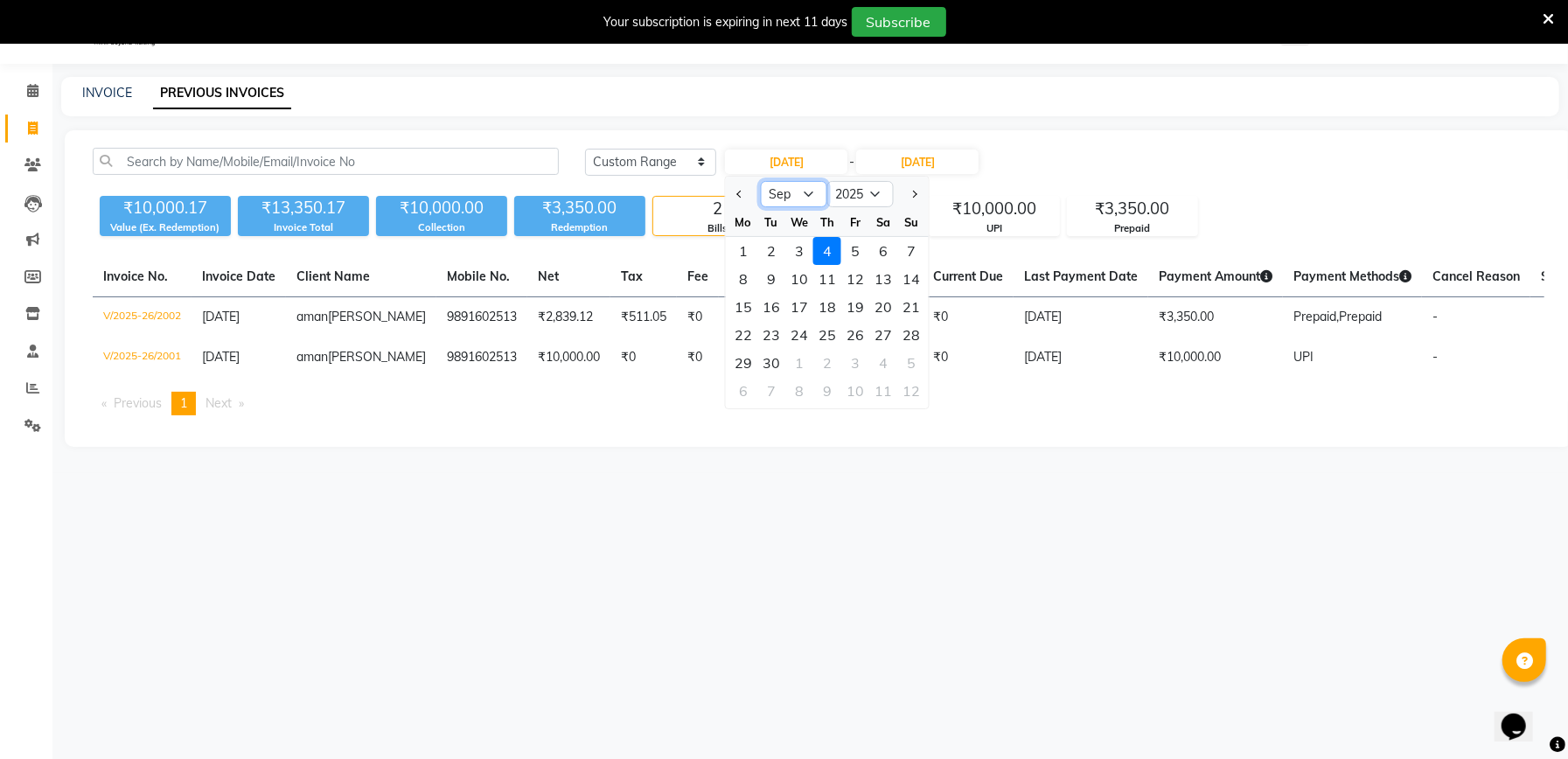
click at [795, 193] on select "Jan Feb Mar Apr May Jun Jul Aug Sep Oct Nov Dec" at bounding box center [794, 193] width 67 height 26
select select "8"
click at [761, 181] on select "Jan Feb Mar Apr May Jun Jul Aug Sep Oct Nov Dec" at bounding box center [794, 193] width 67 height 26
click at [875, 188] on select "2015 2016 2017 2018 2019 2020 2021 2022 2023 2024 2025 2026 2027 2028 2029 2030…" at bounding box center [860, 193] width 67 height 26
click at [827, 181] on select "2015 2016 2017 2018 2019 2020 2021 2022 2023 2024 2025 2026 2027 2028 2029 2030…" at bounding box center [860, 193] width 67 height 26
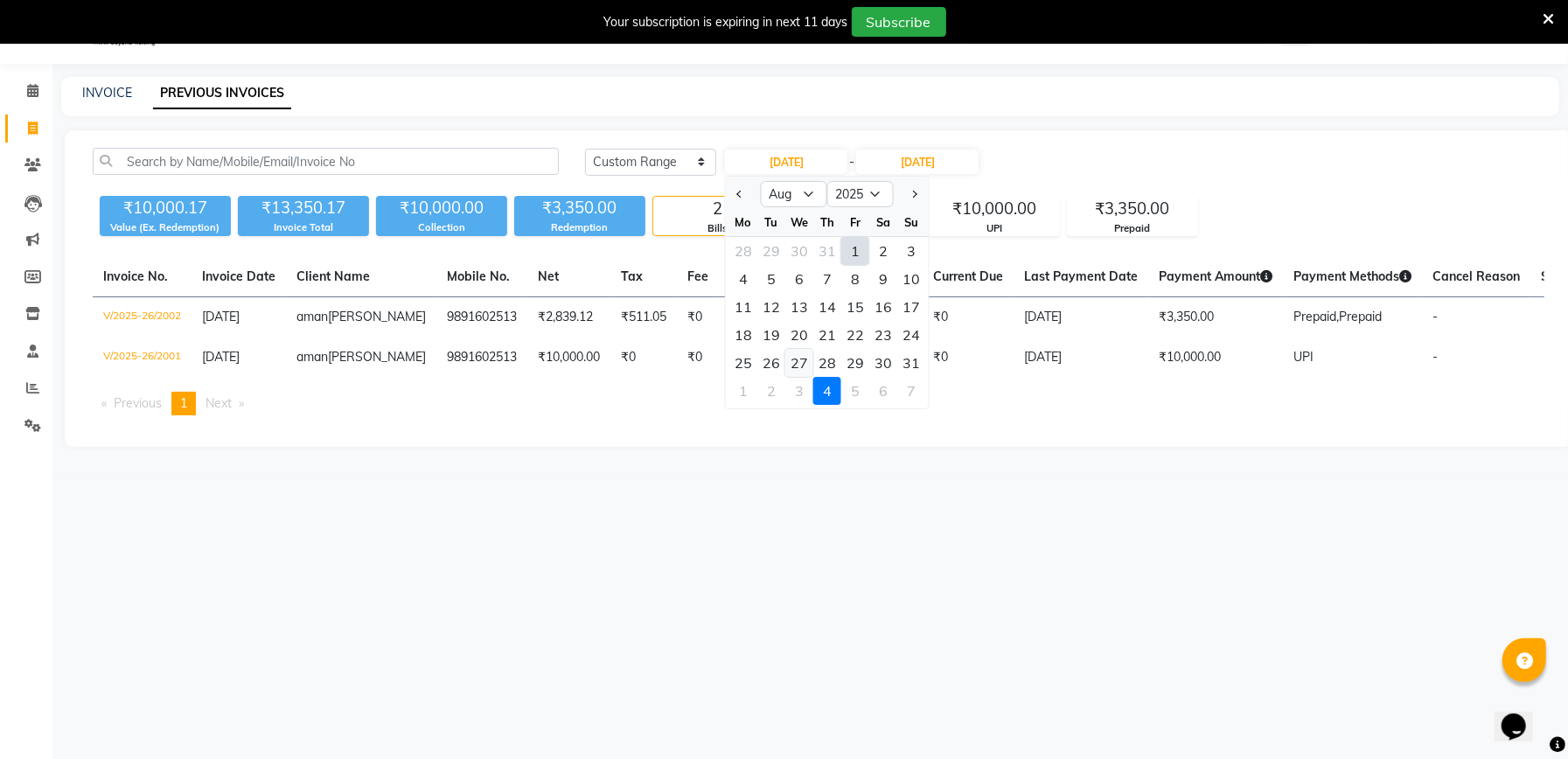
click at [794, 355] on div "27" at bounding box center [799, 363] width 28 height 28
type input "27-08-2025"
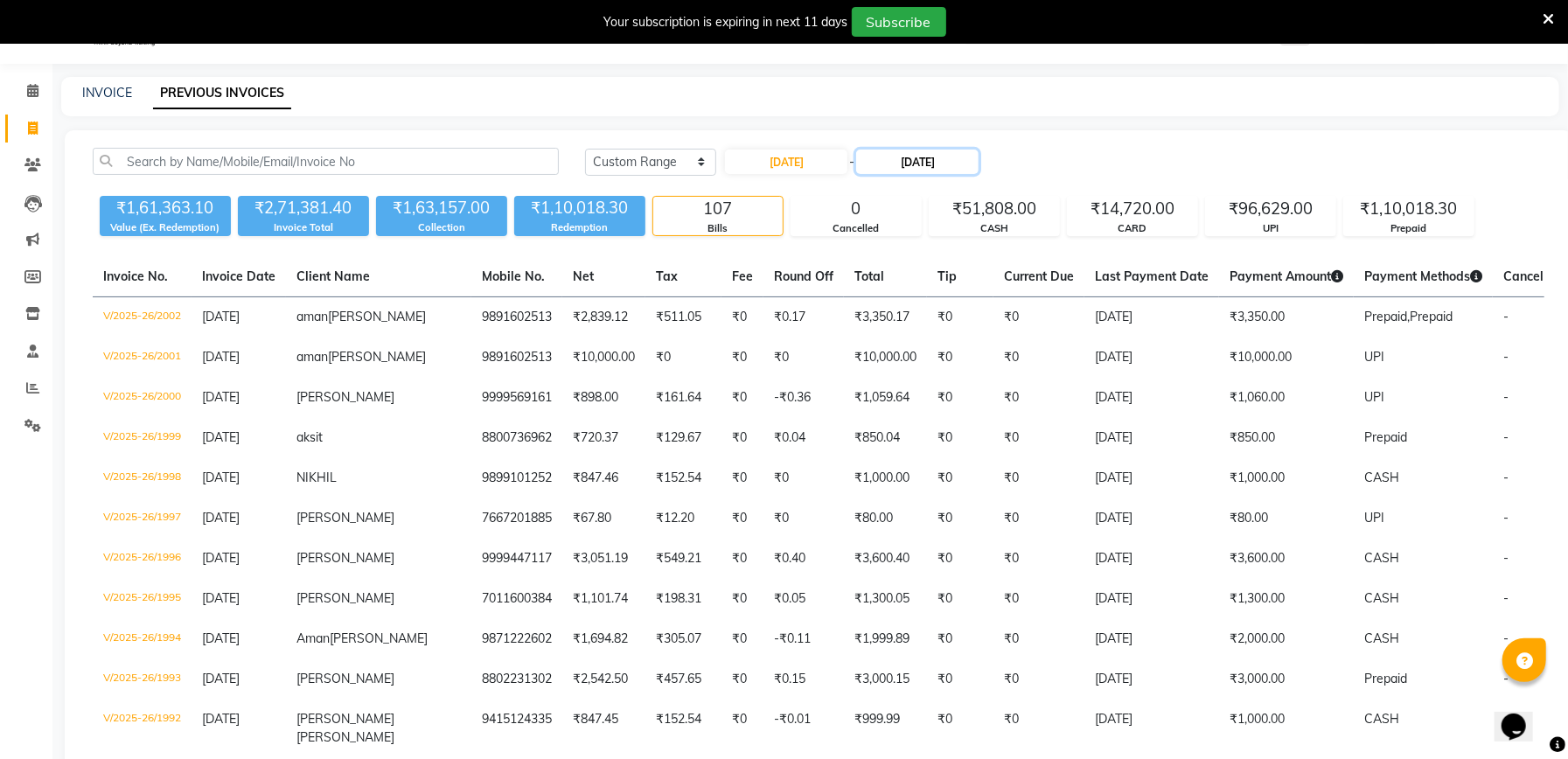
click at [911, 154] on input "[DATE]" at bounding box center [917, 161] width 123 height 24
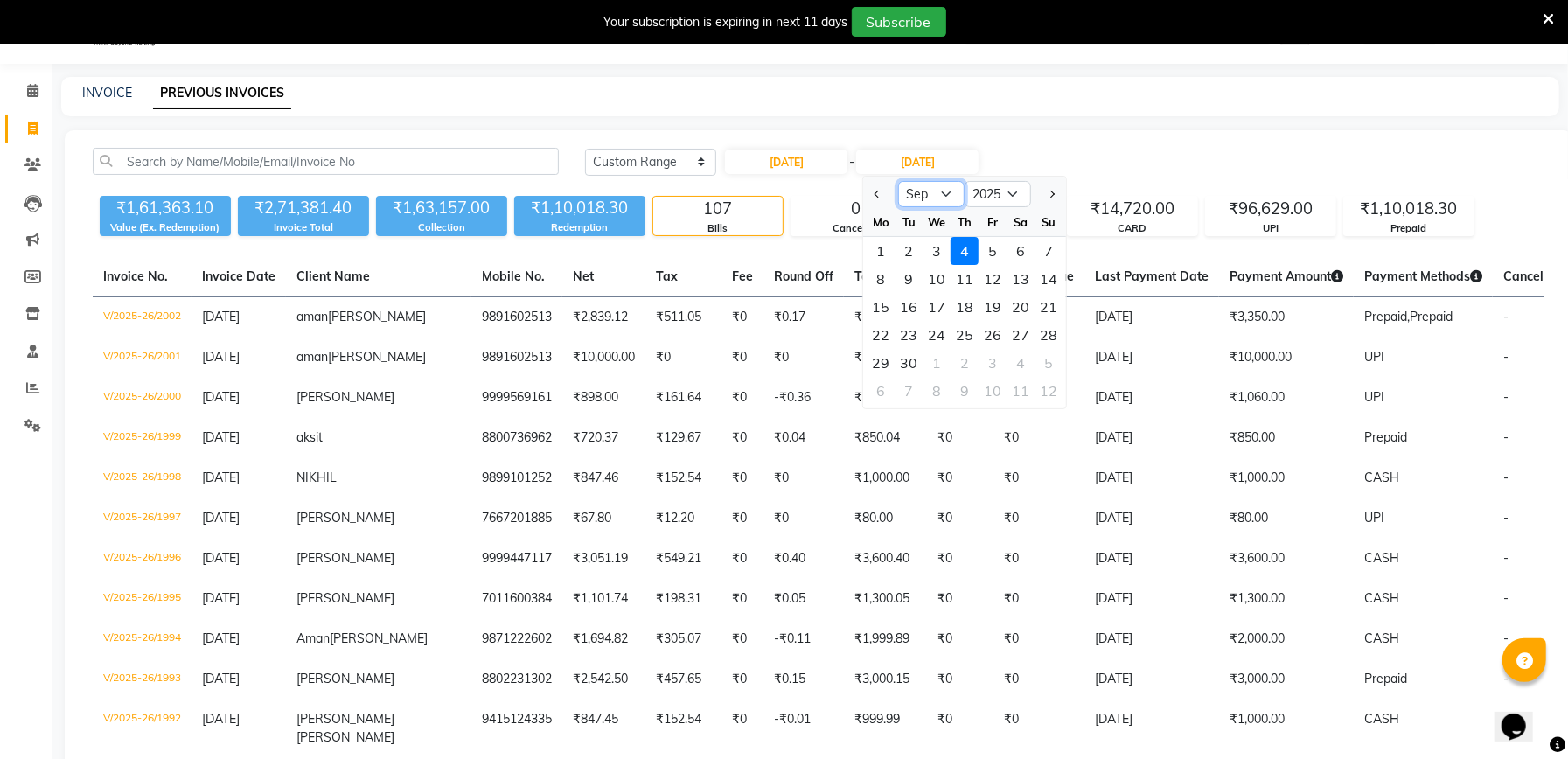
click at [943, 196] on select "Aug Sep Oct Nov Dec" at bounding box center [932, 193] width 67 height 26
select select "8"
click at [899, 181] on select "Aug Sep Oct Nov Dec" at bounding box center [932, 193] width 67 height 26
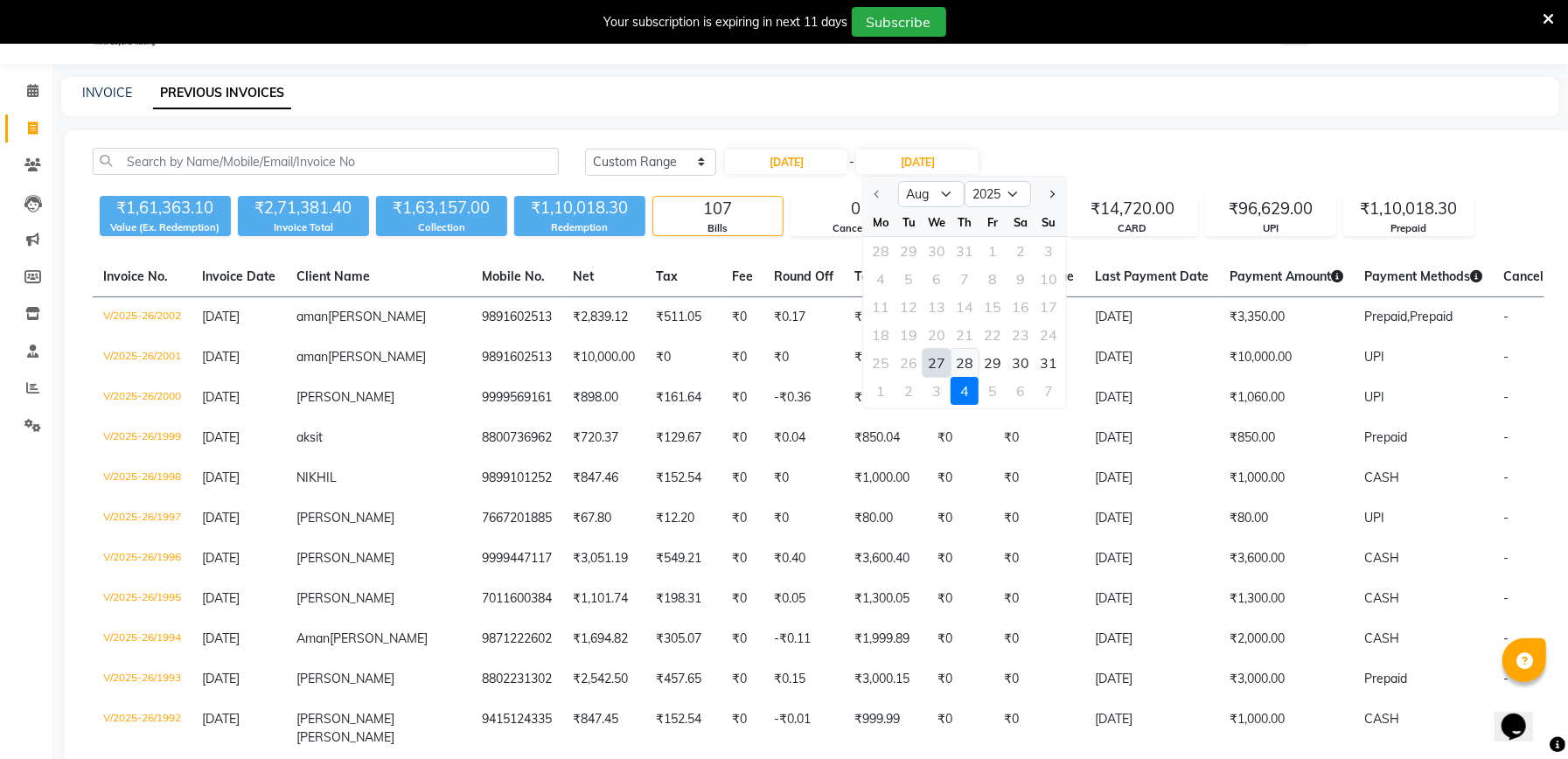
click at [965, 359] on div "28" at bounding box center [964, 363] width 28 height 28
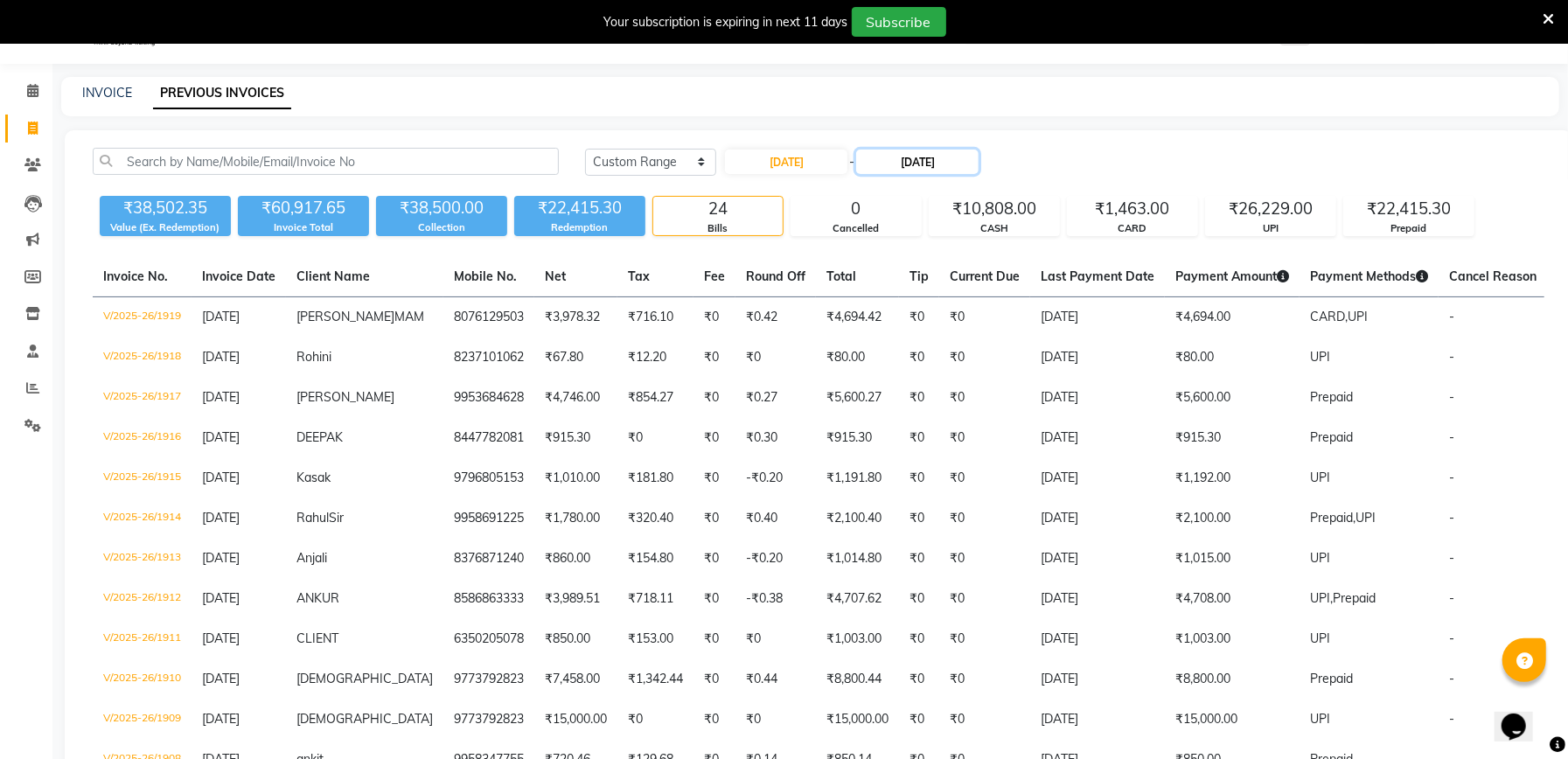
click at [932, 151] on input "28-08-2025" at bounding box center [917, 161] width 123 height 24
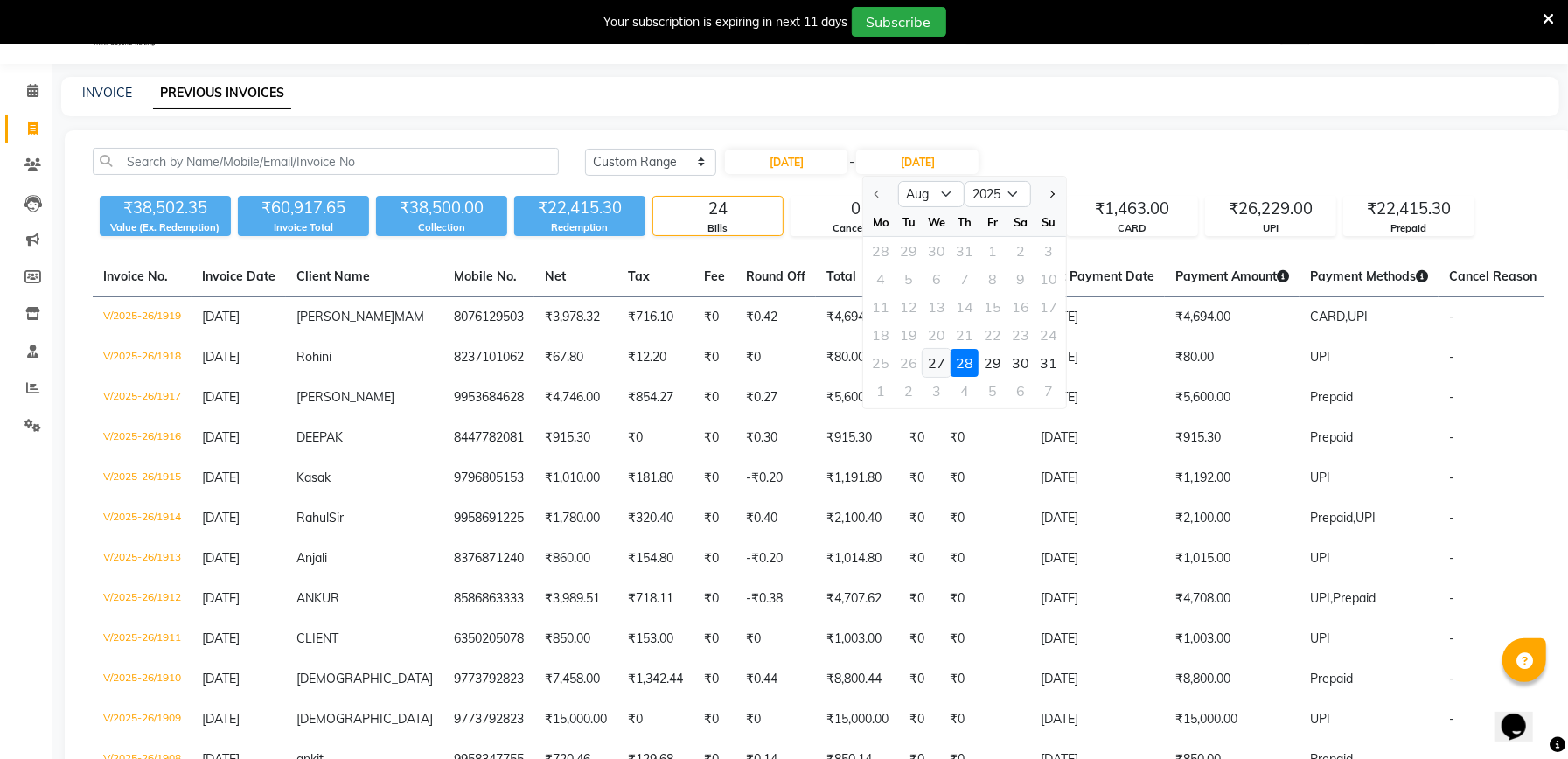
click at [929, 361] on div "27" at bounding box center [936, 363] width 28 height 28
type input "27-08-2025"
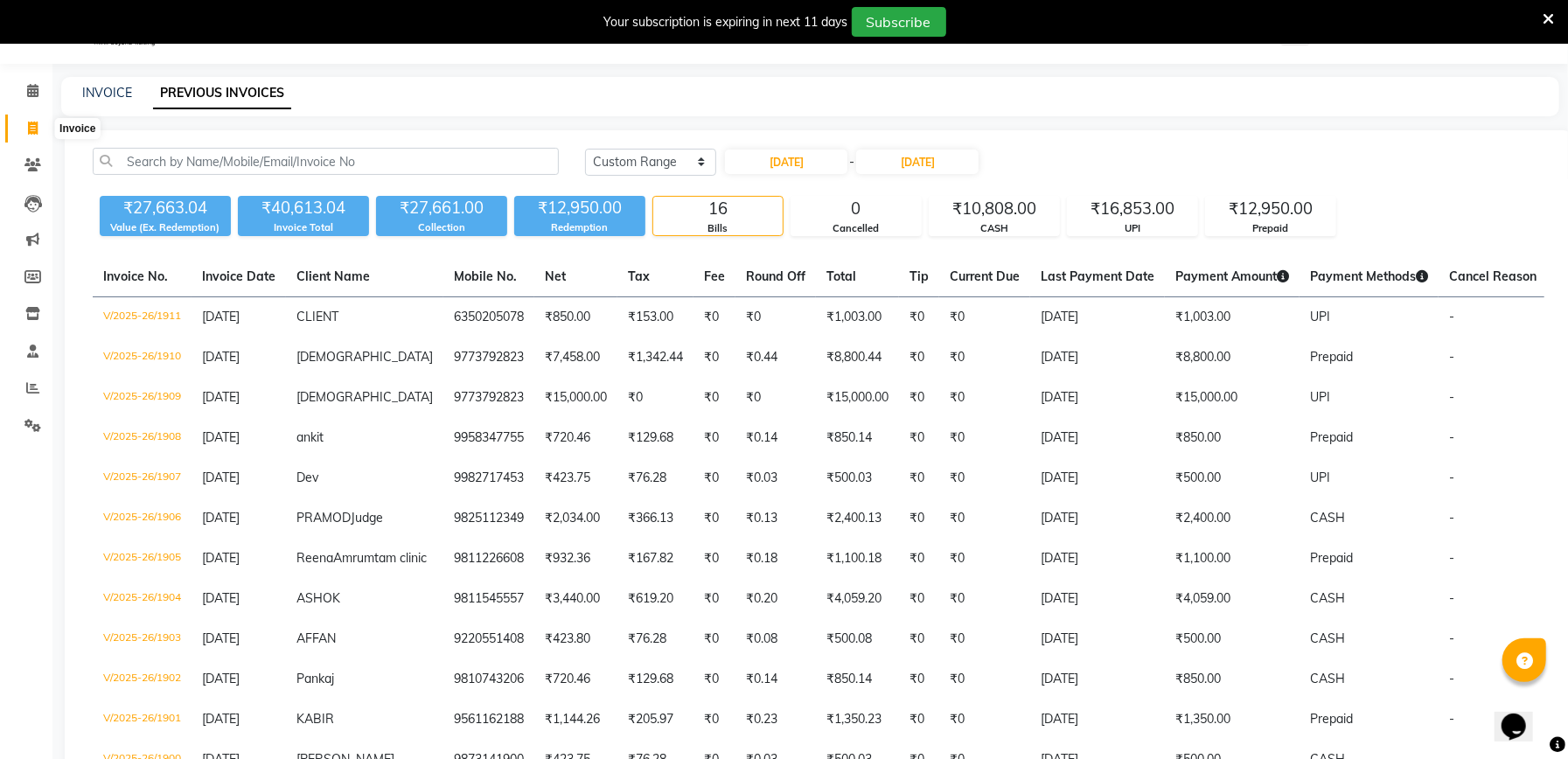
click at [28, 130] on icon at bounding box center [33, 129] width 10 height 14
select select "service"
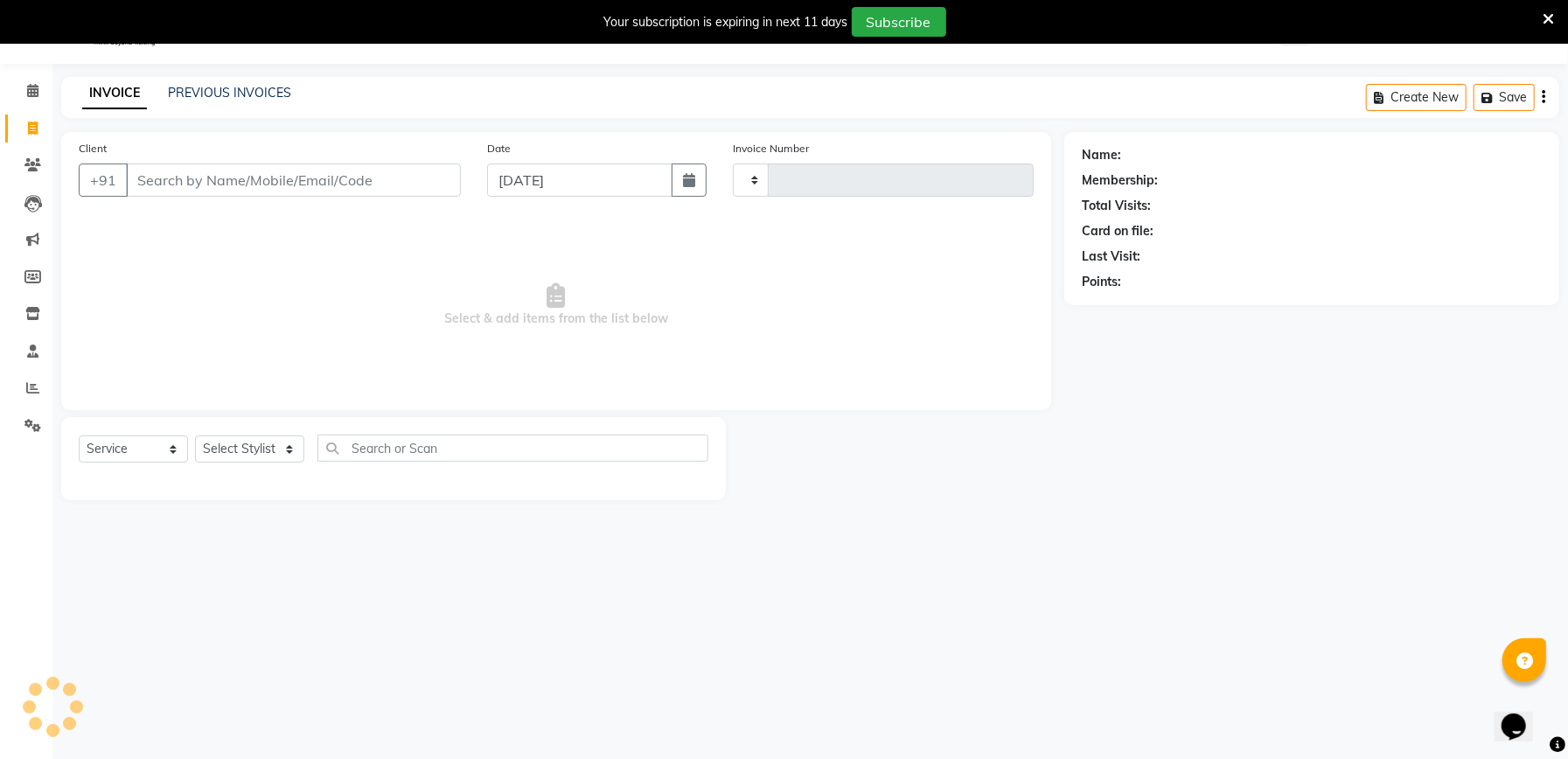
type input "2003"
select select "6961"
click at [163, 165] on input "Client" at bounding box center [293, 180] width 335 height 33
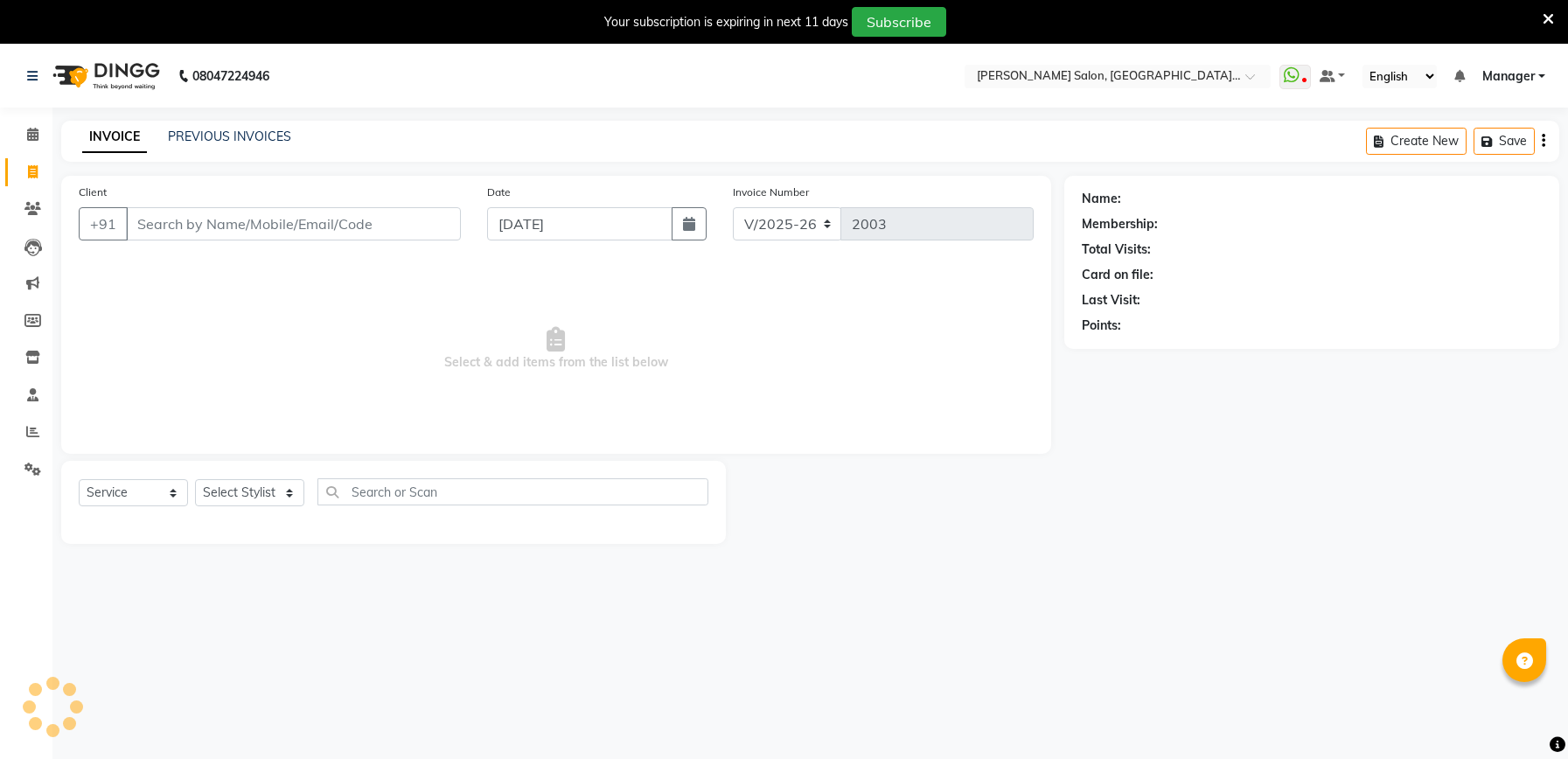
select select "6961"
select select "service"
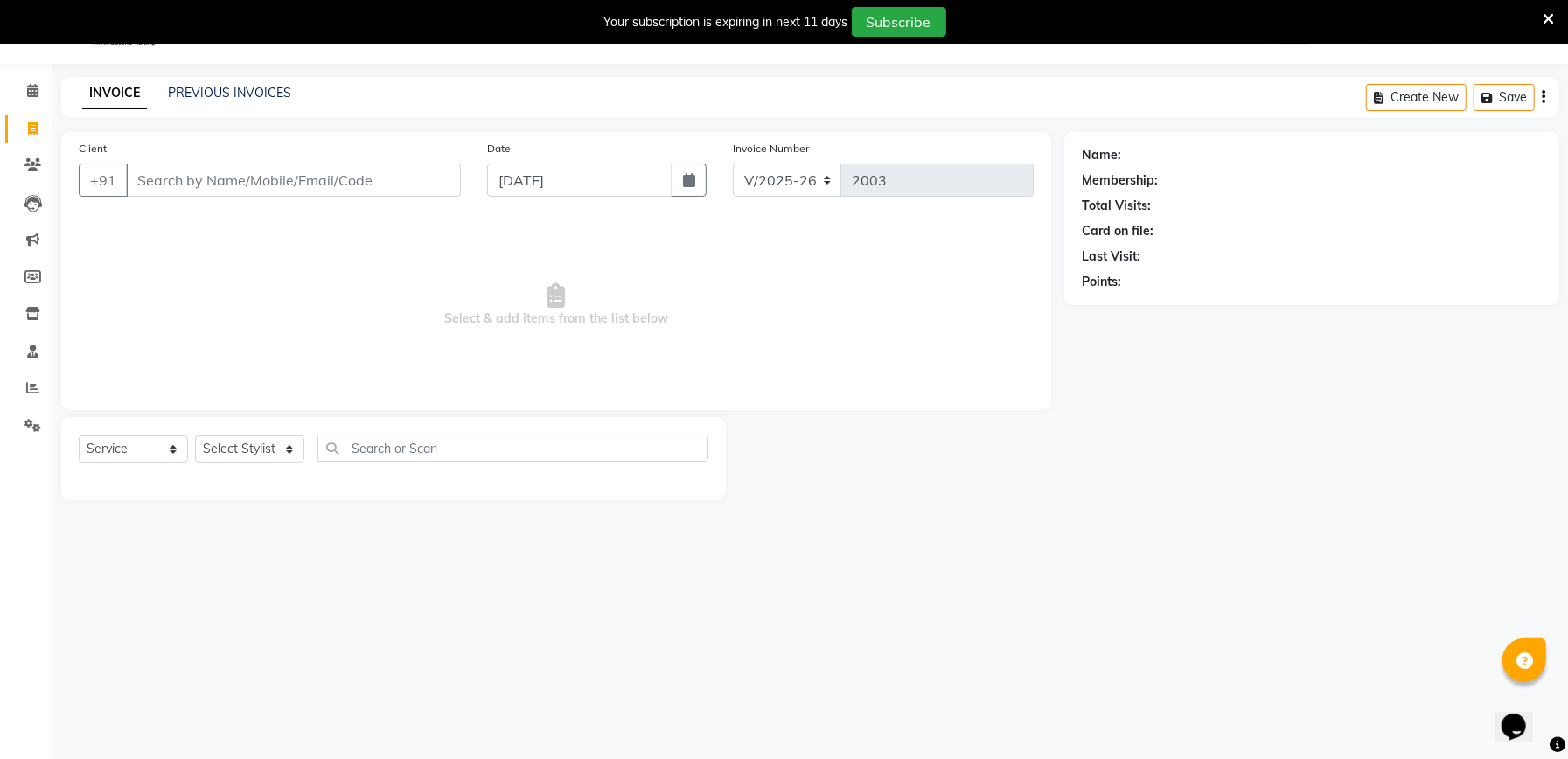
scroll to position [44, 0]
click at [428, 169] on input "Client" at bounding box center [293, 180] width 335 height 33
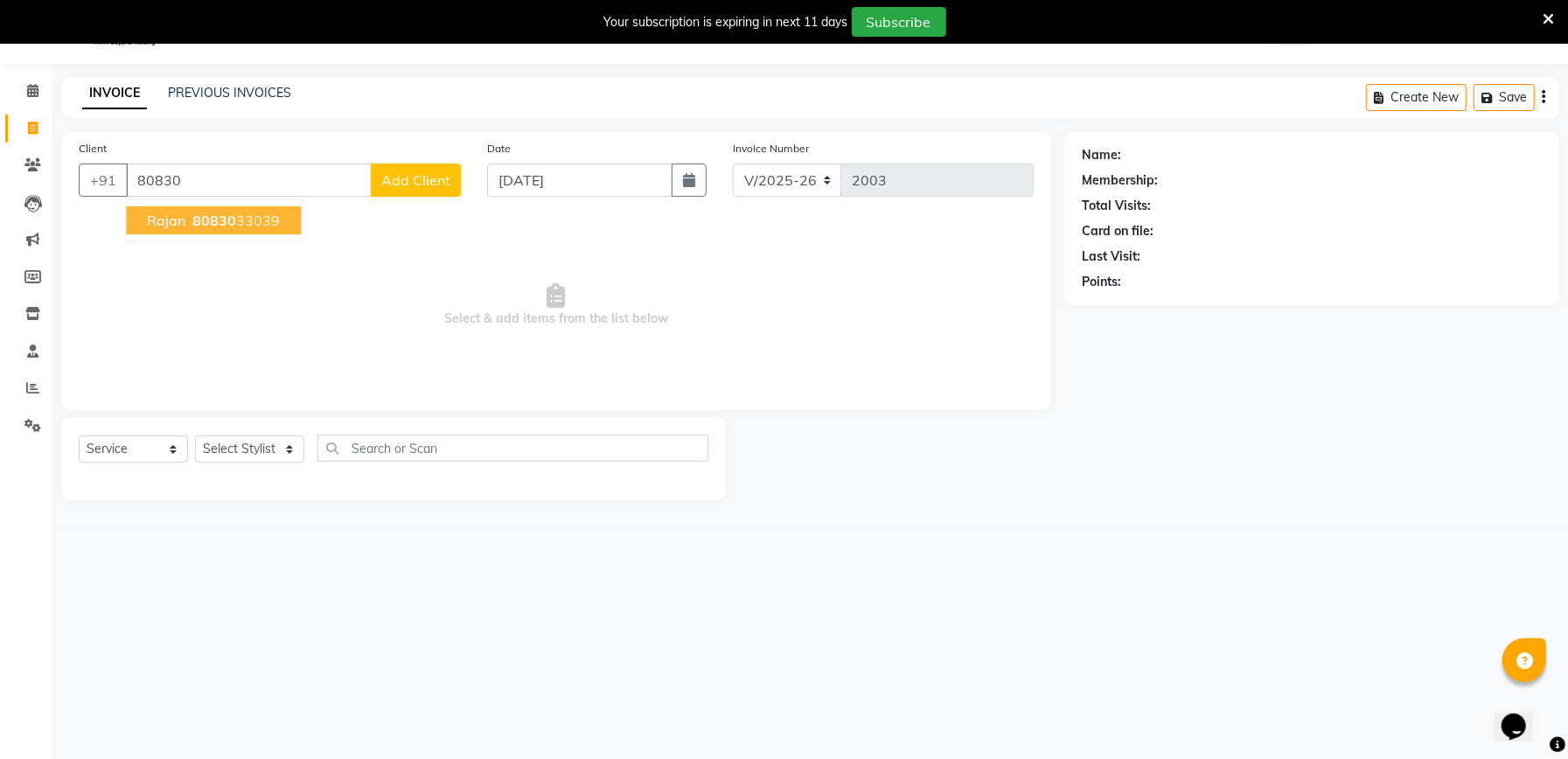
click at [283, 221] on button "Rajan 80830 33039" at bounding box center [213, 219] width 175 height 28
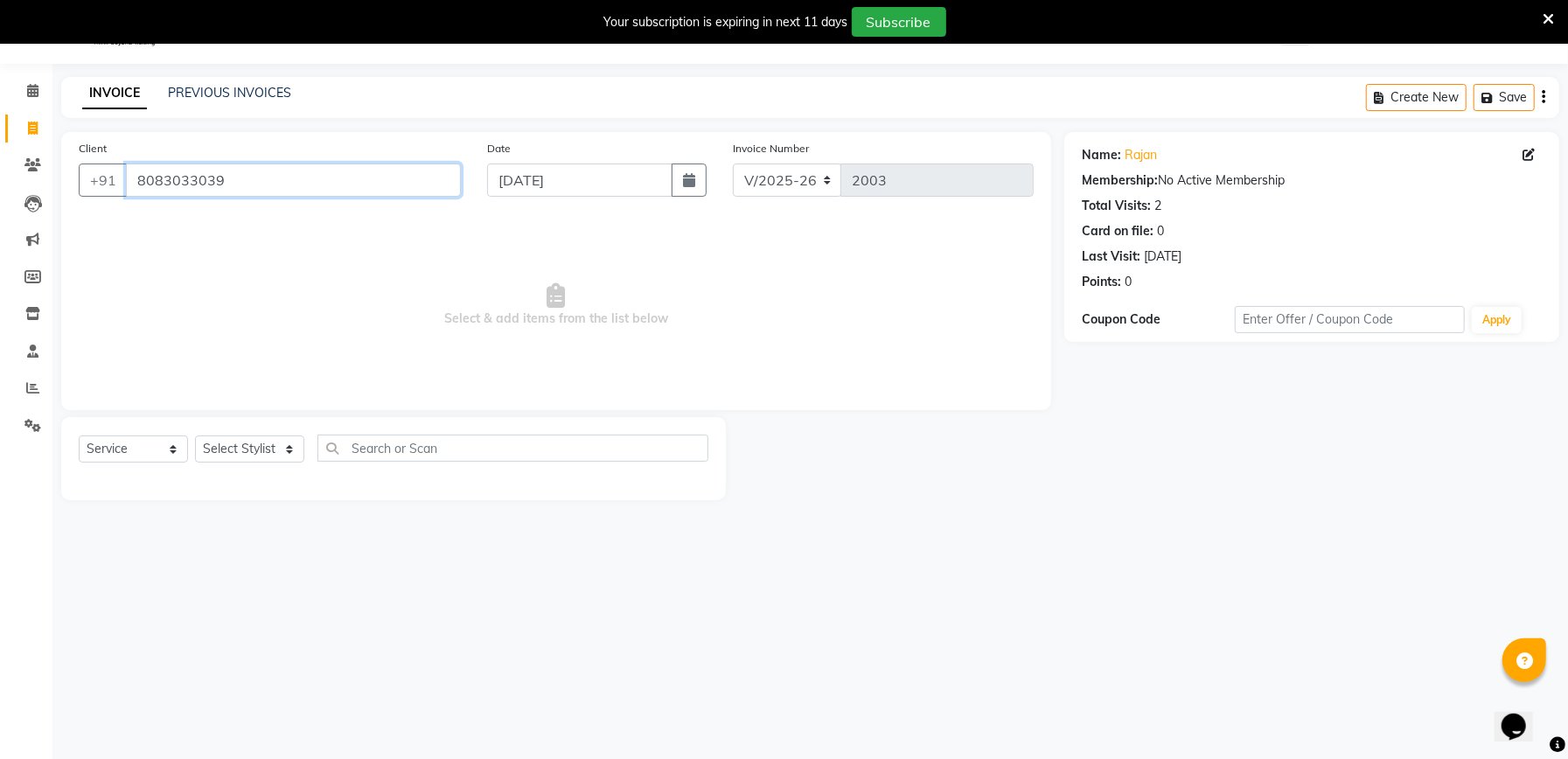
click at [340, 175] on input "8083033039" at bounding box center [293, 180] width 335 height 33
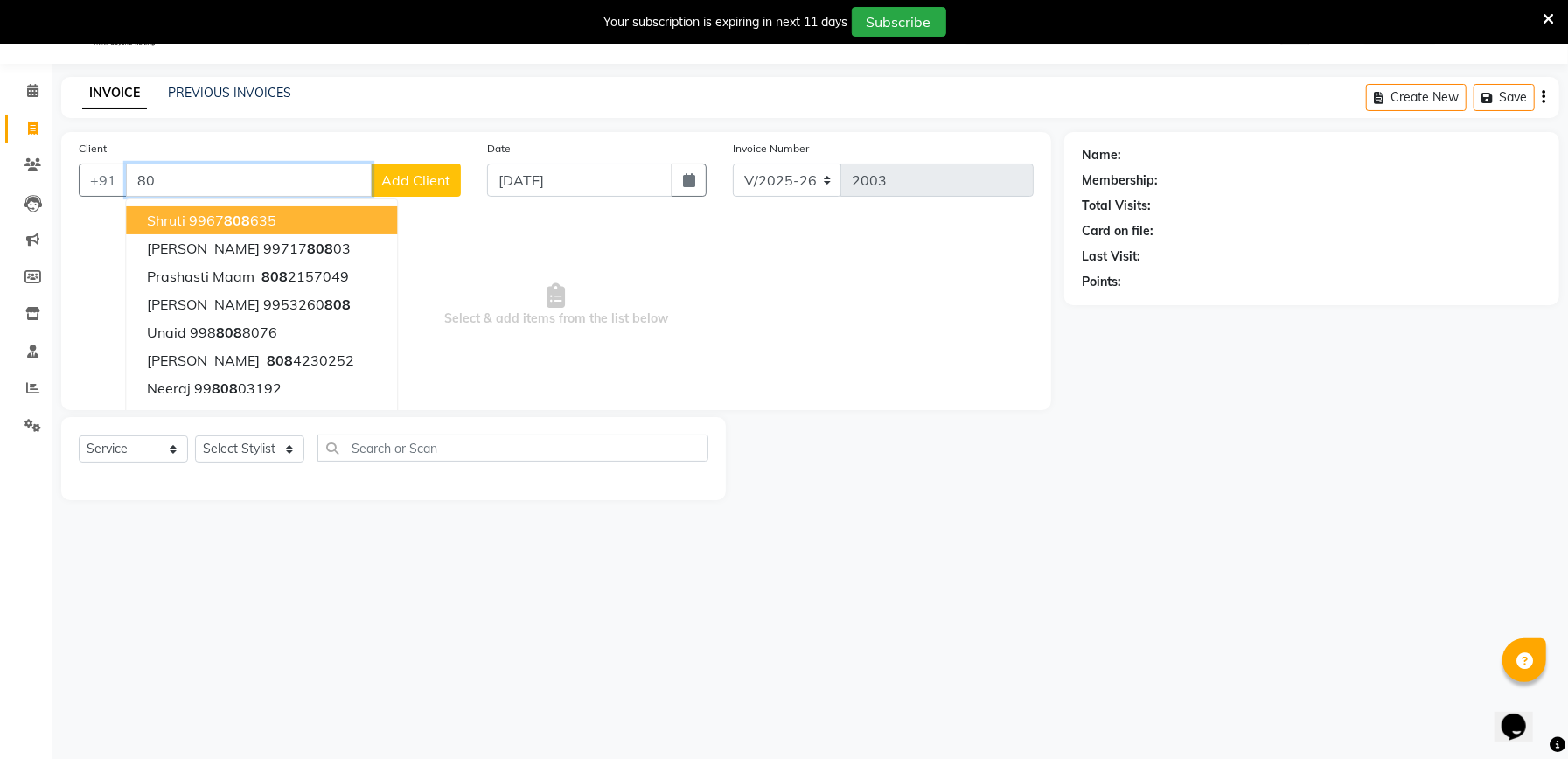
type input "8"
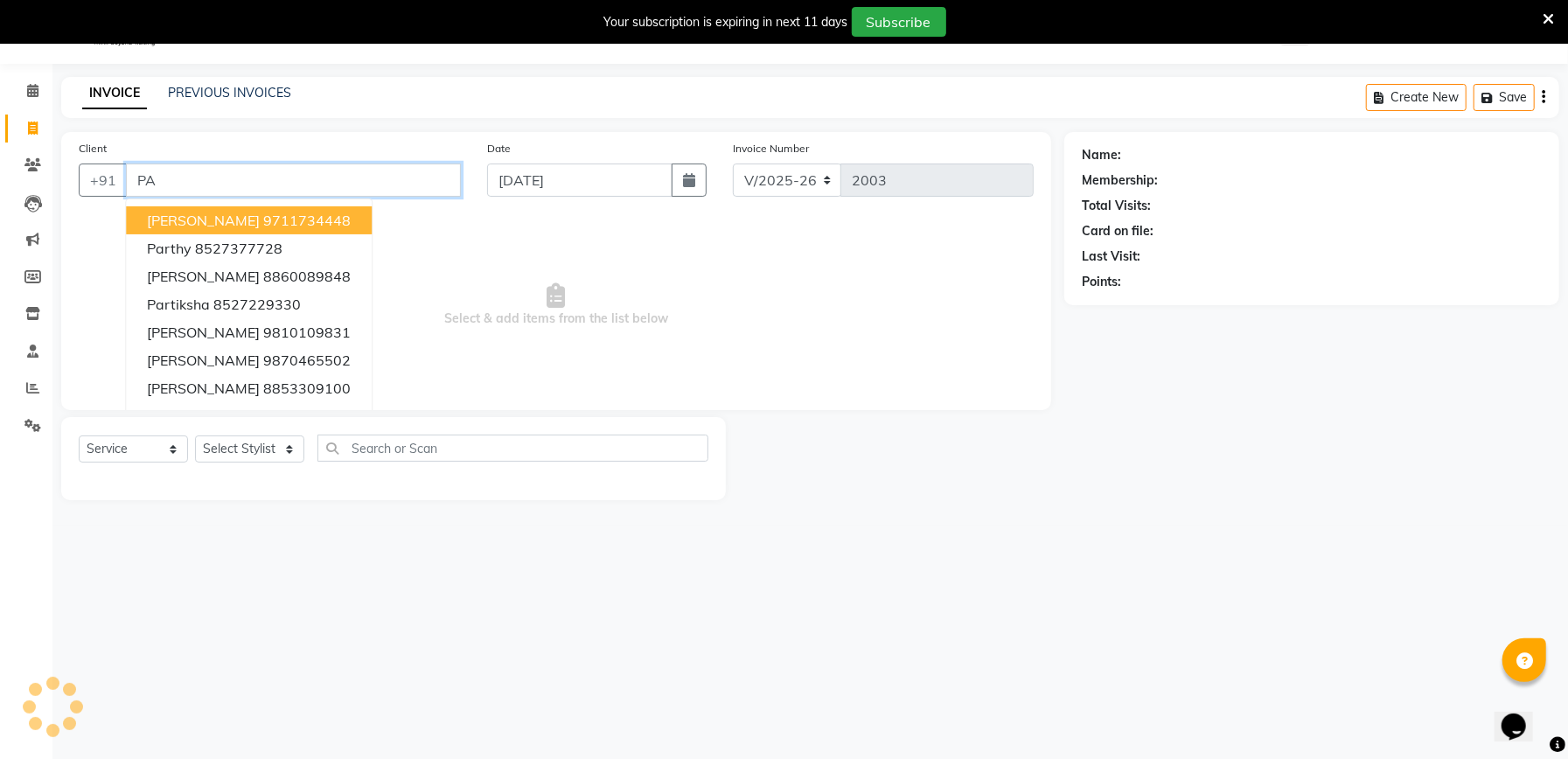
type input "P"
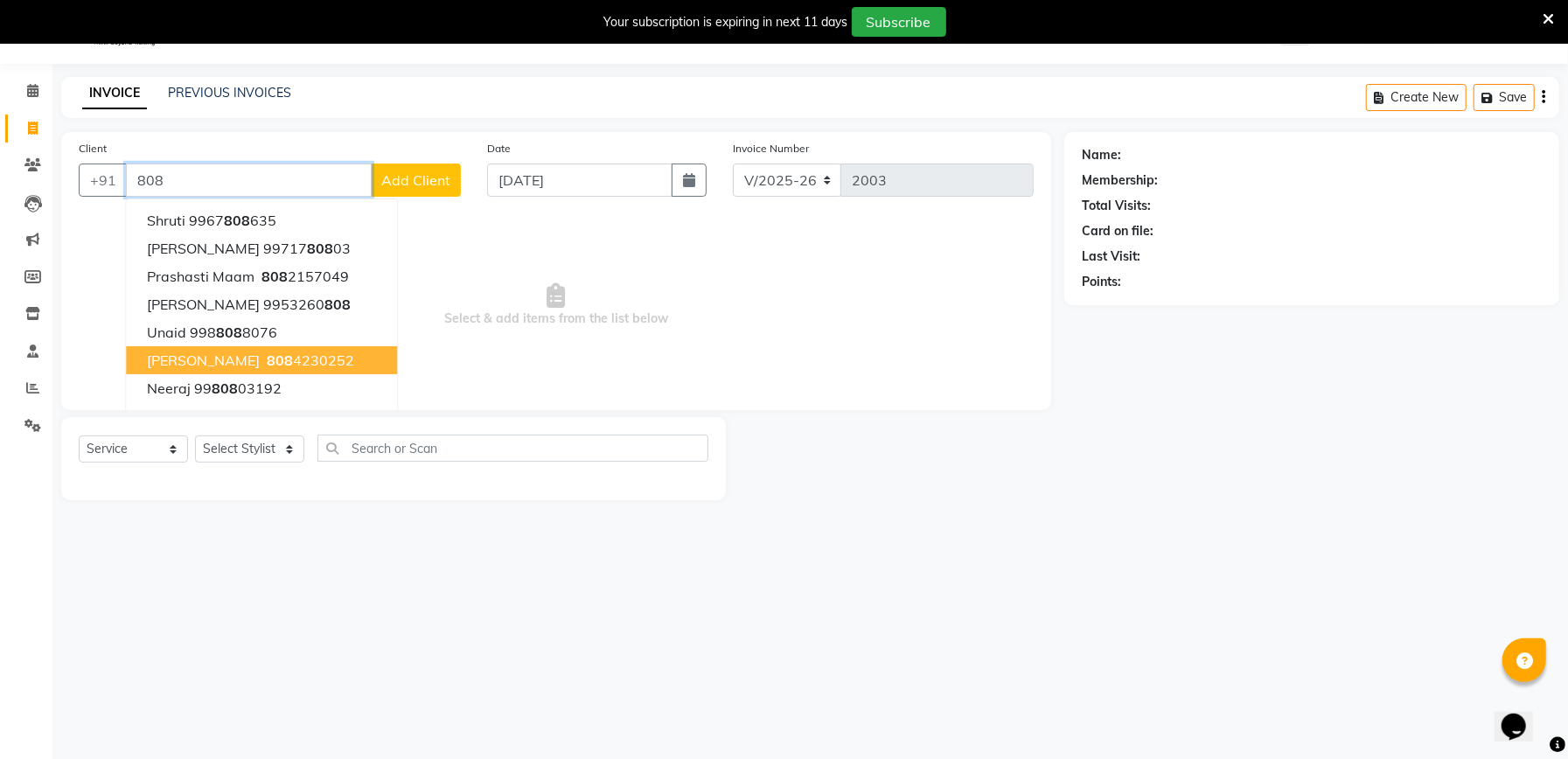
click at [297, 352] on ngb-highlight "808 4230252" at bounding box center [309, 361] width 91 height 17
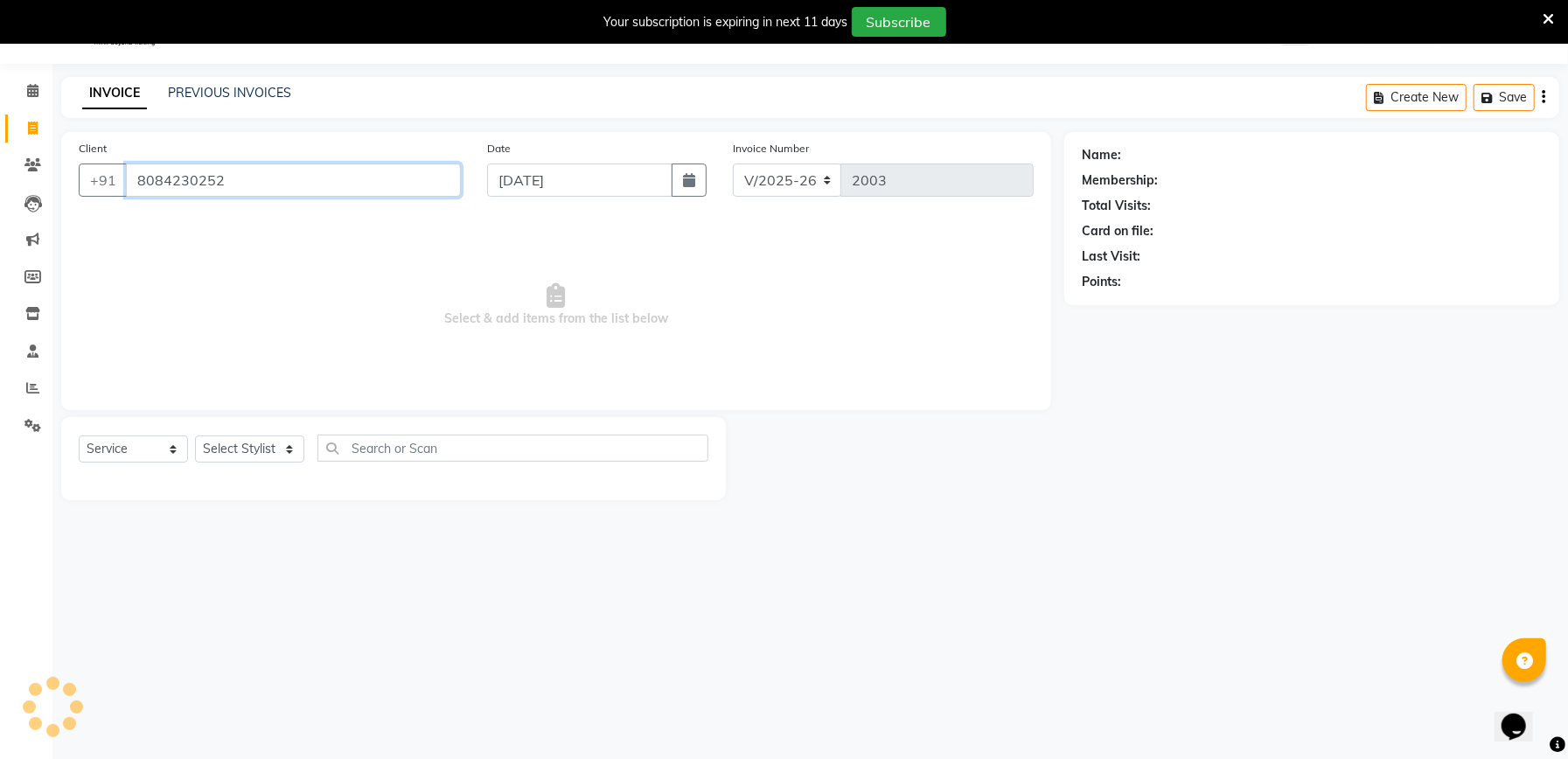
type input "8084230252"
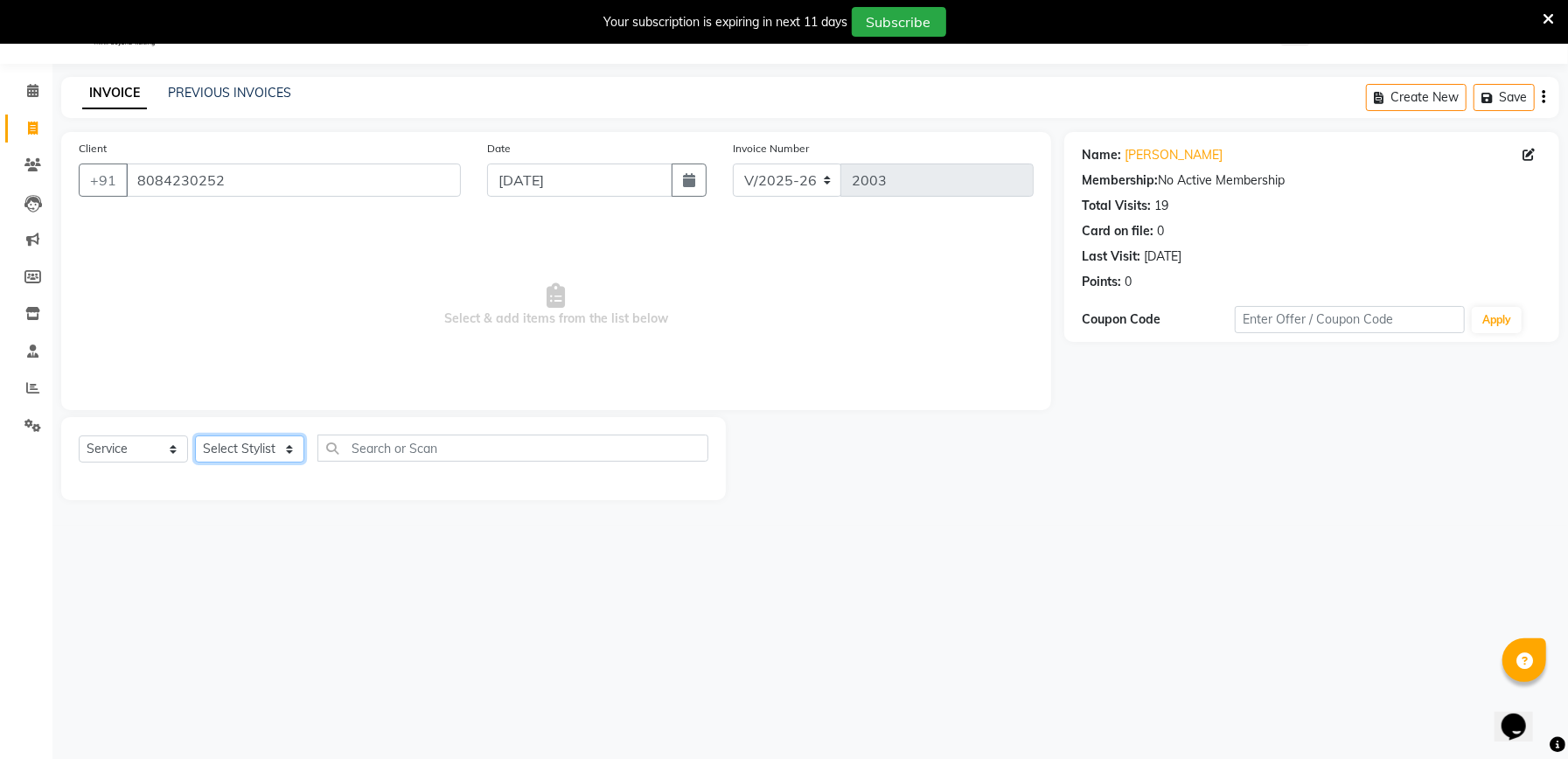
click at [243, 448] on select "Select Stylist Abhishek [PERSON_NAME] Akash [PERSON_NAME] [PERSON_NAME] Krishna…" at bounding box center [250, 449] width 109 height 27
select select "57330"
click at [195, 435] on select "Select Stylist Abhishek [PERSON_NAME] Akash [PERSON_NAME] [PERSON_NAME] Krishna…" at bounding box center [250, 449] width 109 height 27
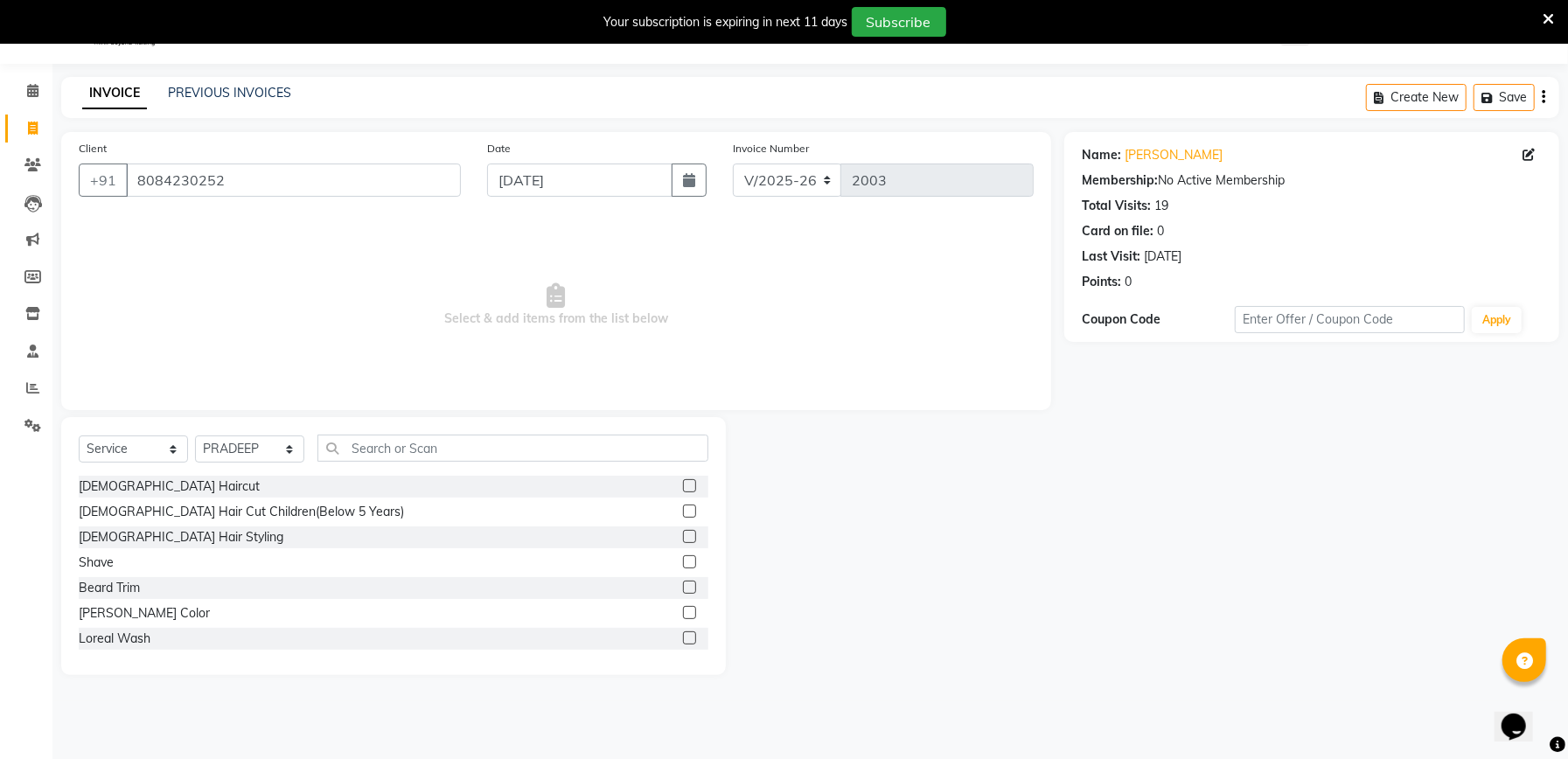
click at [683, 486] on label at bounding box center [690, 486] width 14 height 14
click at [683, 486] on input "checkbox" at bounding box center [689, 486] width 12 height 12
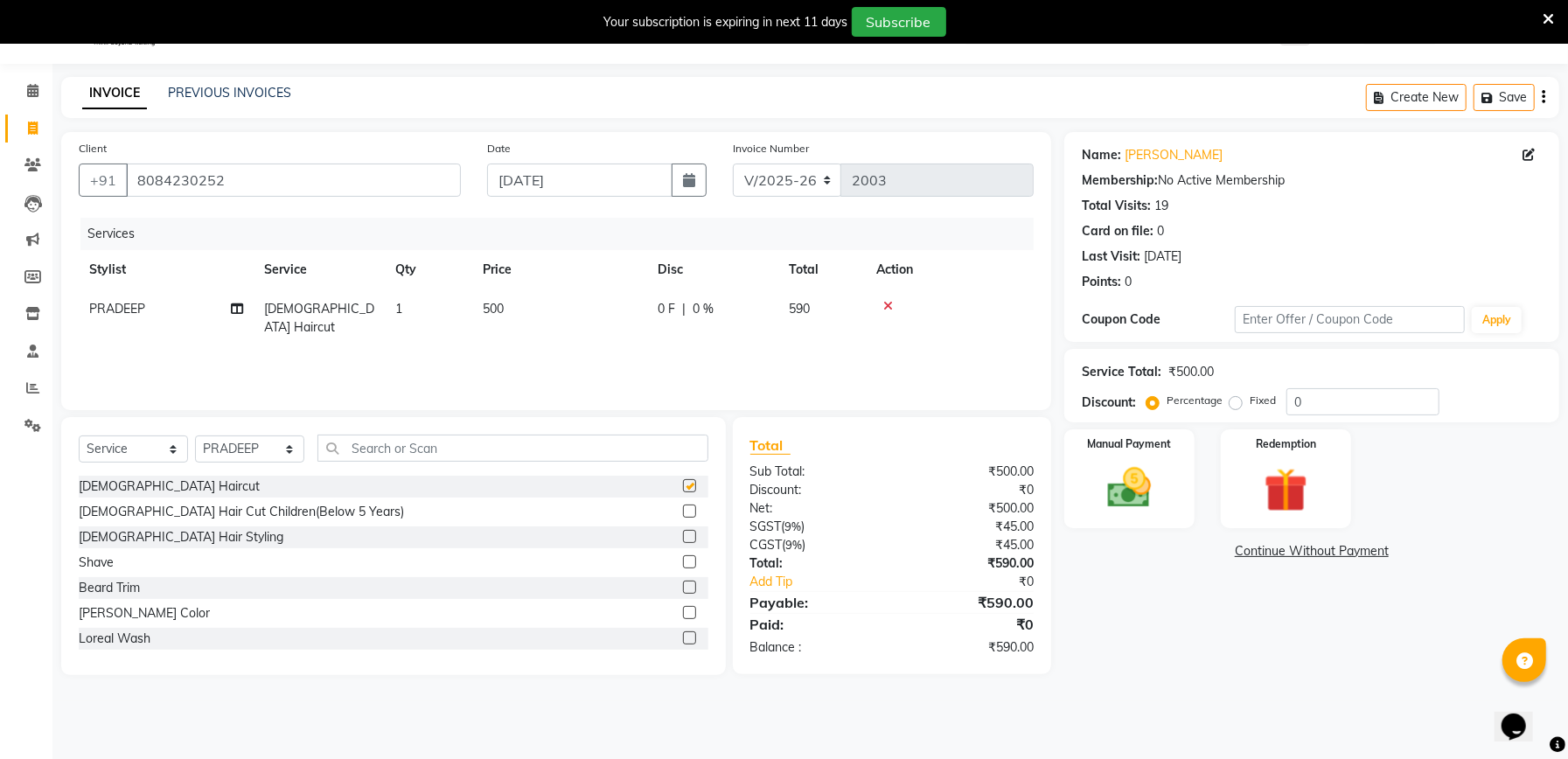
checkbox input "false"
click at [504, 455] on input "text" at bounding box center [513, 448] width 391 height 27
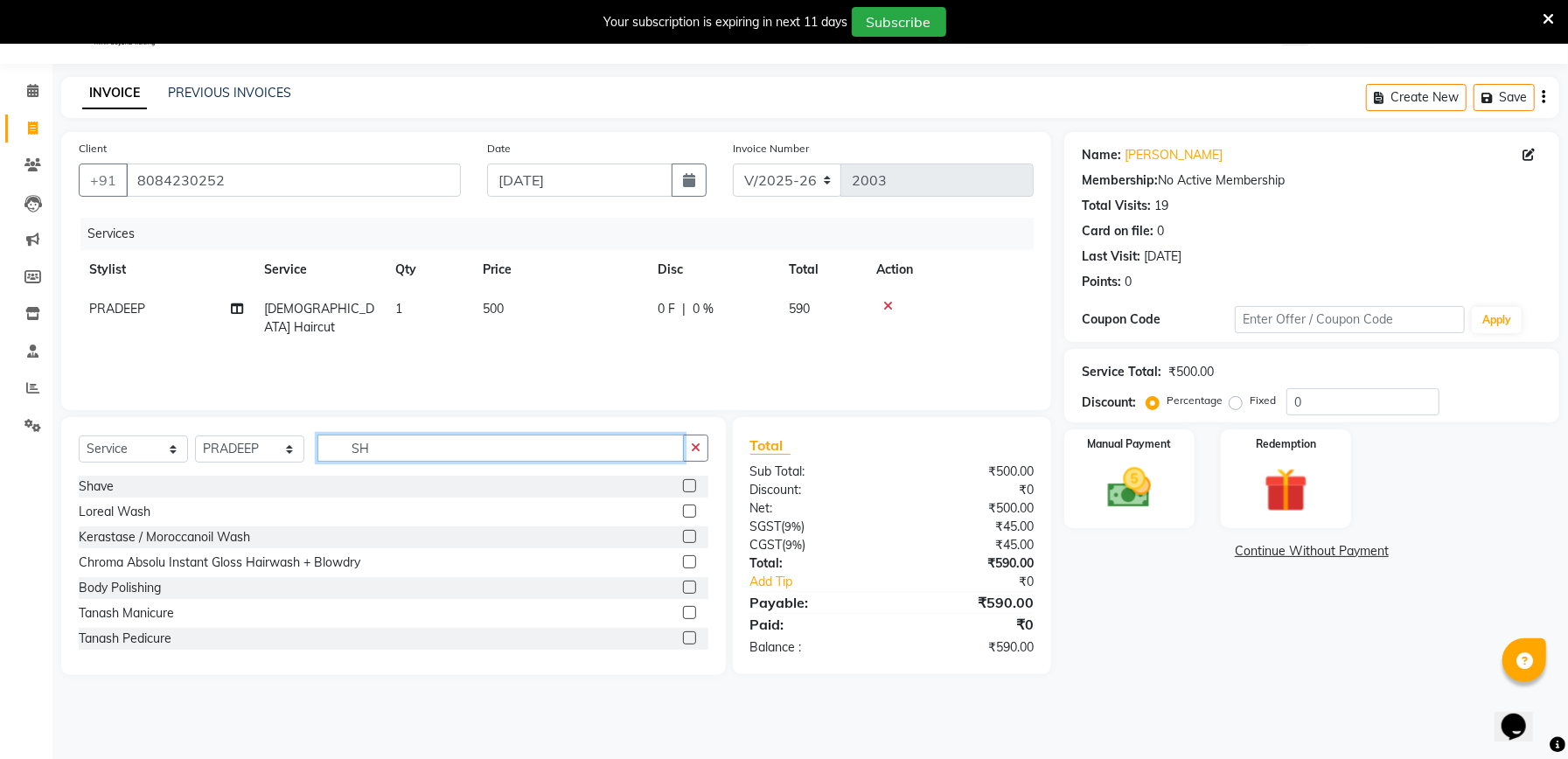
type input "SH"
click at [683, 488] on label at bounding box center [690, 486] width 14 height 14
click at [683, 488] on input "checkbox" at bounding box center [689, 486] width 12 height 12
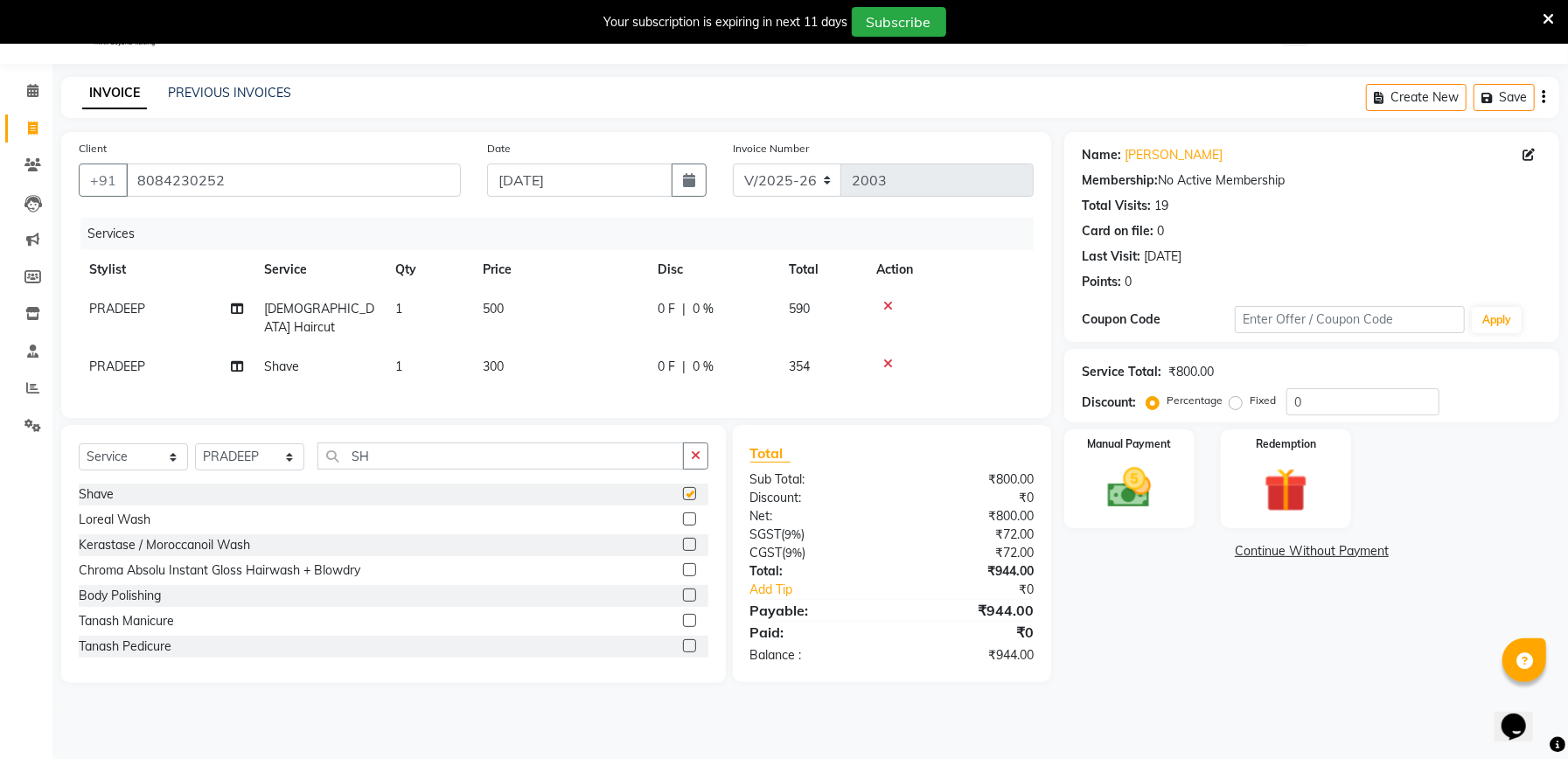
checkbox input "false"
click at [1373, 415] on input "0" at bounding box center [1363, 401] width 153 height 27
click at [519, 347] on td "300" at bounding box center [559, 366] width 175 height 40
select select "57330"
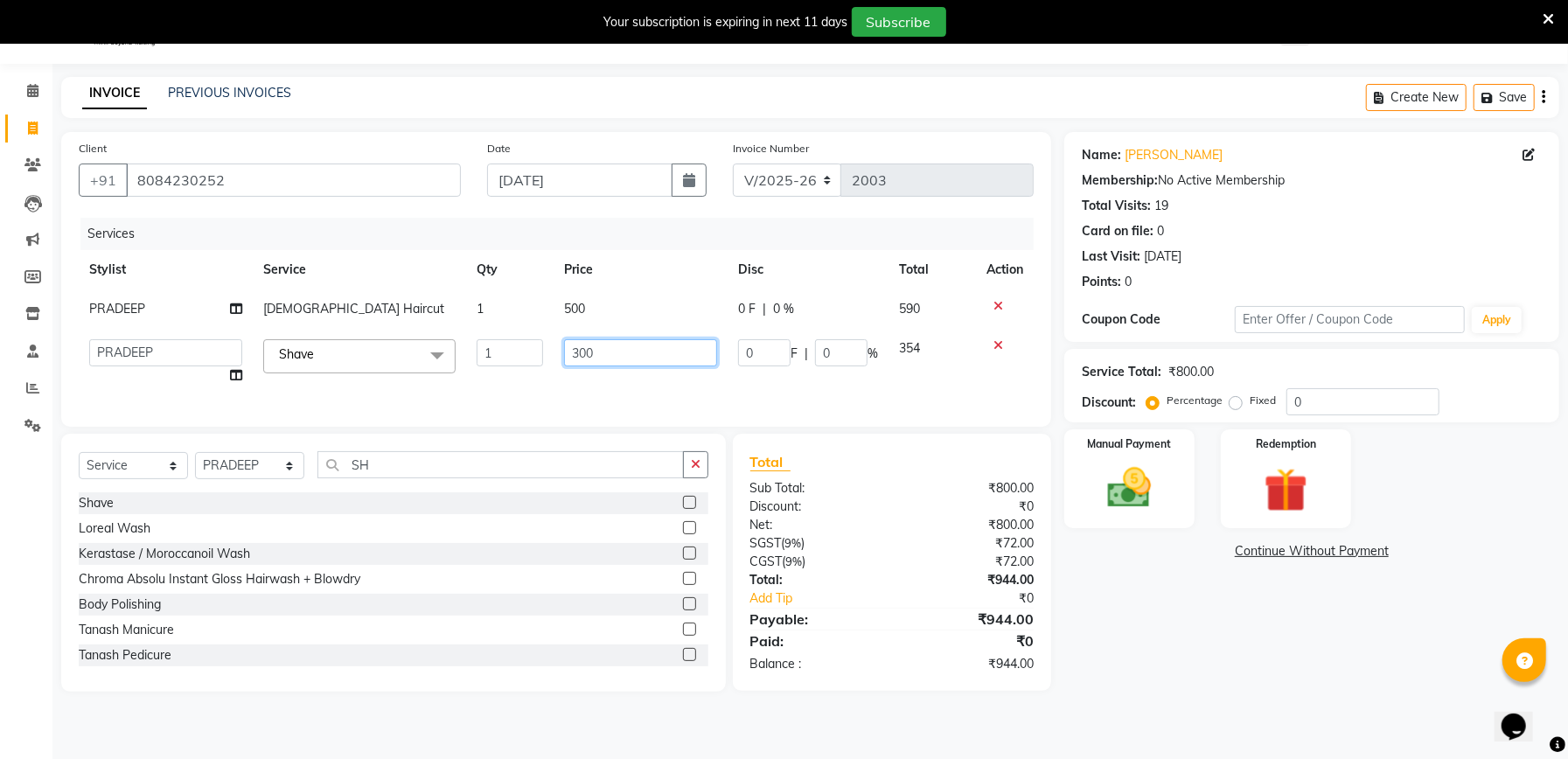
click at [604, 348] on input "300" at bounding box center [640, 353] width 153 height 27
type input "3"
type input "350"
click at [562, 398] on div "Services Stylist Service Qty Price Disc Total Action PRADEEP Male Haircut 1 500…" at bounding box center [555, 313] width 955 height 191
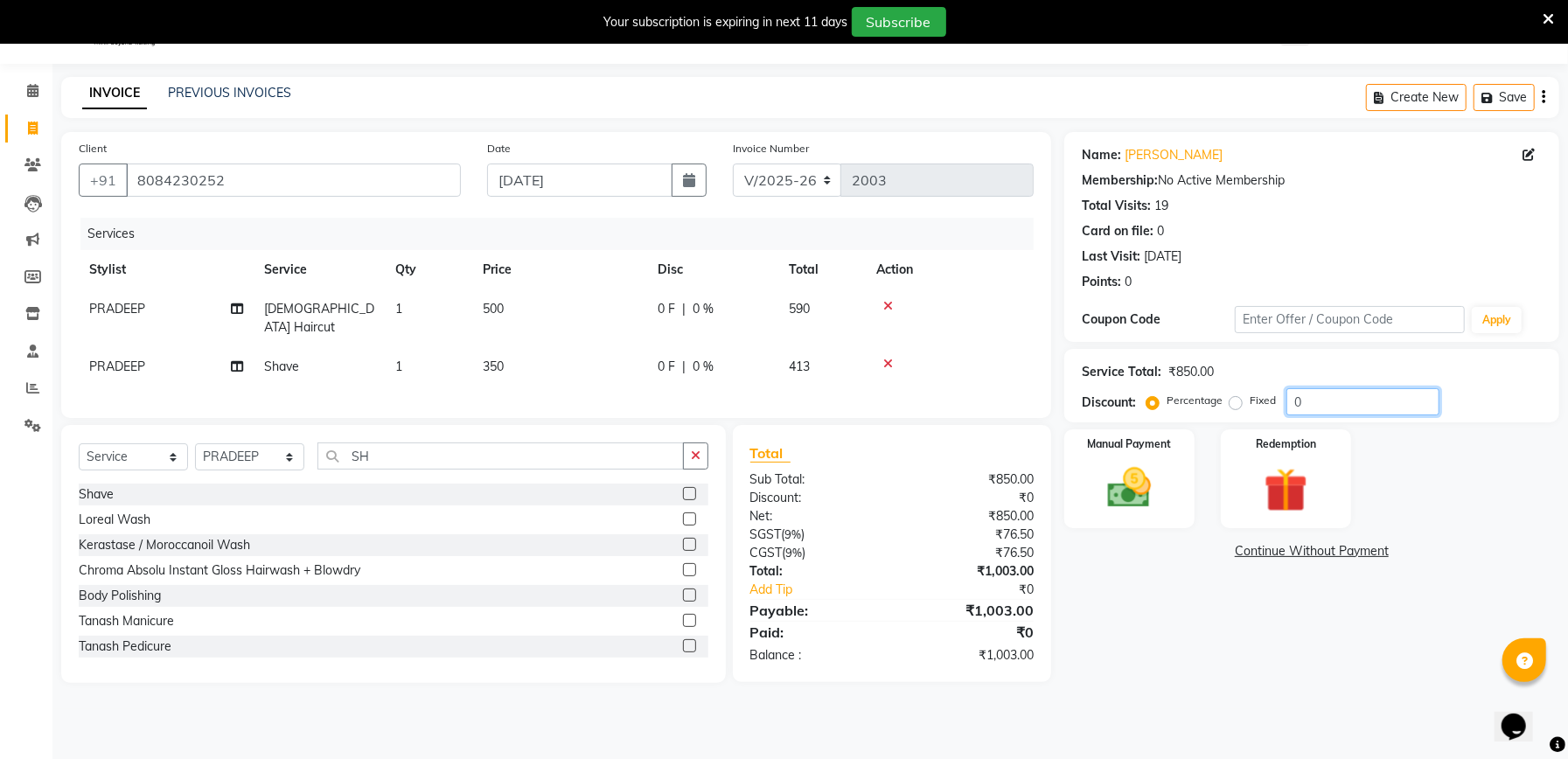
click at [1351, 402] on input "0" at bounding box center [1363, 401] width 153 height 27
type input "0"
type input "0.3"
click at [1152, 512] on img at bounding box center [1129, 487] width 74 height 52
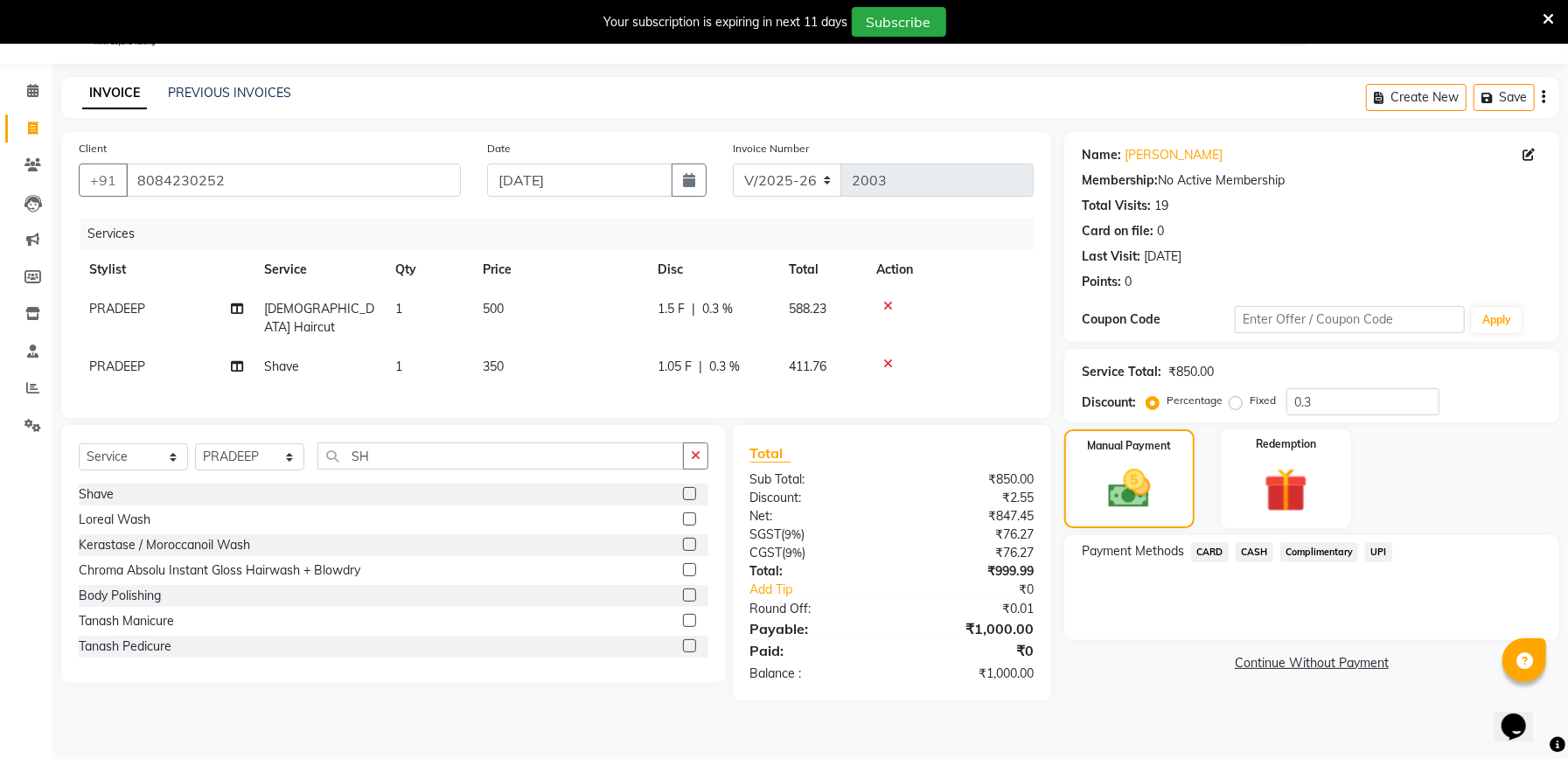
click at [1384, 550] on span "UPI" at bounding box center [1379, 552] width 27 height 20
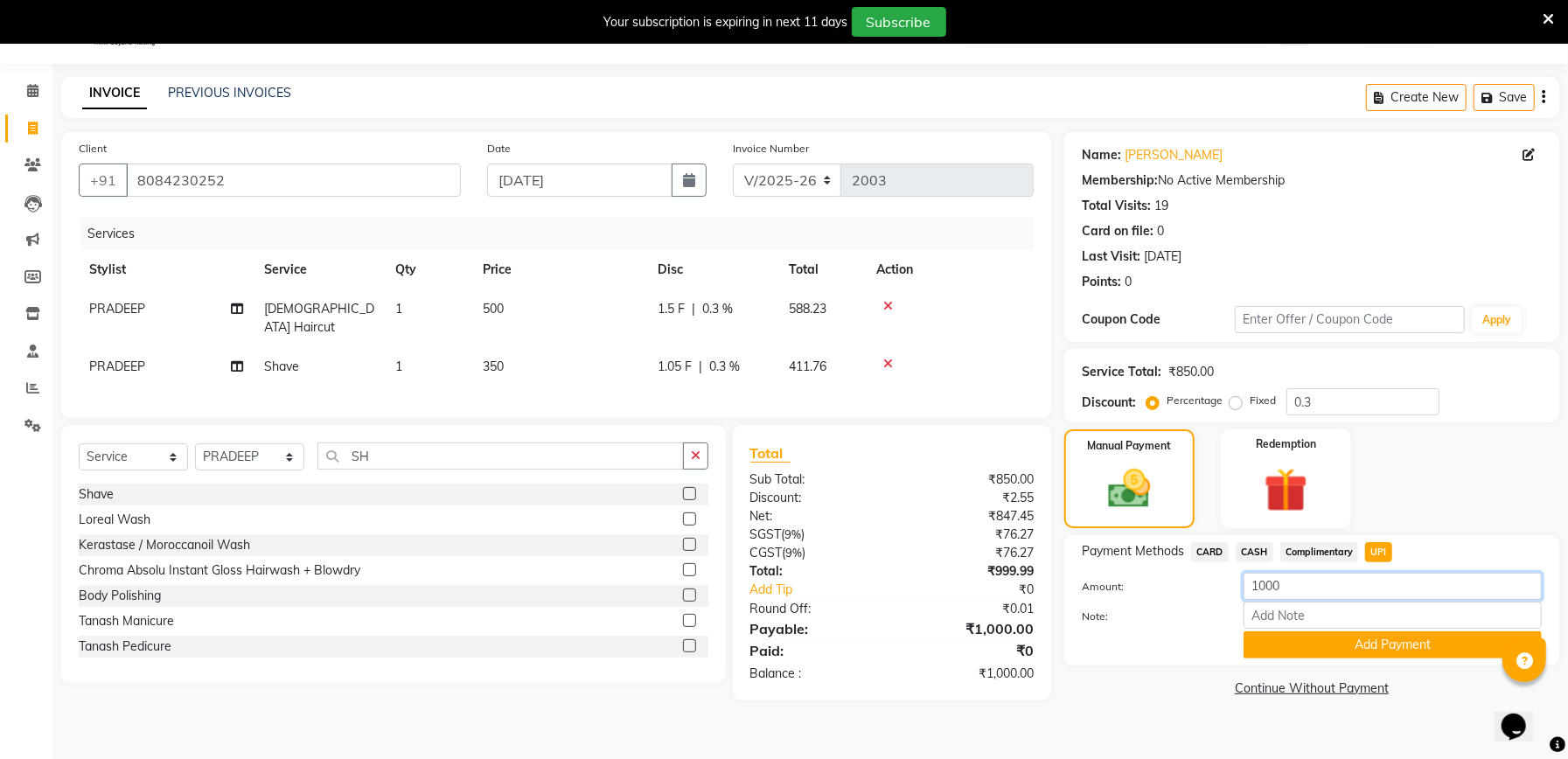
click at [1350, 578] on input "1000" at bounding box center [1393, 586] width 298 height 27
type input "1"
type input "1300"
click at [1341, 655] on button "Add Payment" at bounding box center [1393, 645] width 298 height 27
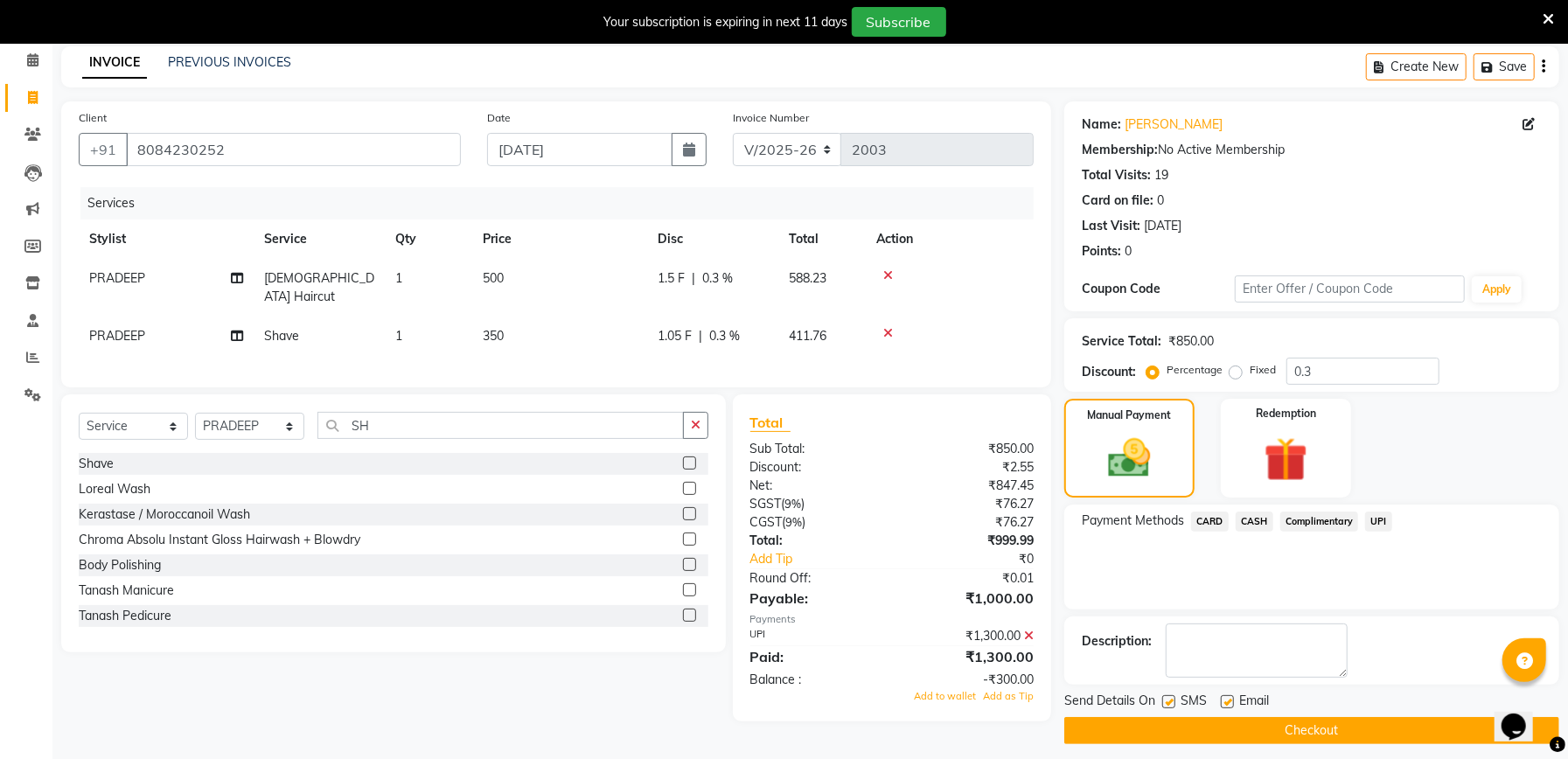
scroll to position [87, 0]
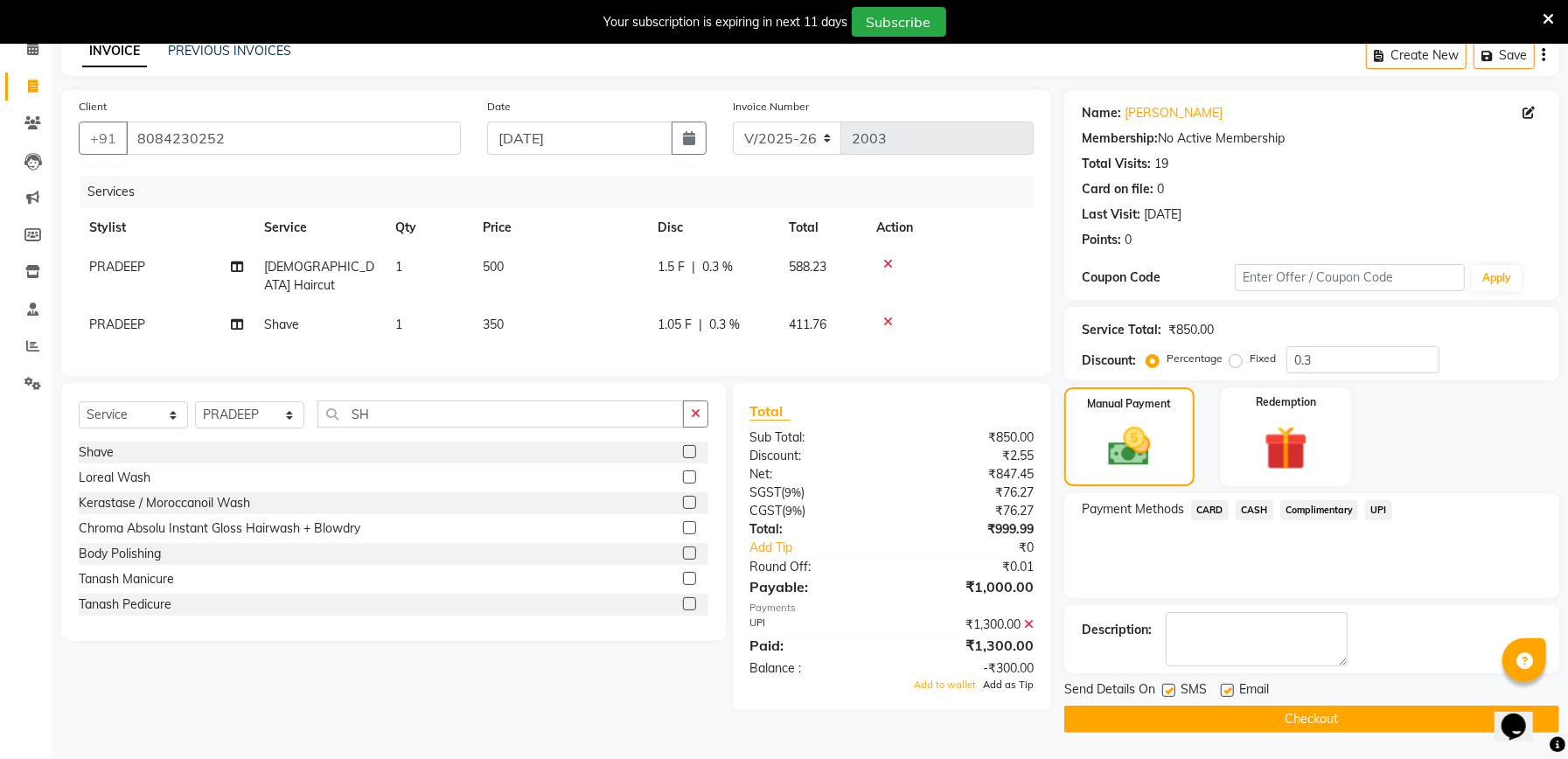
click at [1002, 683] on span "Add as Tip" at bounding box center [1008, 685] width 50 height 13
click at [1236, 726] on button "Checkout" at bounding box center [1312, 719] width 495 height 27
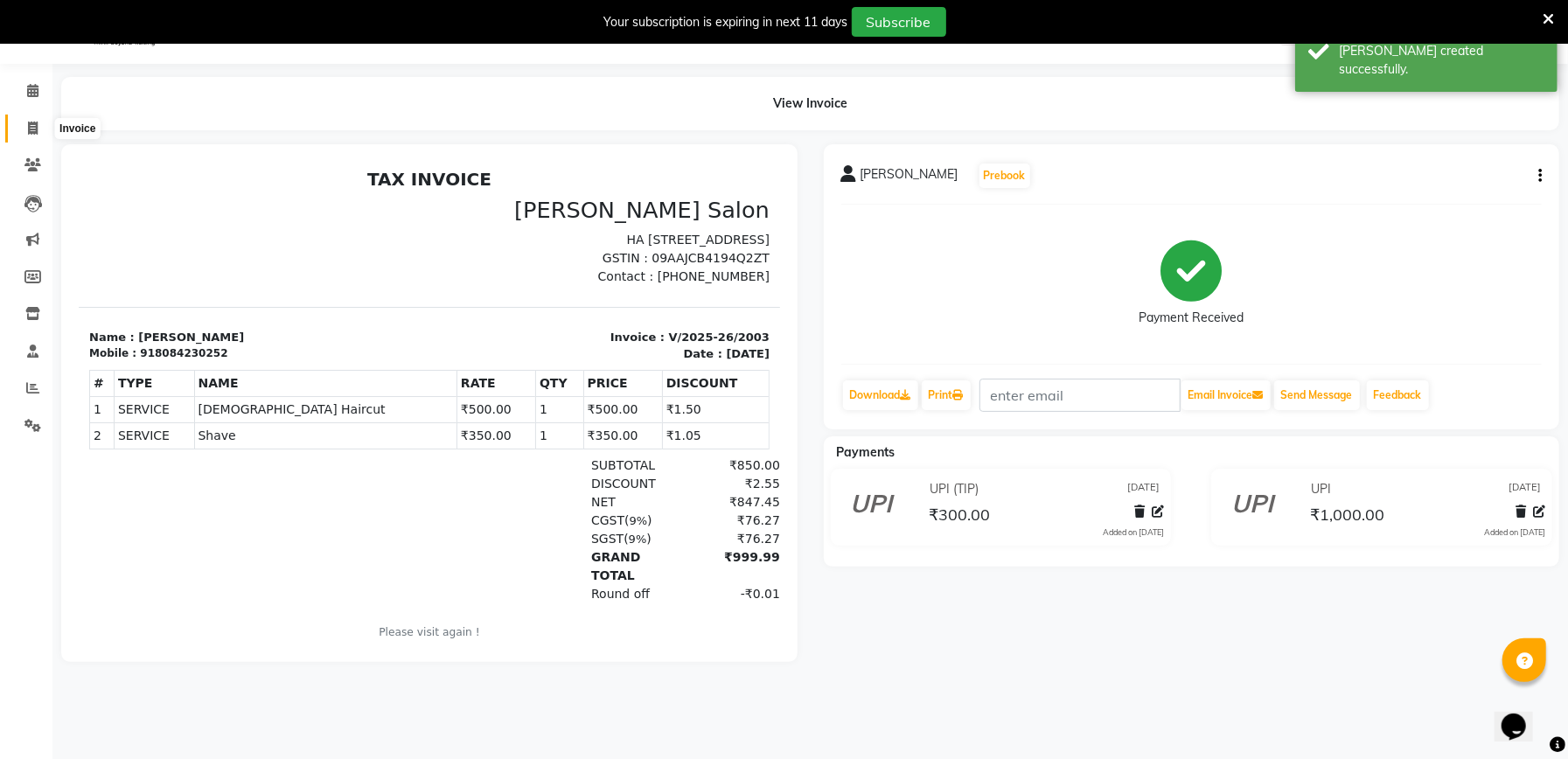
click at [36, 126] on icon at bounding box center [33, 129] width 10 height 14
select select "service"
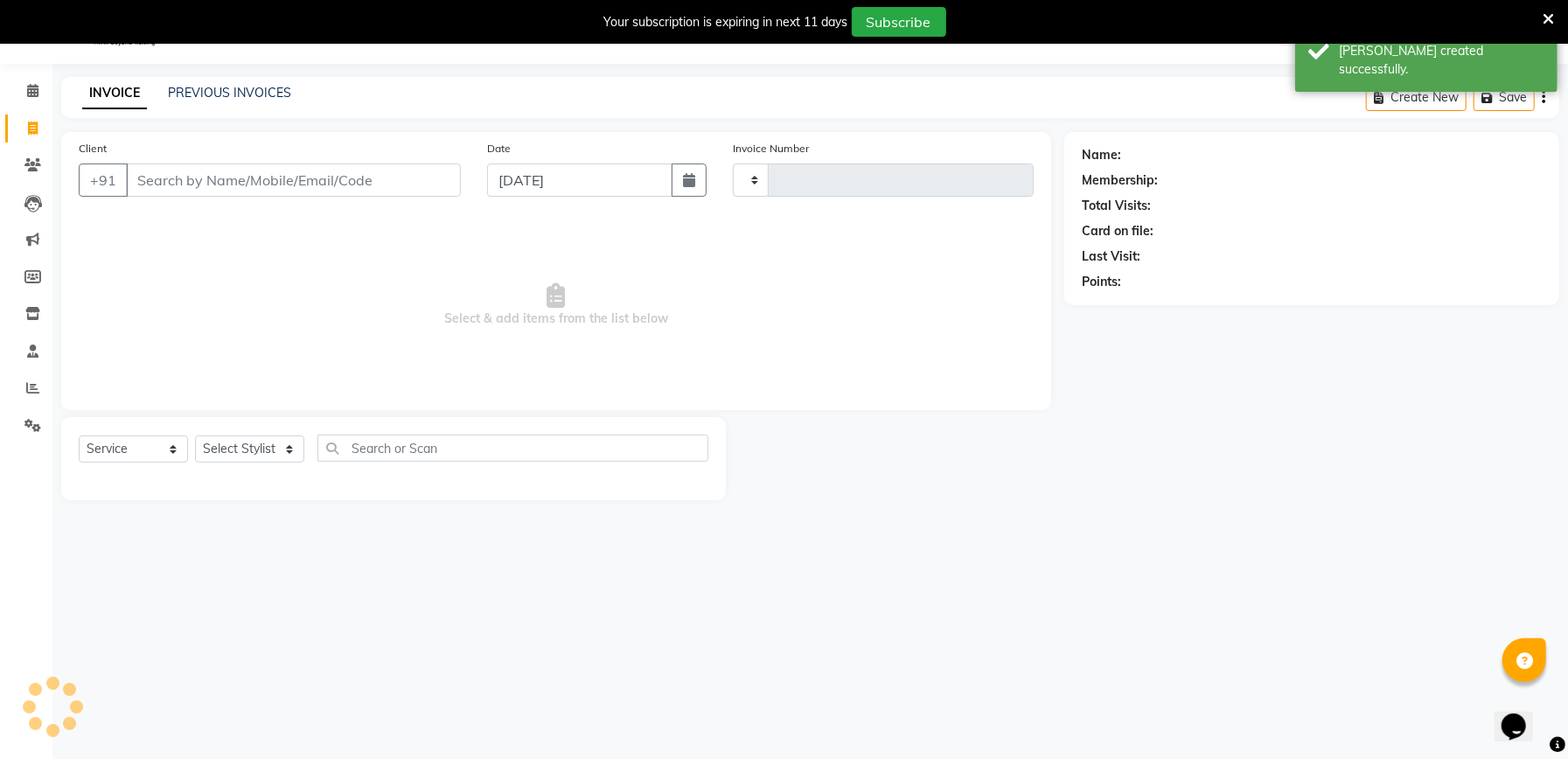
type input "2004"
select select "6961"
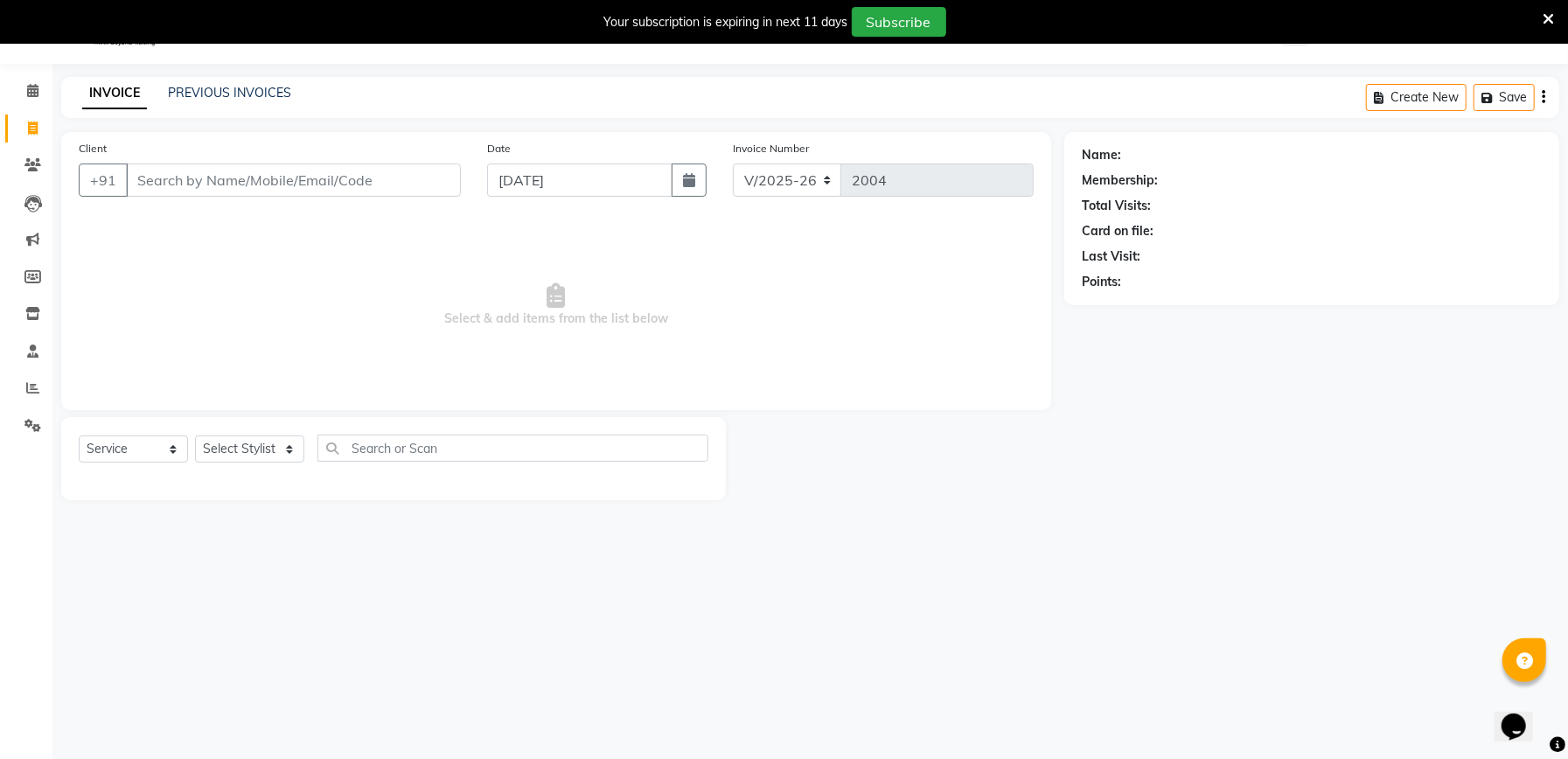
click at [196, 179] on input "Client" at bounding box center [293, 180] width 335 height 33
type input "P"
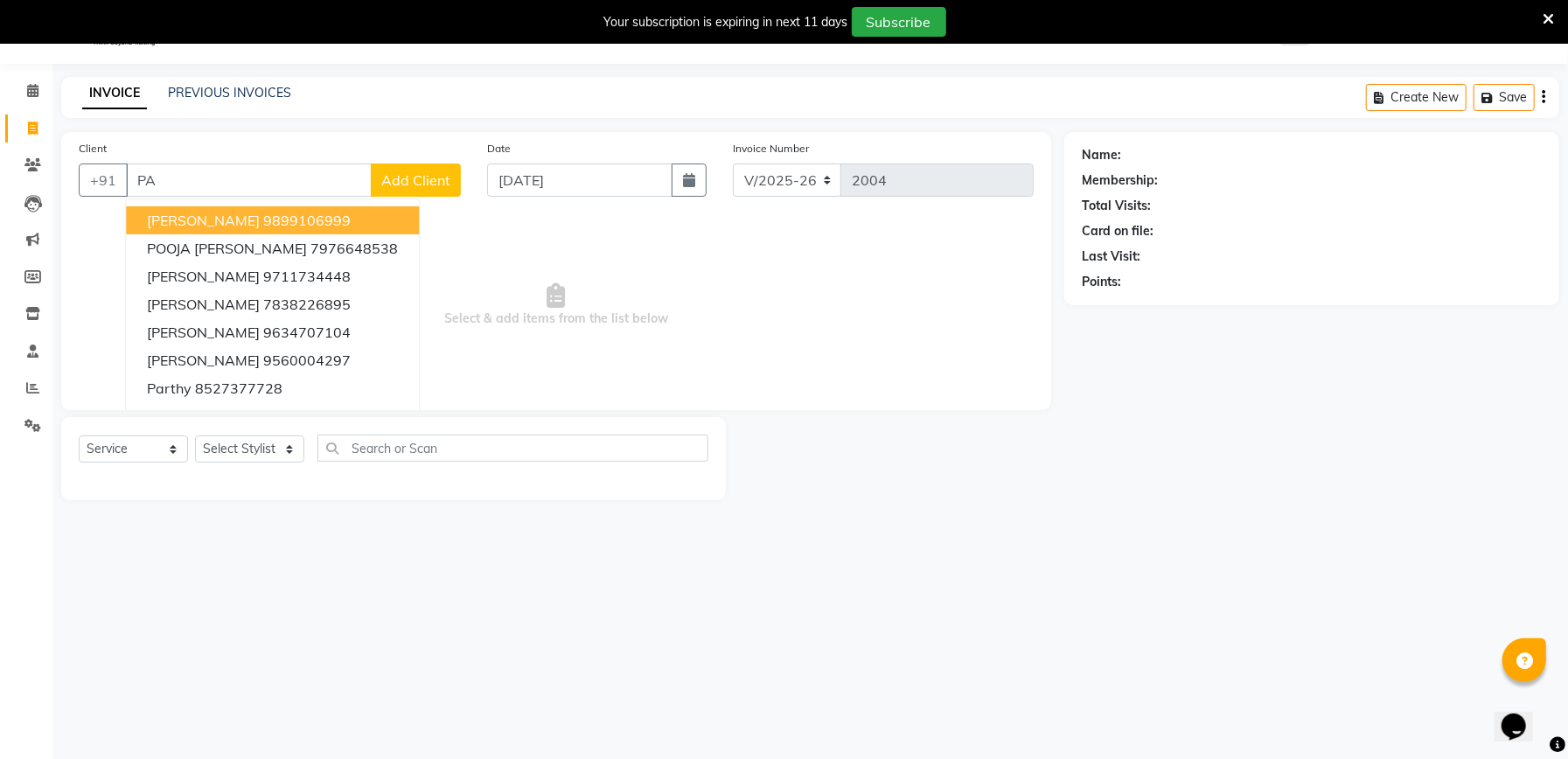
type input "P"
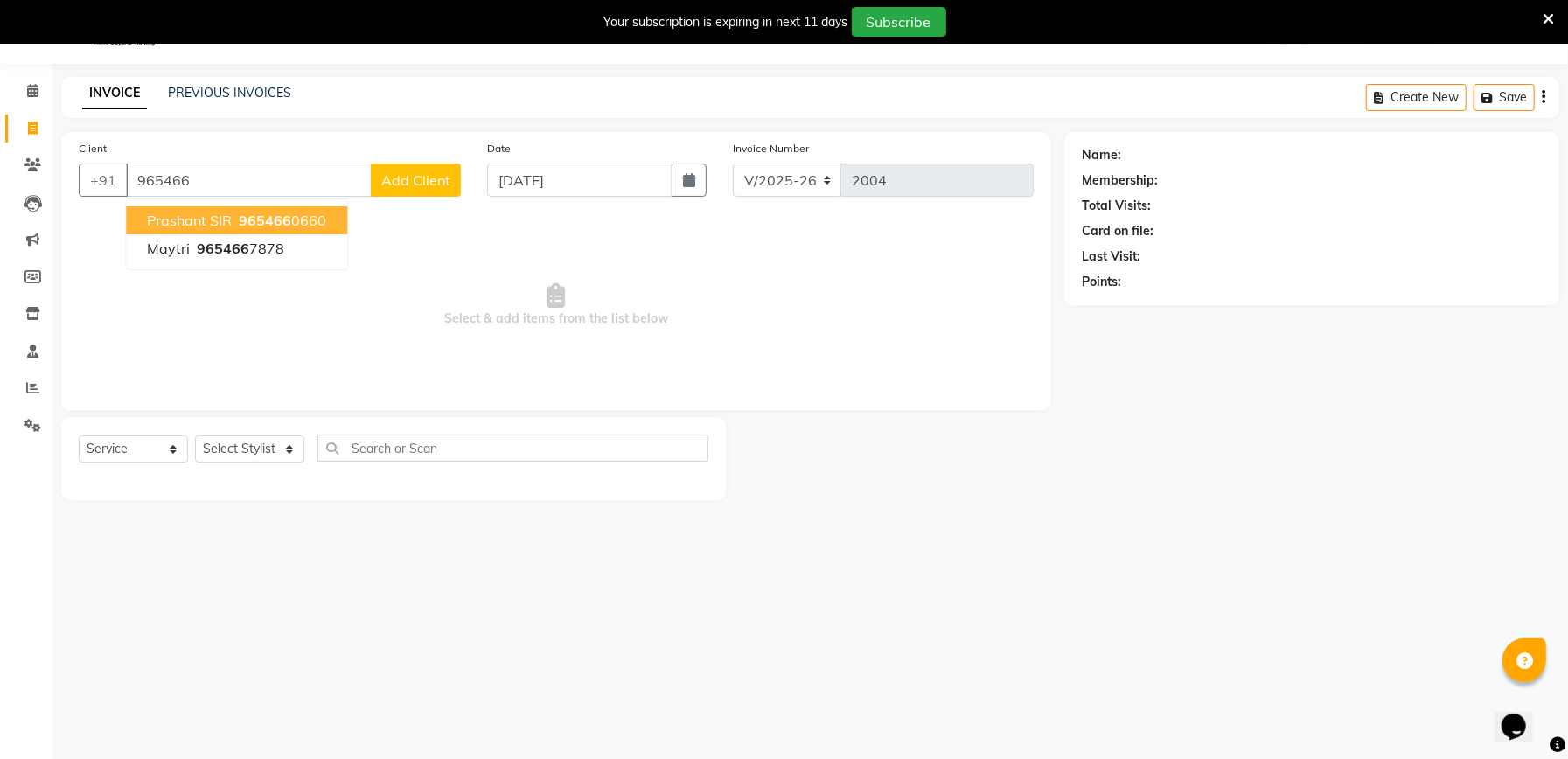
click at [288, 215] on ngb-highlight "965466 0660" at bounding box center [281, 220] width 91 height 17
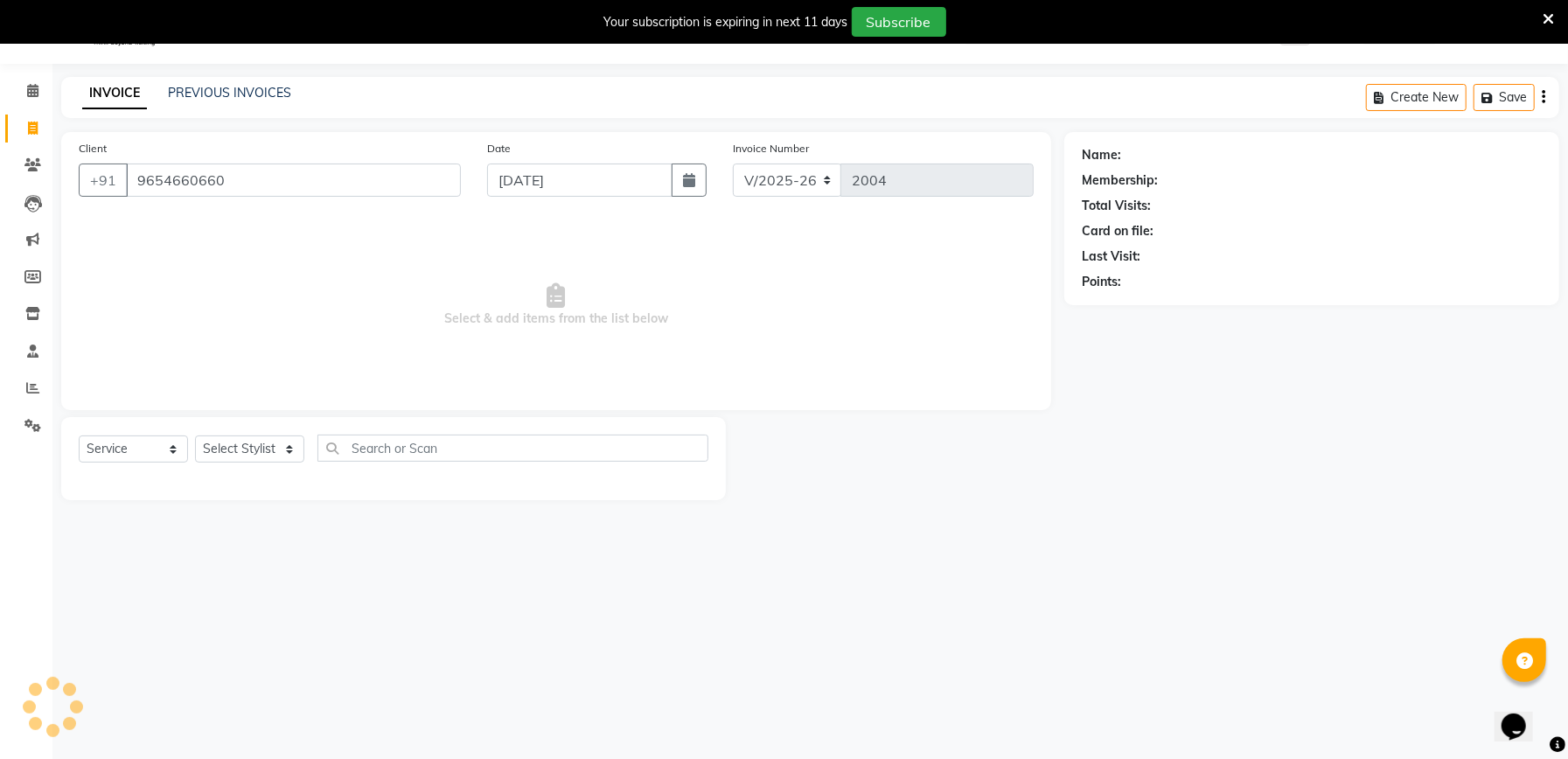
type input "9654660660"
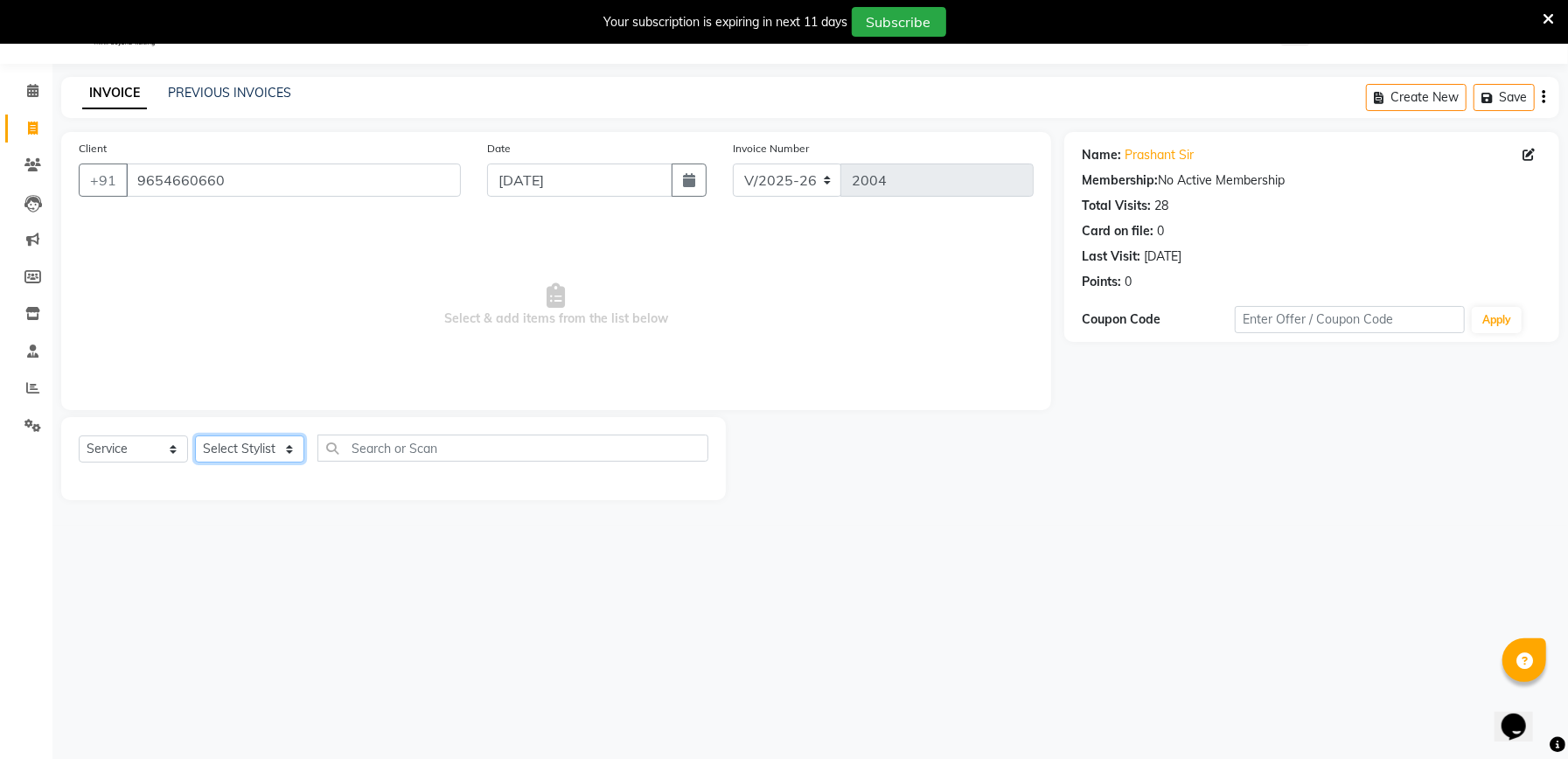
click at [264, 444] on select "Select Stylist Abhishek [PERSON_NAME] Akash [PERSON_NAME] [PERSON_NAME] Krishna…" at bounding box center [250, 449] width 109 height 27
select select "57330"
click at [195, 435] on select "Select Stylist Abhishek [PERSON_NAME] Akash [PERSON_NAME] [PERSON_NAME] Krishna…" at bounding box center [250, 449] width 109 height 27
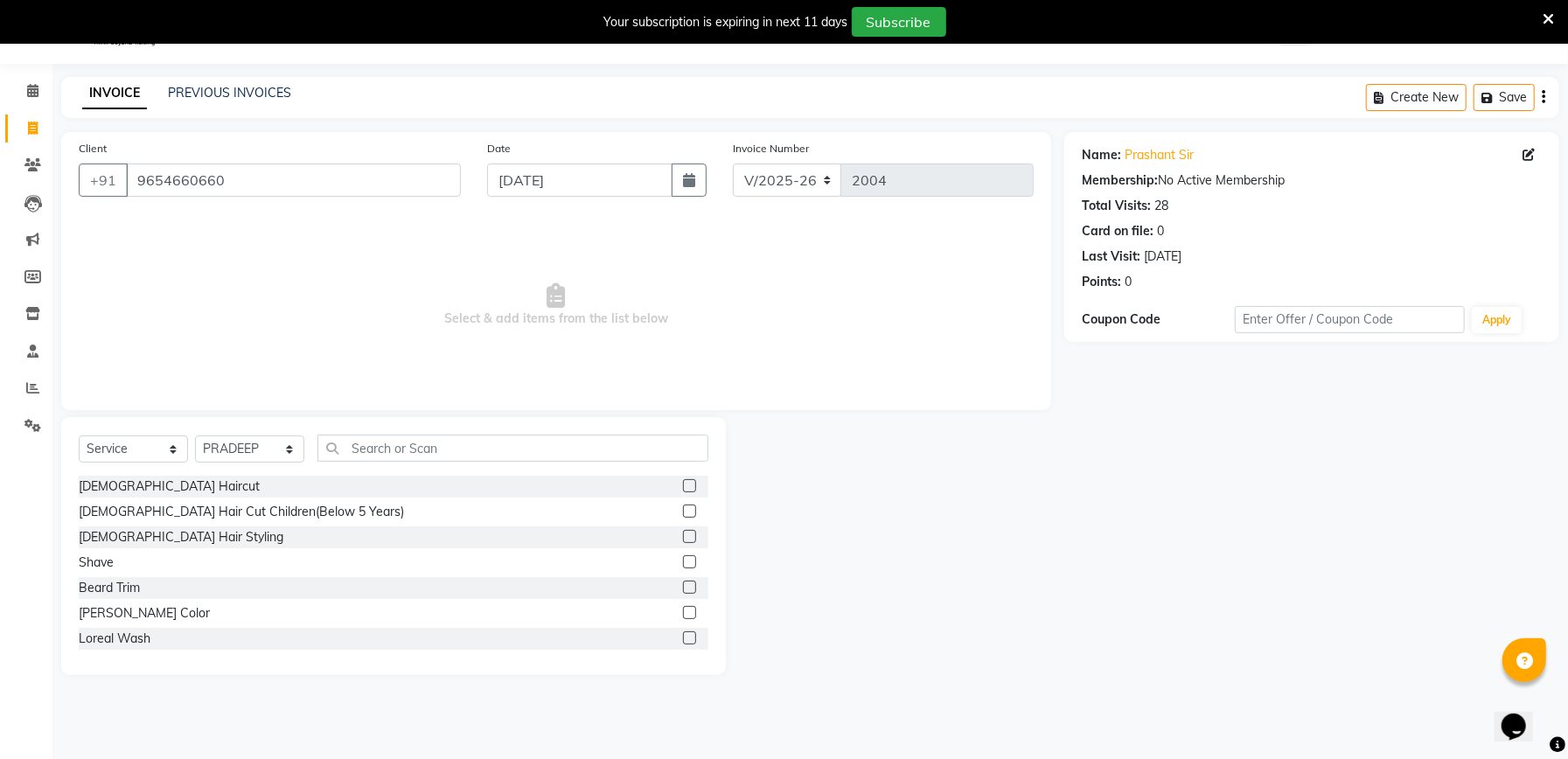
click at [683, 484] on label at bounding box center [690, 486] width 14 height 14
click at [683, 484] on input "checkbox" at bounding box center [689, 486] width 12 height 12
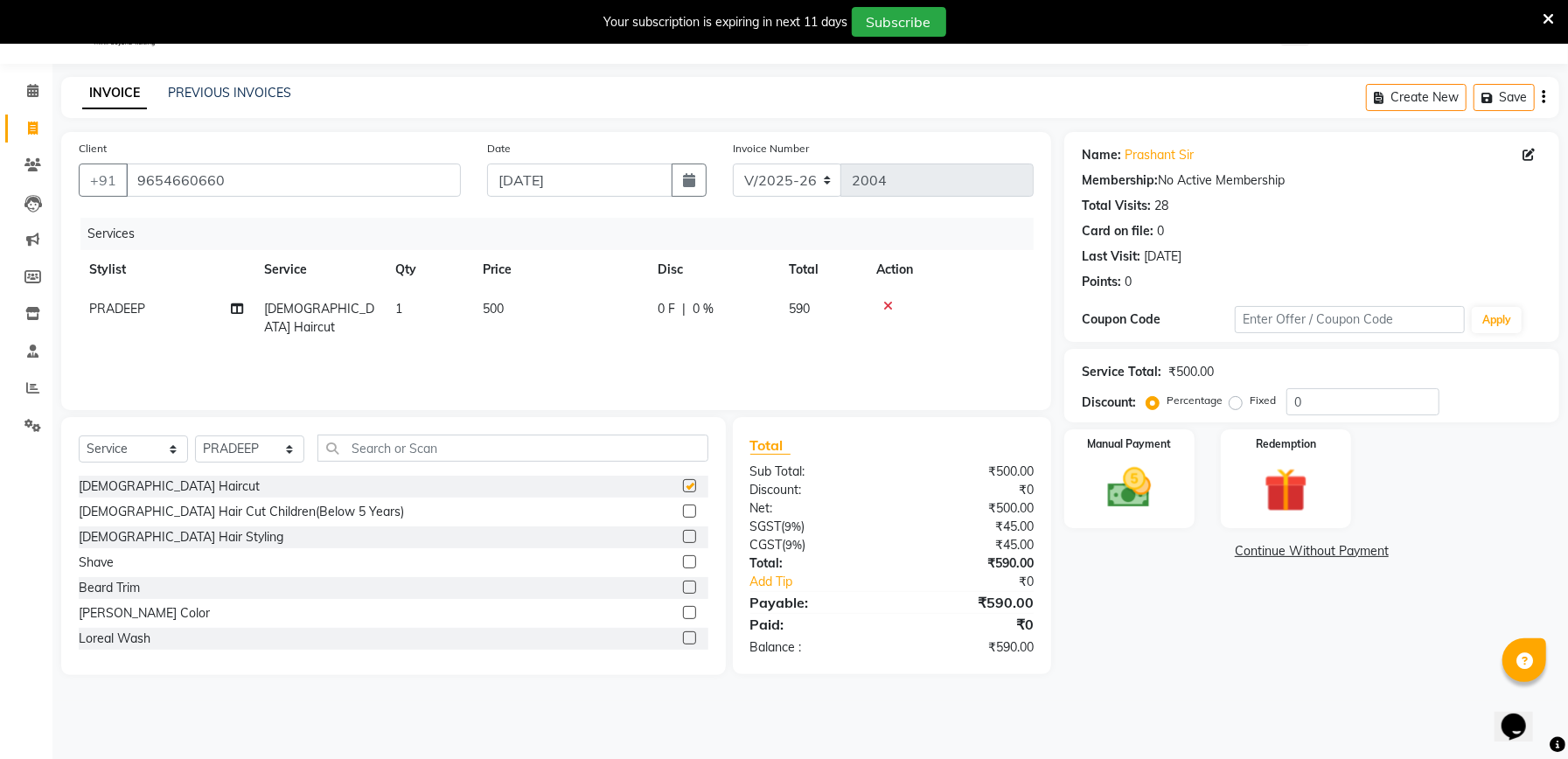
checkbox input "false"
click at [683, 589] on label at bounding box center [690, 587] width 14 height 14
click at [683, 589] on input "checkbox" at bounding box center [689, 588] width 12 height 12
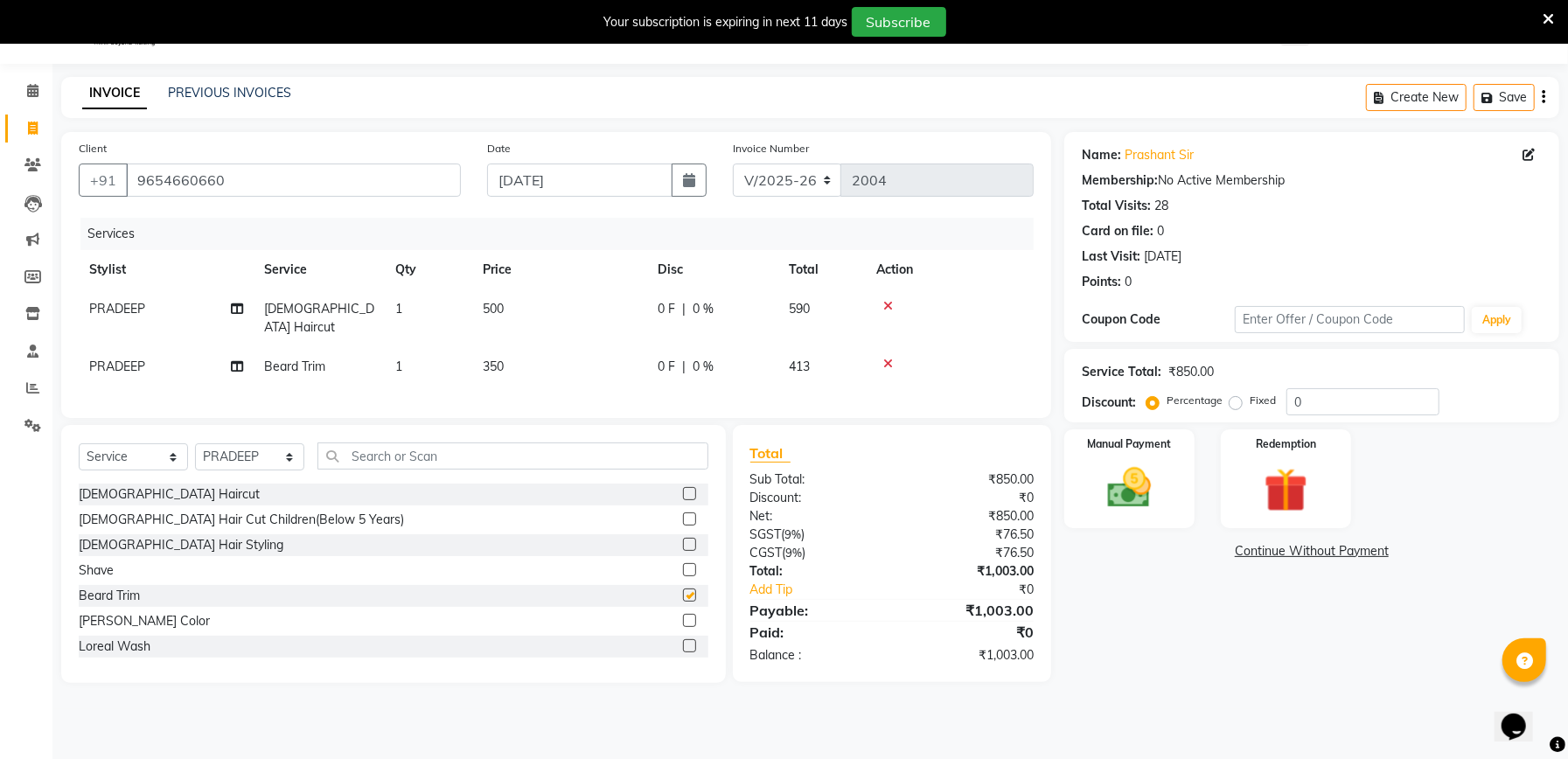
checkbox input "false"
click at [435, 452] on input "text" at bounding box center [513, 456] width 391 height 27
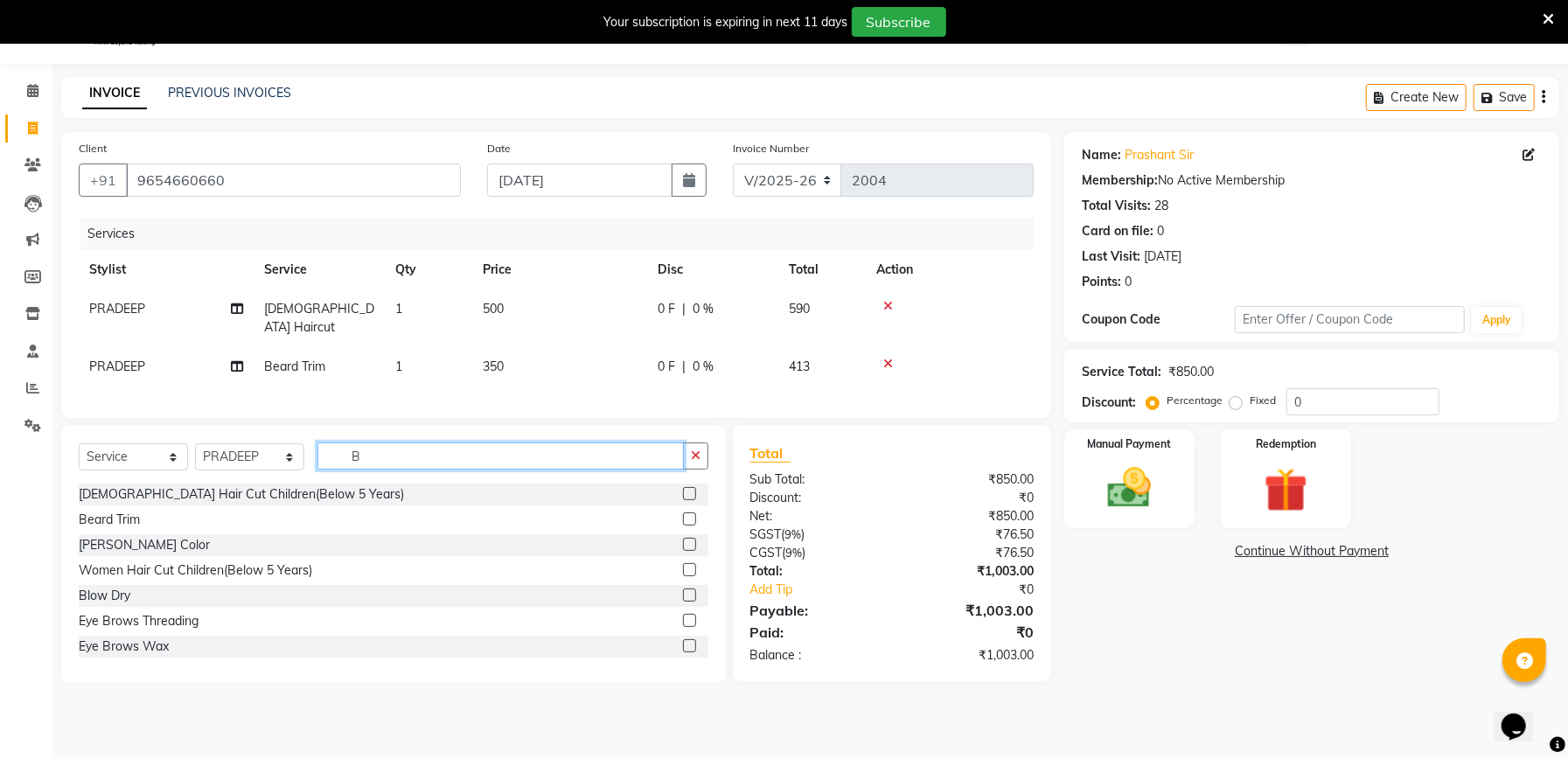
type input "B"
click at [683, 543] on label at bounding box center [690, 544] width 14 height 14
click at [683, 543] on input "checkbox" at bounding box center [689, 545] width 12 height 12
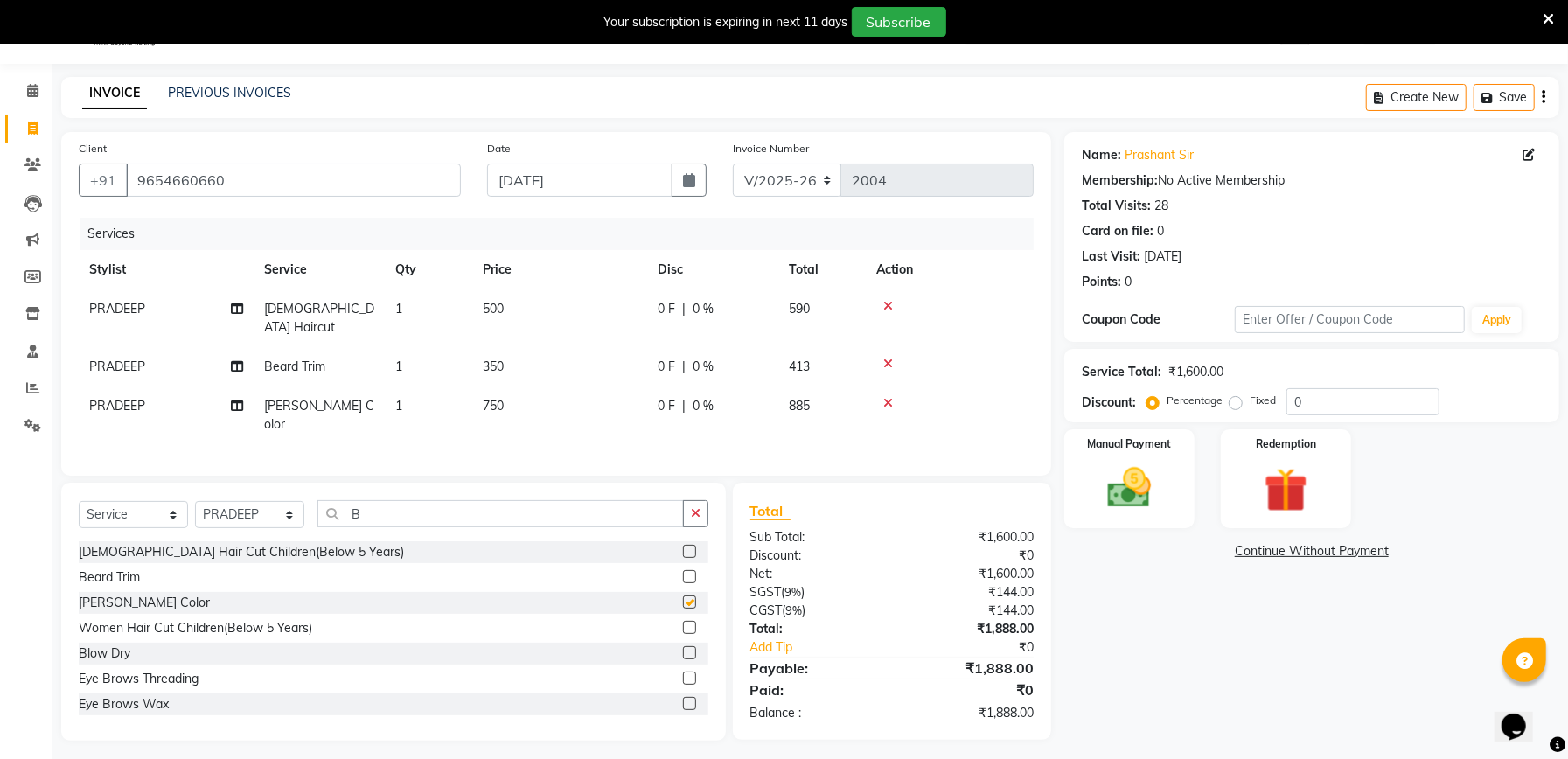
checkbox input "false"
click at [460, 500] on input "B" at bounding box center [500, 513] width 367 height 27
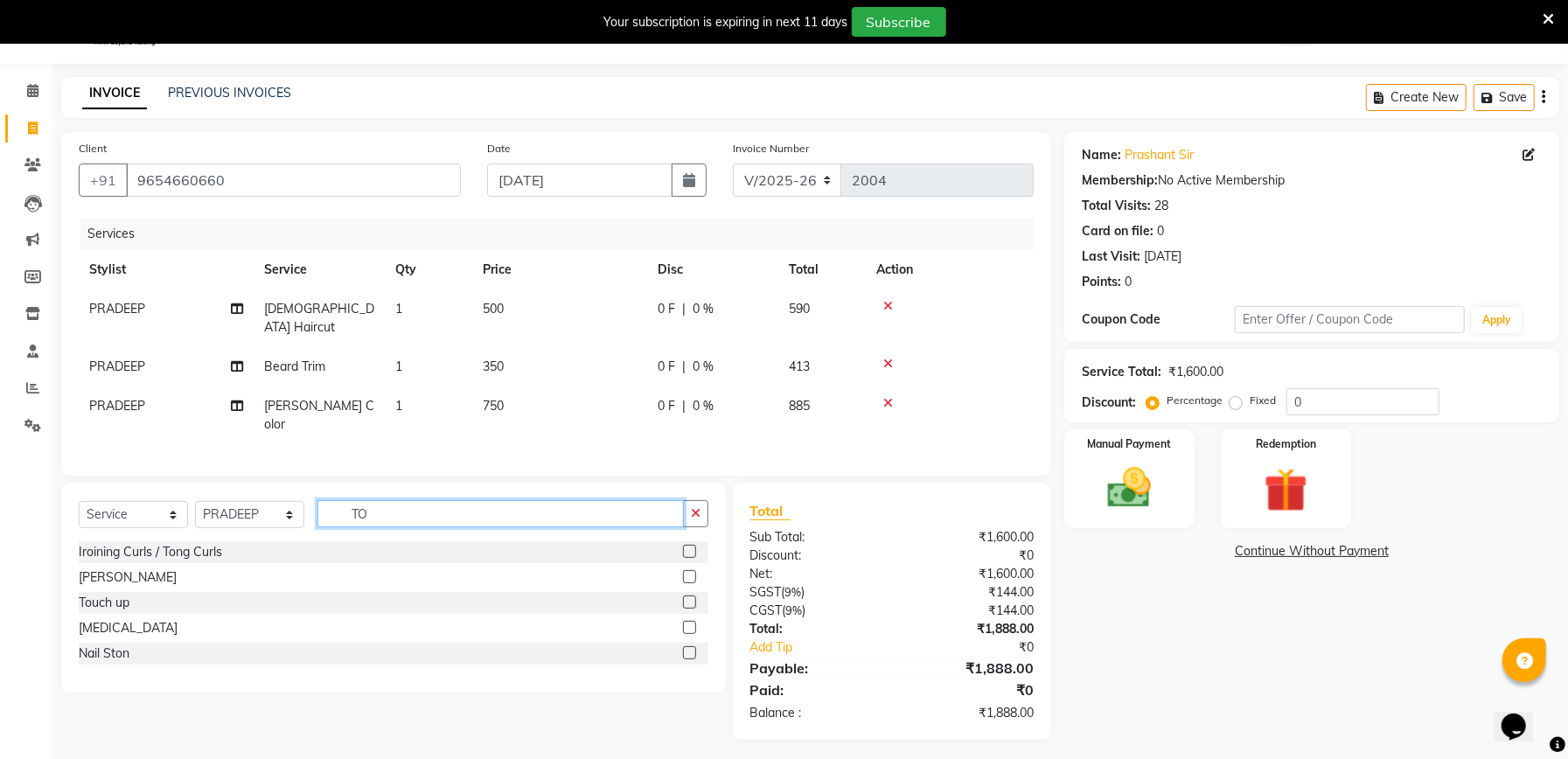
type input "TO"
click at [690, 596] on label at bounding box center [690, 602] width 14 height 14
click at [690, 598] on input "checkbox" at bounding box center [689, 603] width 12 height 12
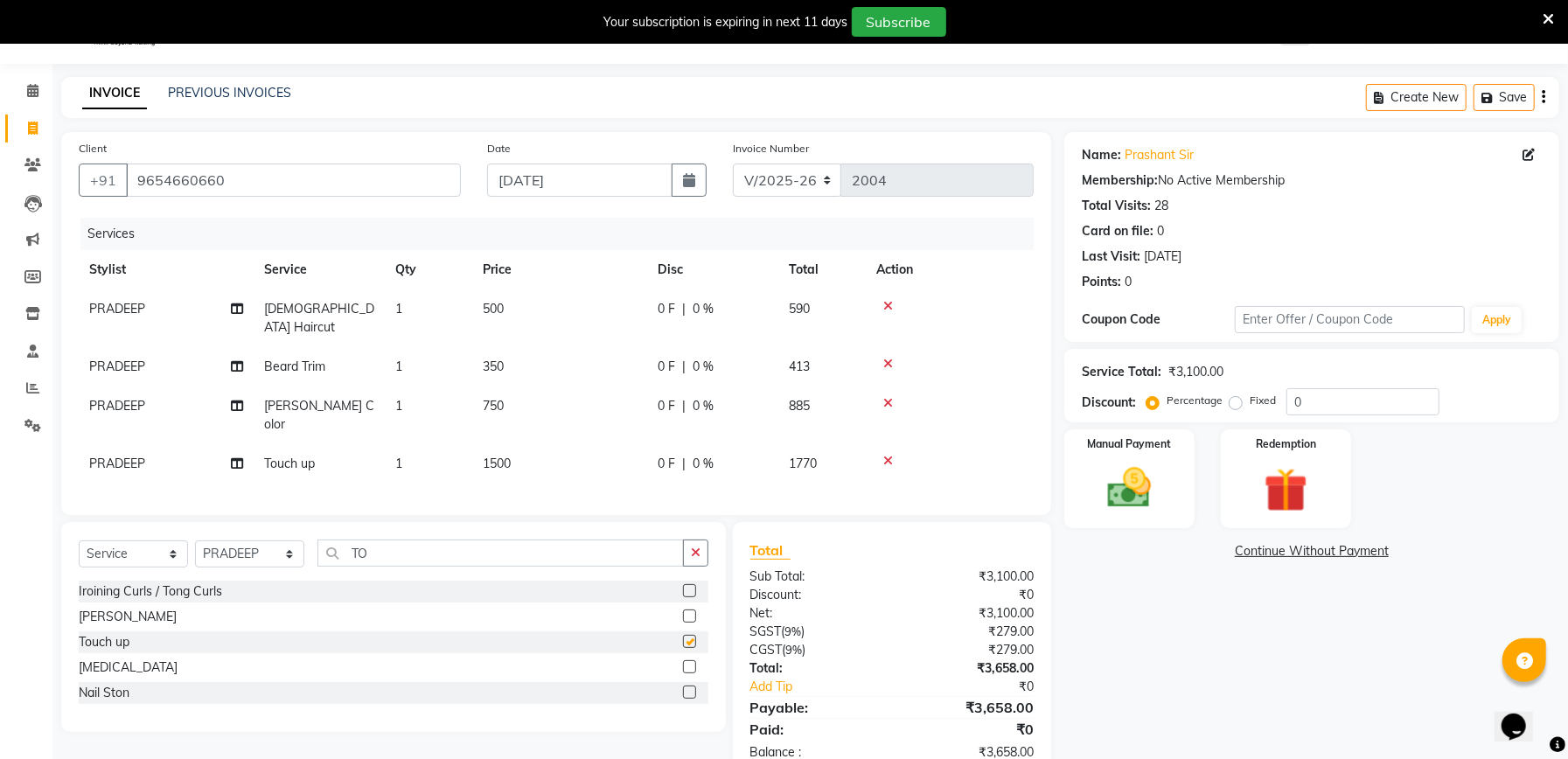
checkbox input "false"
click at [571, 444] on td "1500" at bounding box center [559, 463] width 175 height 40
select select "57330"
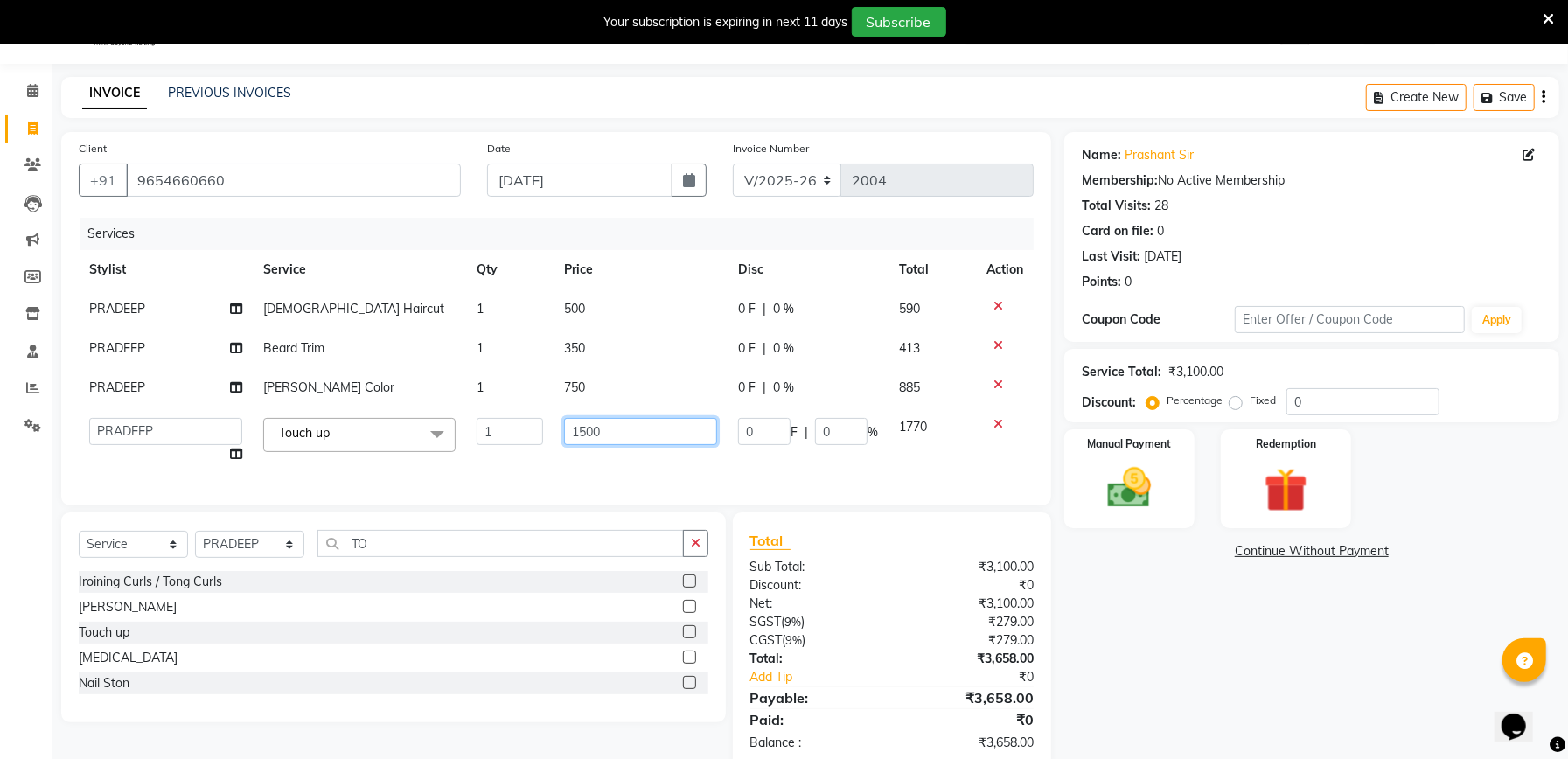
click at [626, 438] on input "1500" at bounding box center [640, 431] width 153 height 27
type input "1"
type input "700"
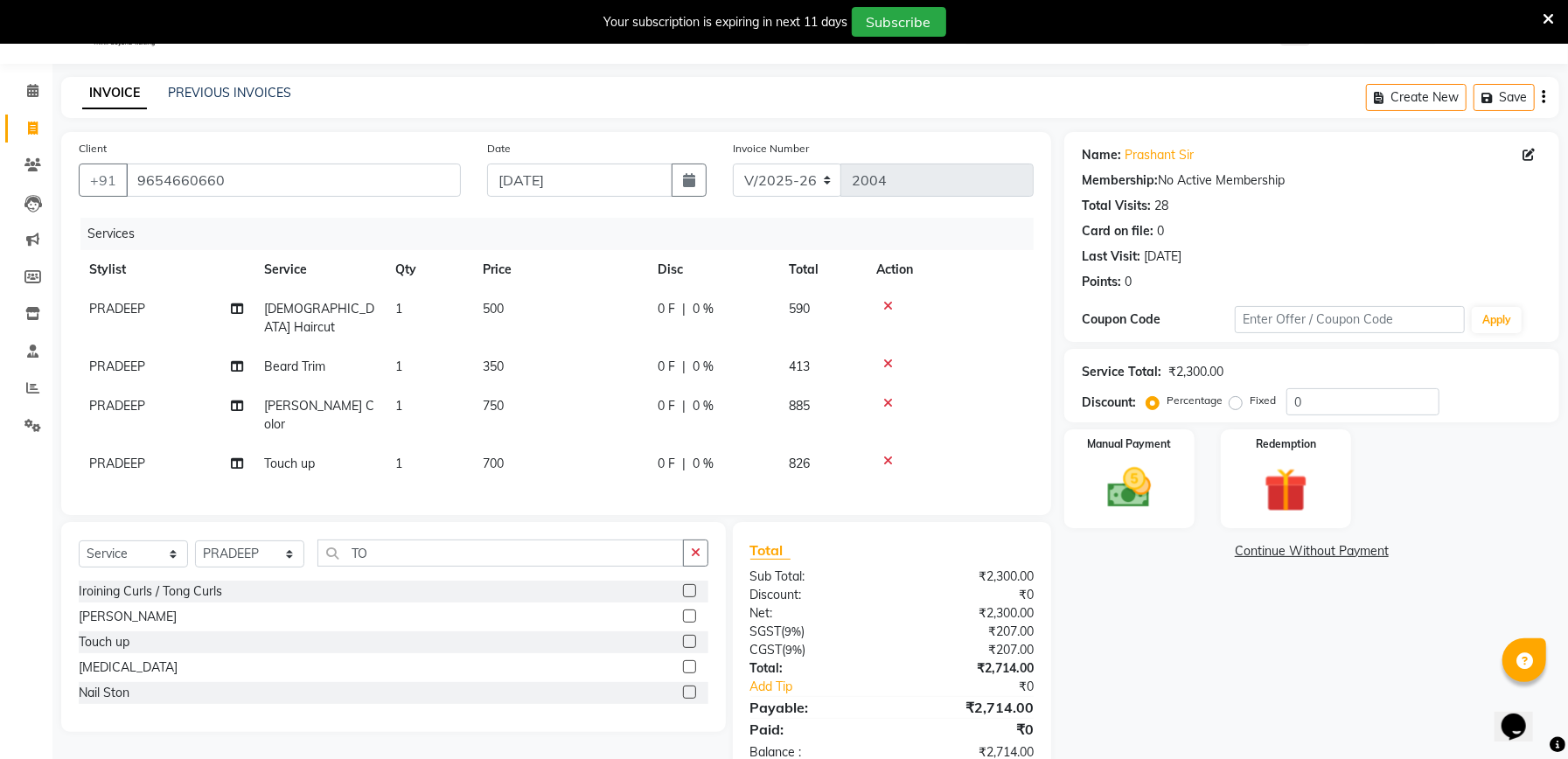
click at [631, 483] on div "Client +91 9654660660 Date 04-09-2025 Invoice Number V/2025 V/2025-26 2004 Serv…" at bounding box center [556, 324] width 991 height 383
click at [1369, 385] on div "Service Total: ₹2,300.00 Discount: Percentage Fixed 0" at bounding box center [1313, 385] width 460 height 59
click at [1361, 403] on input "0" at bounding box center [1363, 401] width 153 height 27
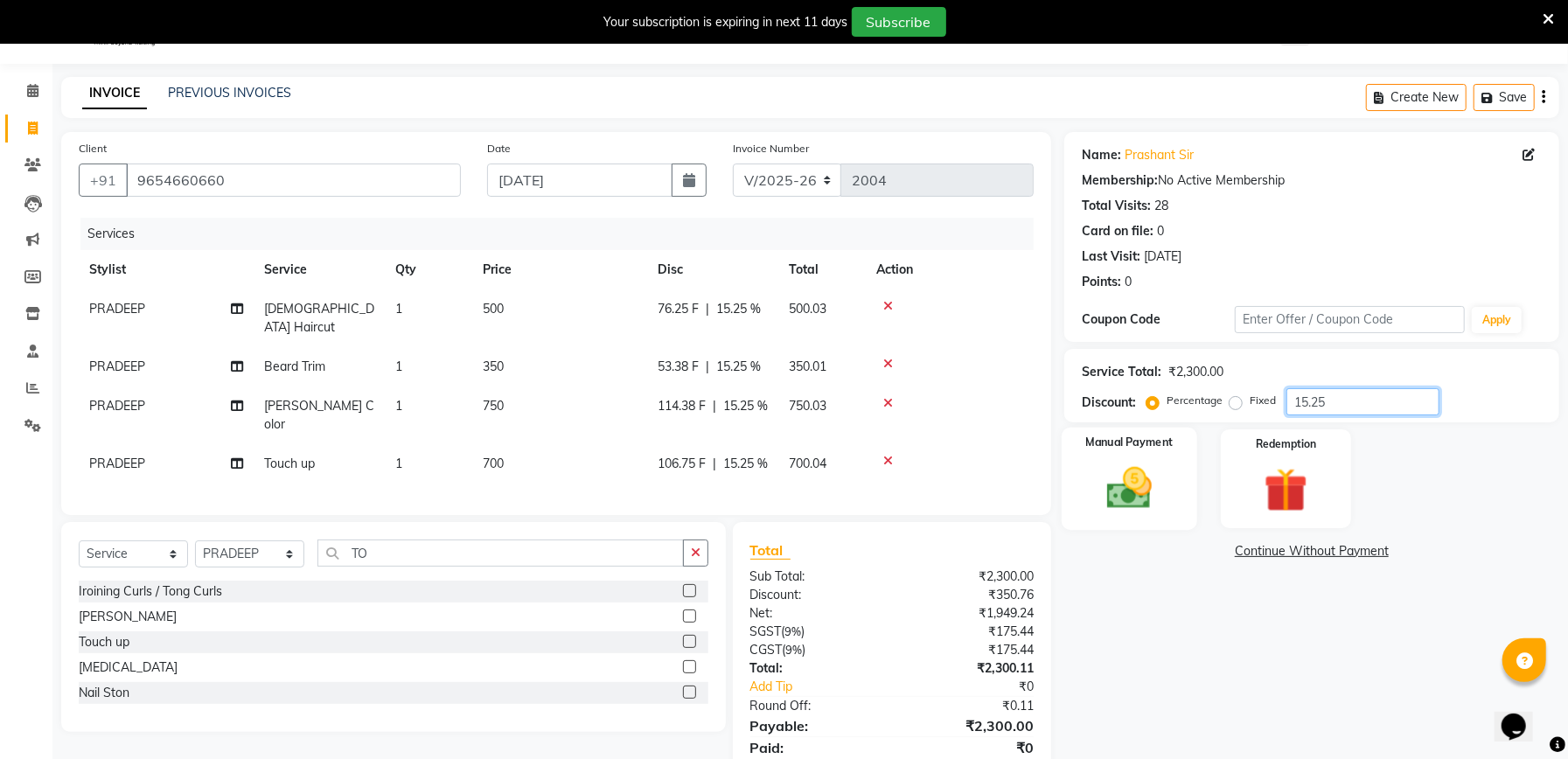
type input "15.25"
click at [1138, 509] on img at bounding box center [1129, 487] width 74 height 52
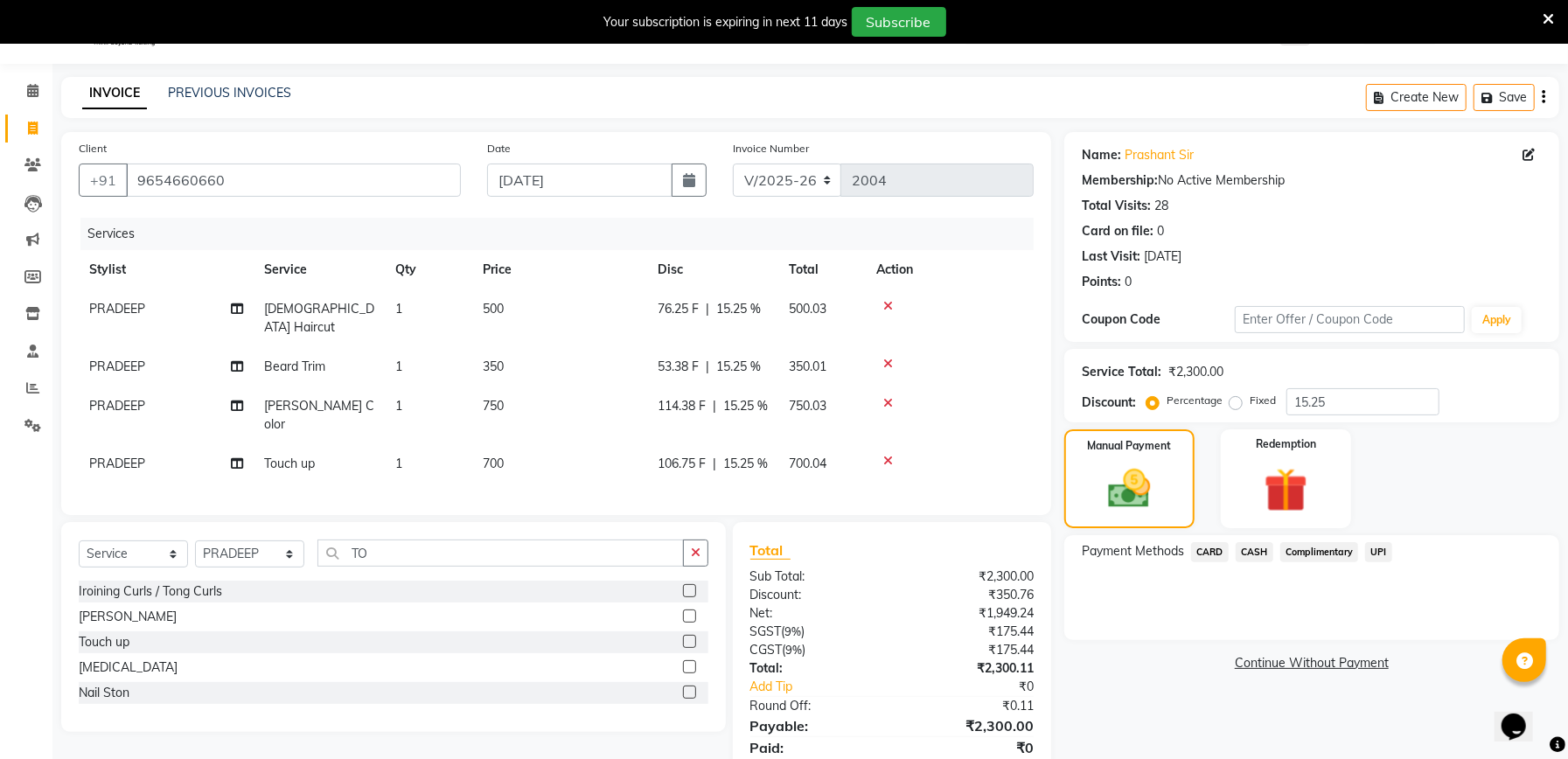
click at [1257, 547] on span "CASH" at bounding box center [1255, 552] width 38 height 20
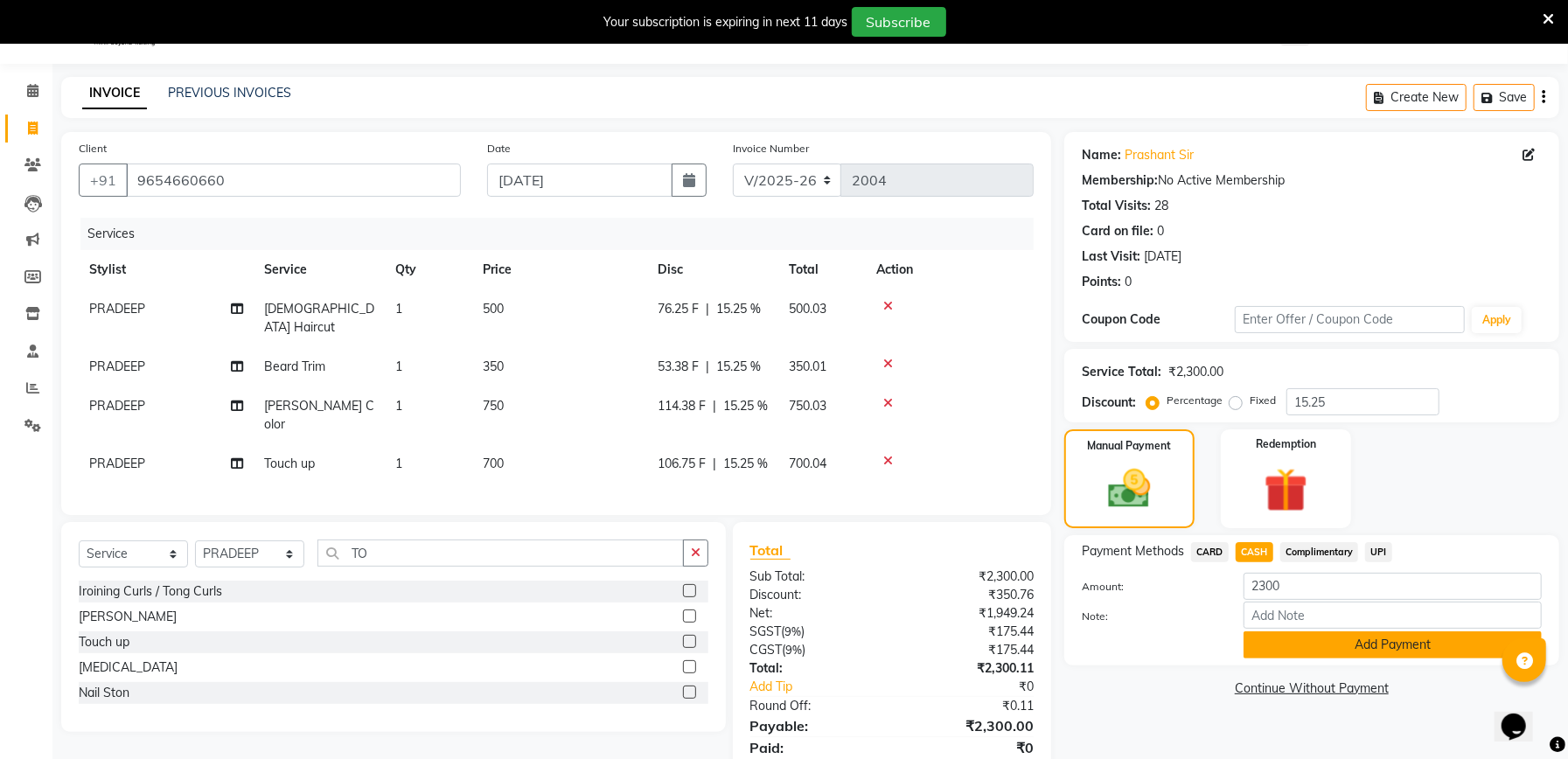
click at [1376, 648] on button "Add Payment" at bounding box center [1393, 645] width 298 height 27
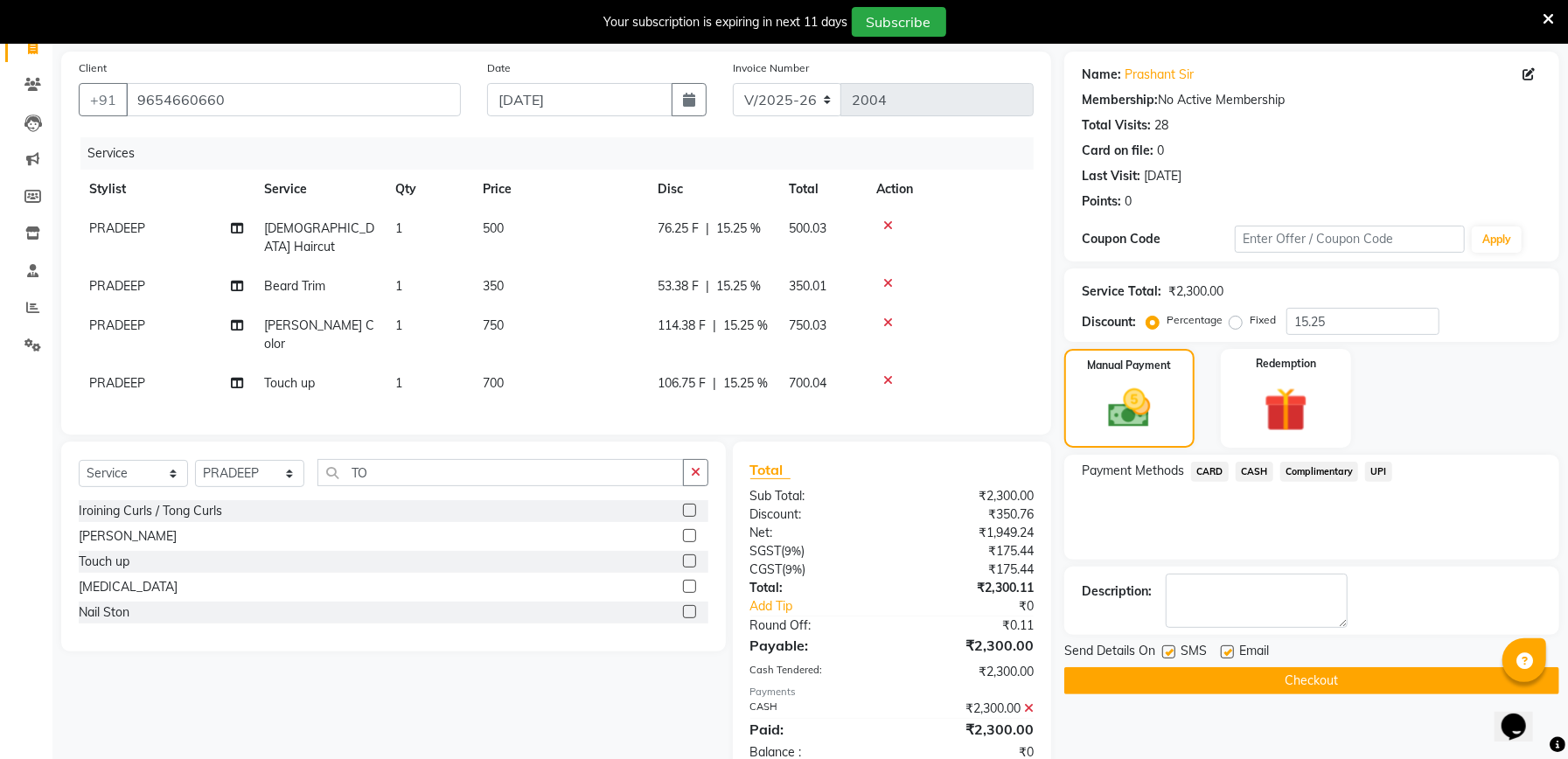
scroll to position [189, 0]
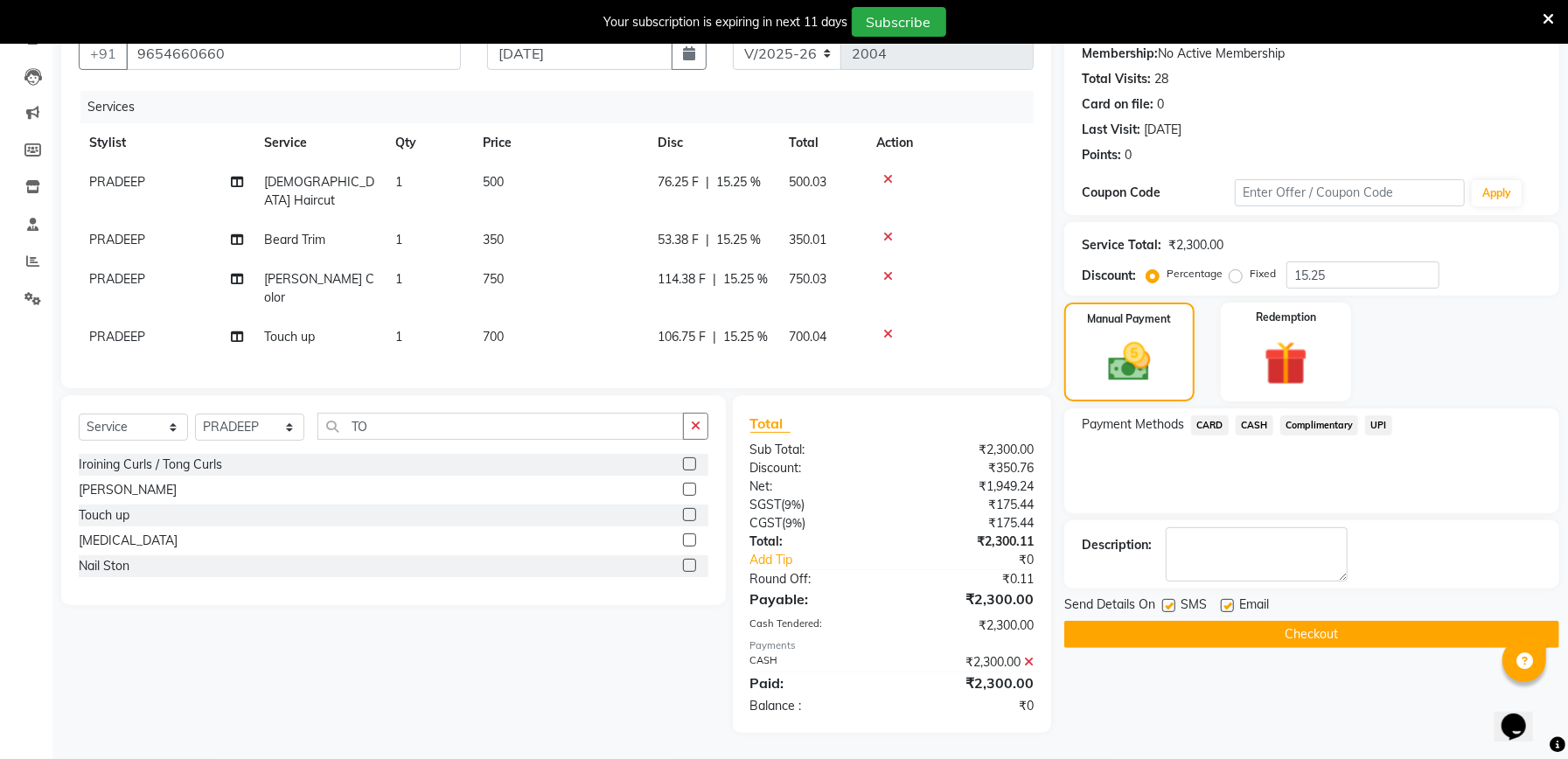
click at [1342, 623] on button "Checkout" at bounding box center [1312, 634] width 495 height 27
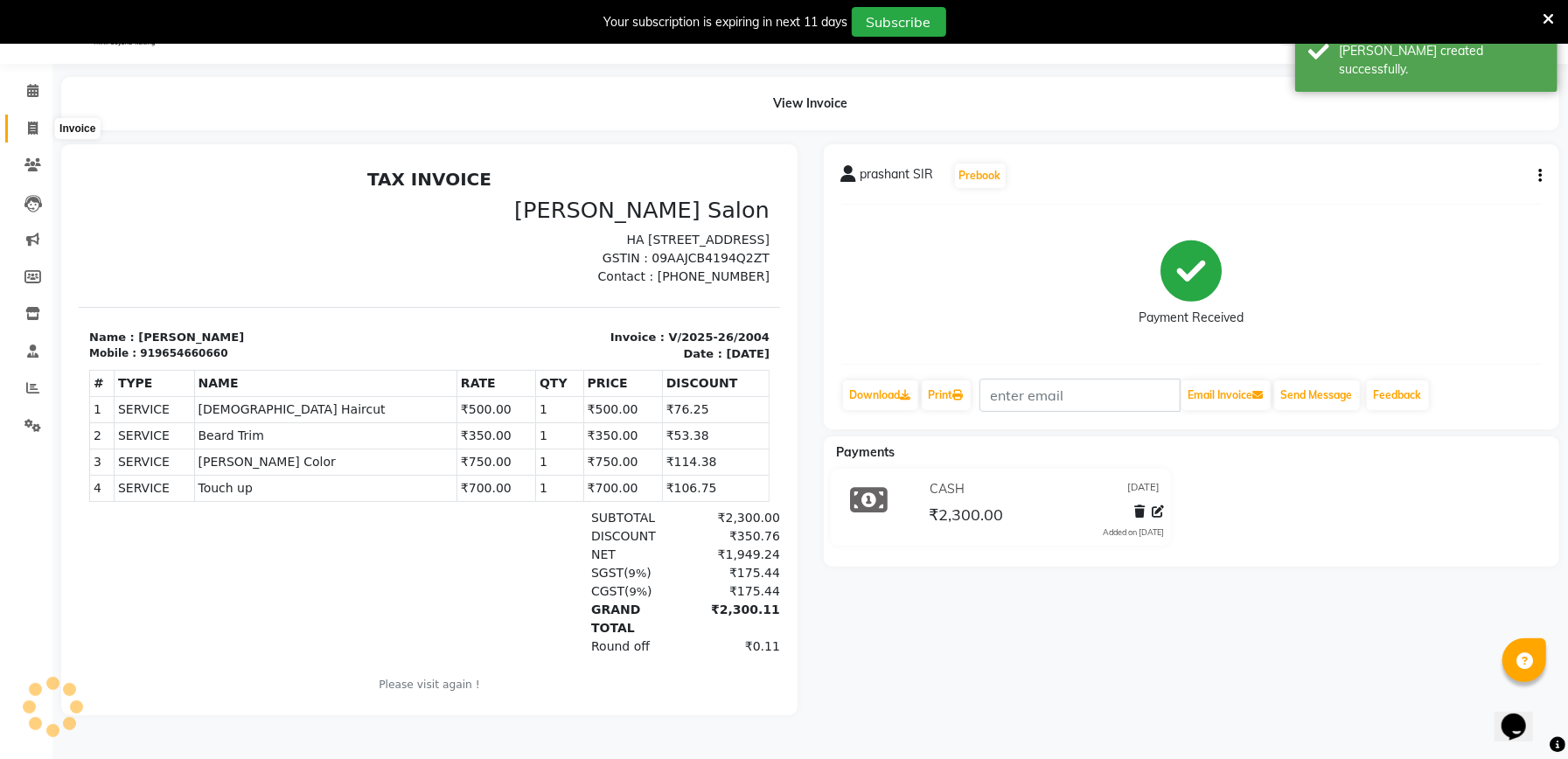
click at [28, 124] on icon at bounding box center [33, 129] width 10 height 14
select select "service"
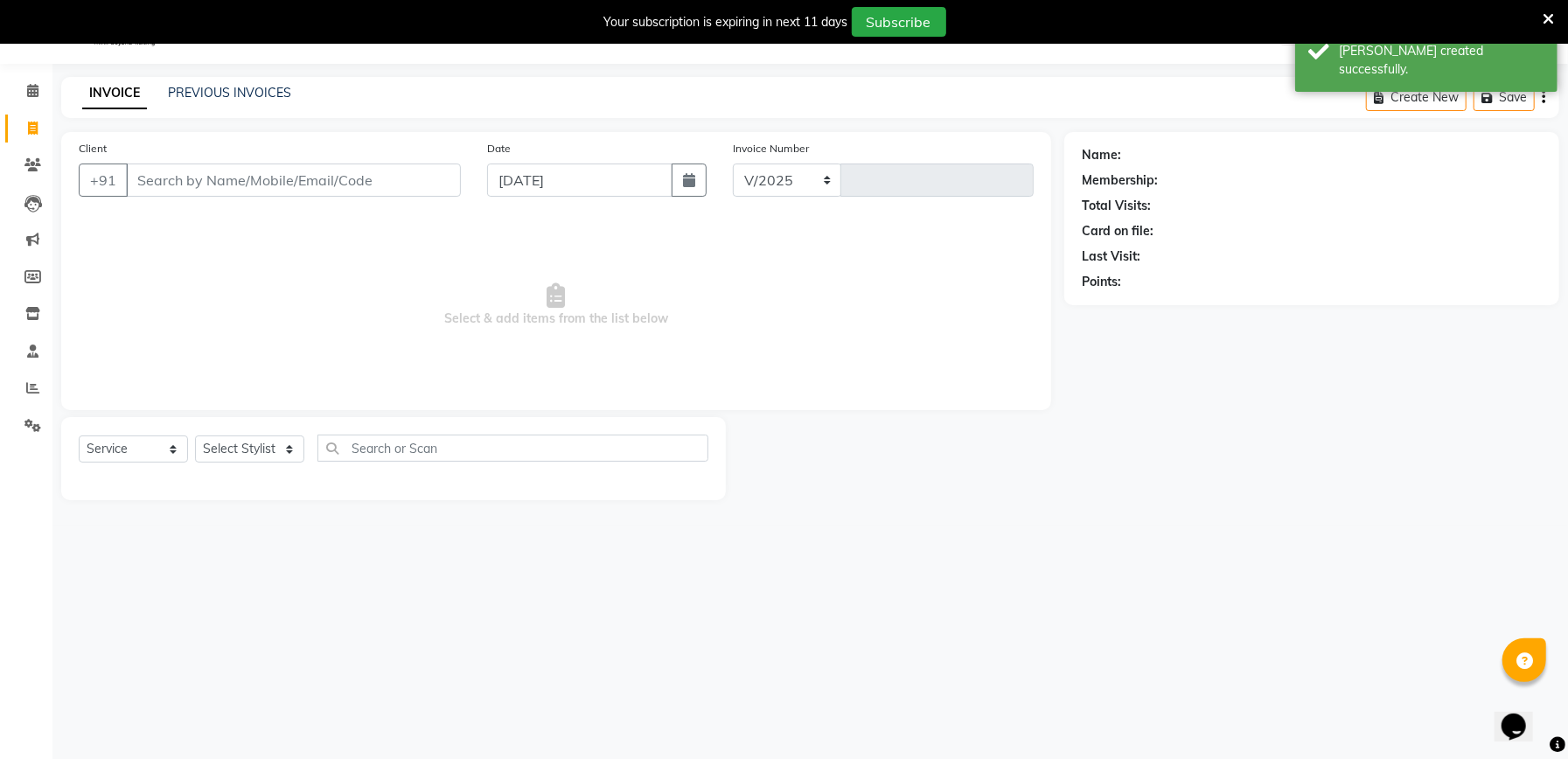
select select "6961"
type input "2005"
